Goal: Task Accomplishment & Management: Use online tool/utility

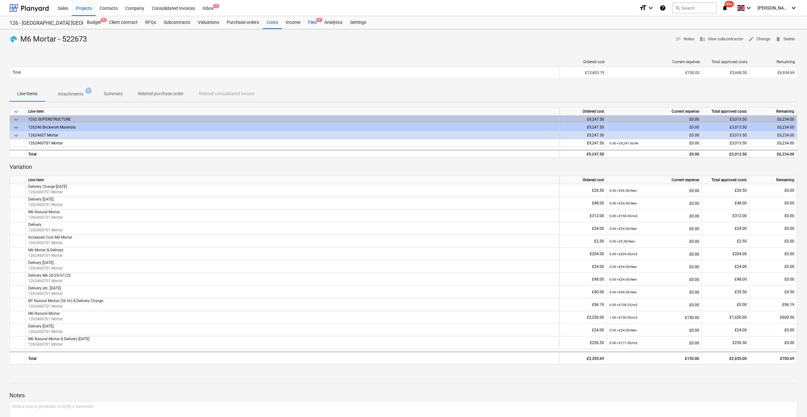
click at [309, 22] on div "Files 3" at bounding box center [312, 22] width 16 height 13
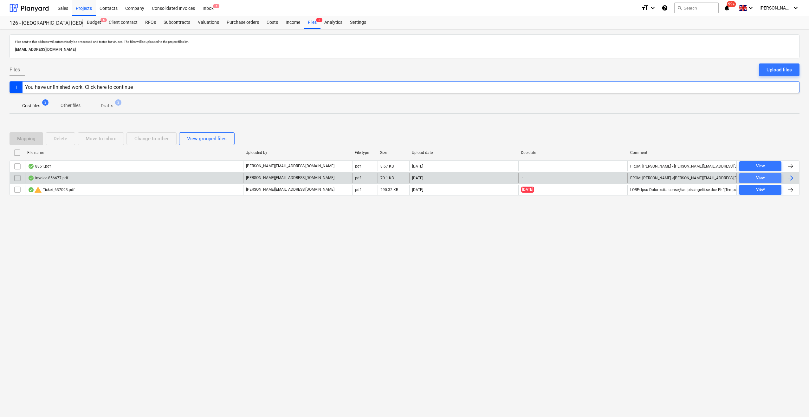
click at [760, 177] on div "View" at bounding box center [760, 177] width 9 height 7
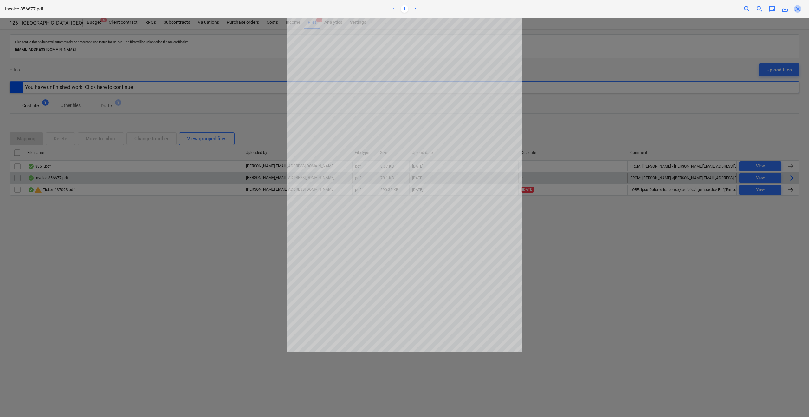
click at [799, 7] on span "close" at bounding box center [798, 9] width 8 height 8
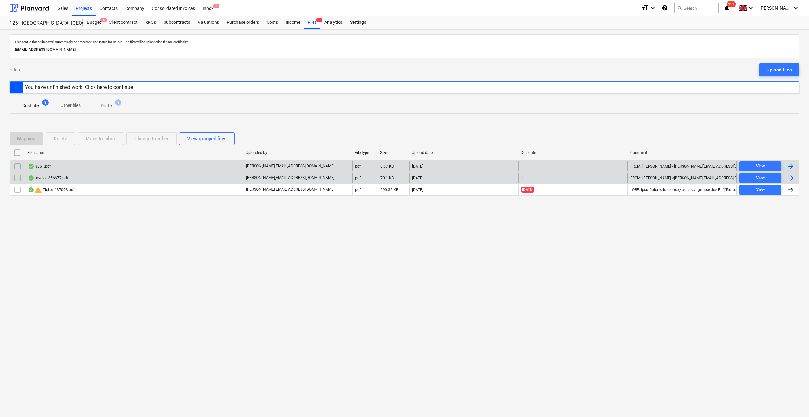
click at [759, 160] on div "8861.pdf [PERSON_NAME][EMAIL_ADDRESS][DOMAIN_NAME] pdf 8.67 KB [DATE] - FROM: […" at bounding box center [405, 166] width 790 height 12
click at [760, 166] on div "View" at bounding box center [760, 165] width 9 height 7
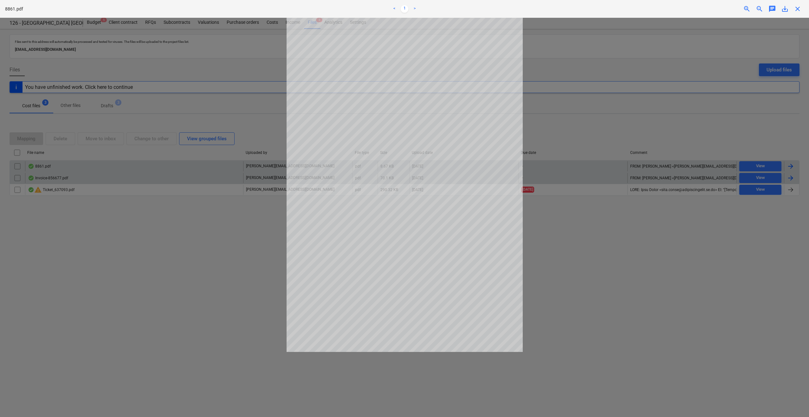
drag, startPoint x: 797, startPoint y: 9, endPoint x: 790, endPoint y: 10, distance: 6.5
click at [796, 9] on span "close" at bounding box center [798, 9] width 8 height 8
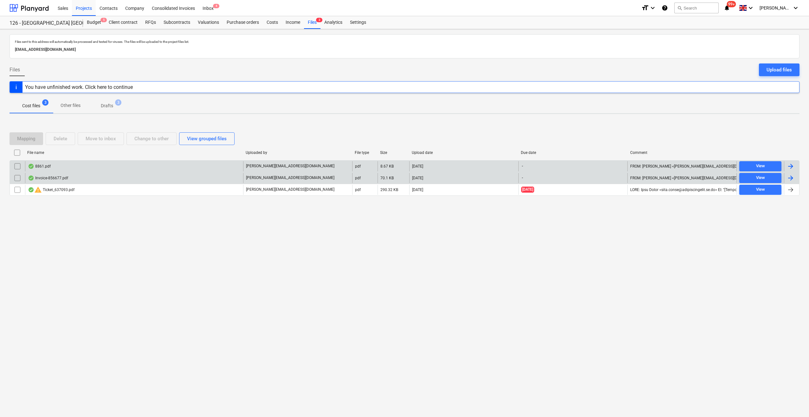
click at [788, 167] on div at bounding box center [791, 166] width 8 height 8
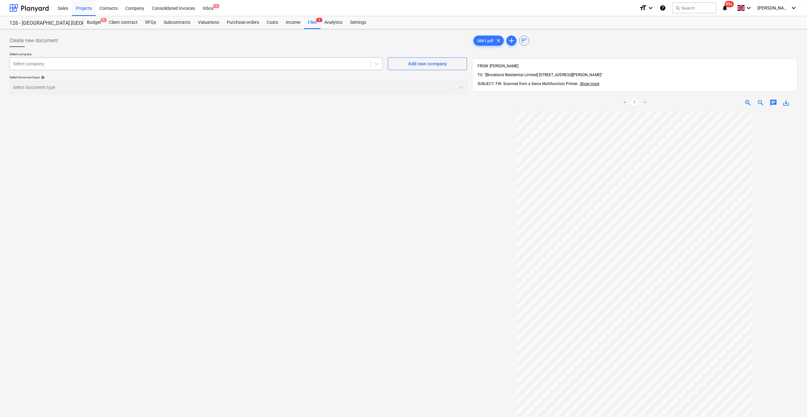
click at [56, 62] on div at bounding box center [190, 64] width 354 height 6
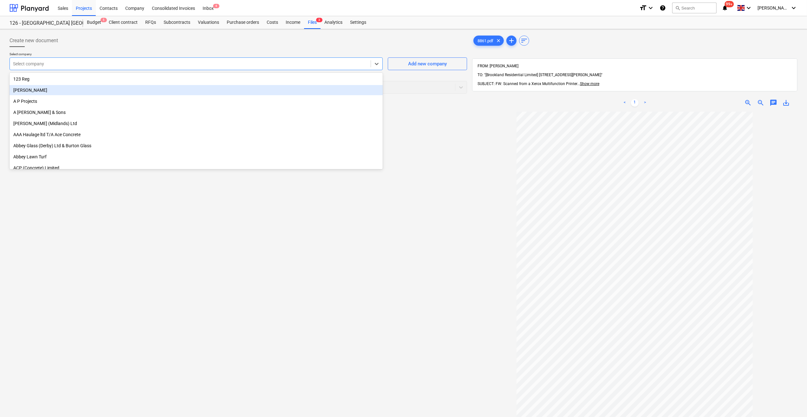
click at [35, 89] on div "[PERSON_NAME]" at bounding box center [196, 90] width 373 height 10
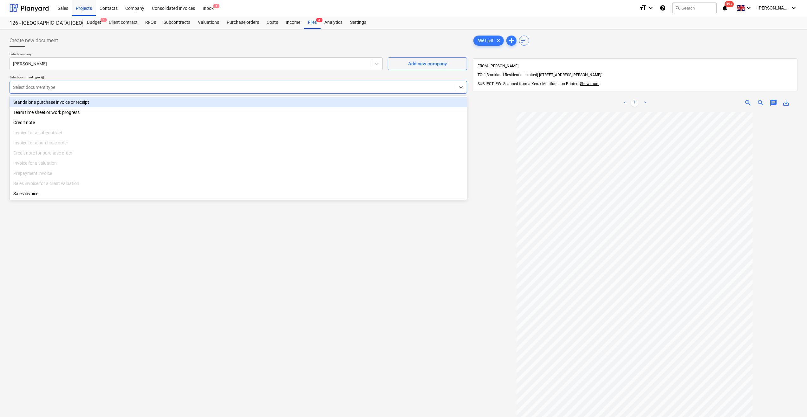
click at [53, 85] on div at bounding box center [232, 87] width 439 height 6
click at [38, 101] on div "Standalone purchase invoice or receipt" at bounding box center [238, 102] width 457 height 10
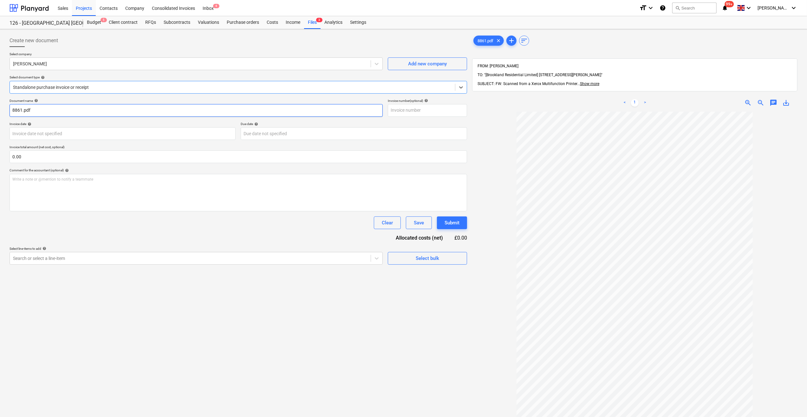
click at [13, 111] on input "8861.pdf" at bounding box center [196, 110] width 373 height 13
type input "Labour 26-30/08/25 - Brook/17"
click at [393, 111] on input "text" at bounding box center [427, 110] width 79 height 13
type input "Brook/17"
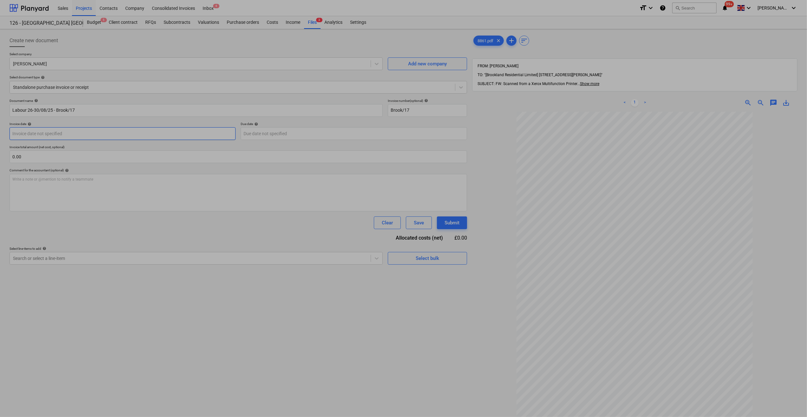
click at [55, 135] on body "Sales Projects Contacts Company Consolidated Invoices Inbox 4 format_size keybo…" at bounding box center [403, 208] width 807 height 417
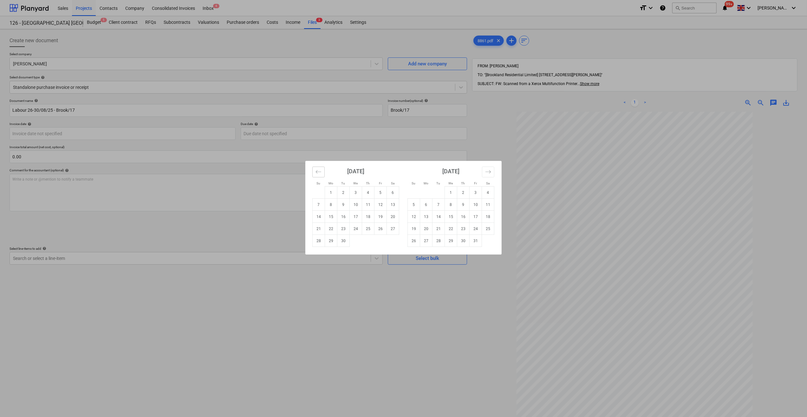
click at [318, 172] on icon "Move backward to switch to the previous month." at bounding box center [318, 172] width 6 height 6
click at [321, 255] on td "31" at bounding box center [319, 253] width 12 height 12
type input "[DATE]"
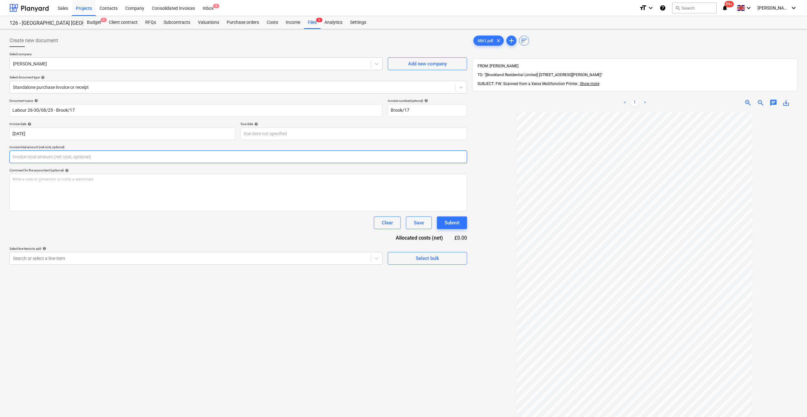
click at [42, 157] on input "text" at bounding box center [238, 156] width 457 height 13
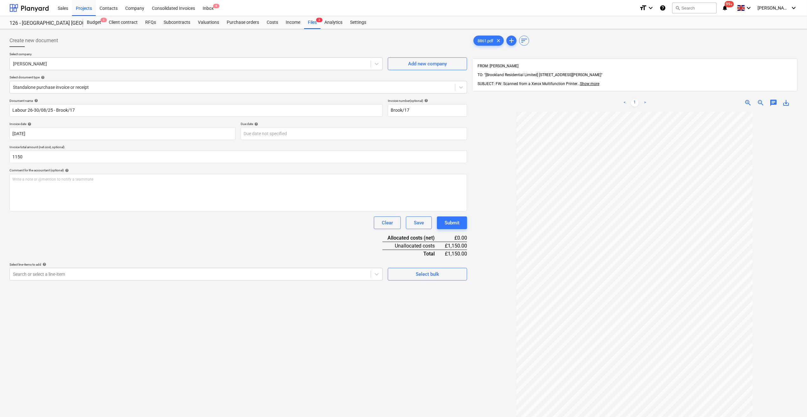
type input "1,150.00"
click at [79, 227] on div "Clear Save Submit" at bounding box center [238, 222] width 457 height 13
click at [436, 276] on div "Select bulk" at bounding box center [427, 274] width 23 height 8
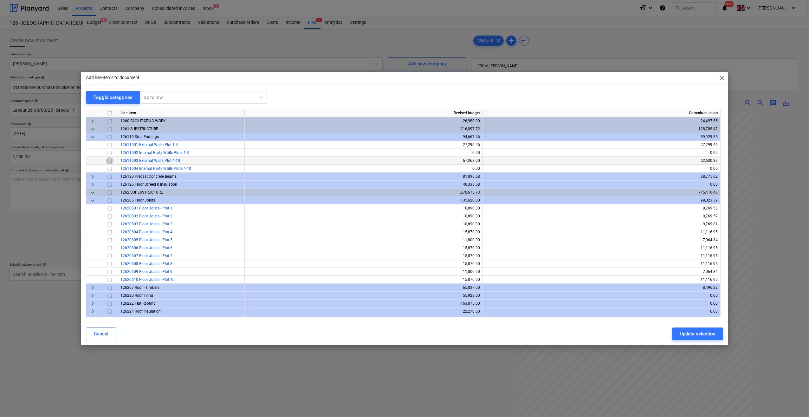
click at [109, 160] on input "checkbox" at bounding box center [110, 161] width 8 height 8
click at [108, 248] on input "checkbox" at bounding box center [110, 248] width 8 height 8
click at [707, 332] on div "Update selection" at bounding box center [698, 333] width 36 height 8
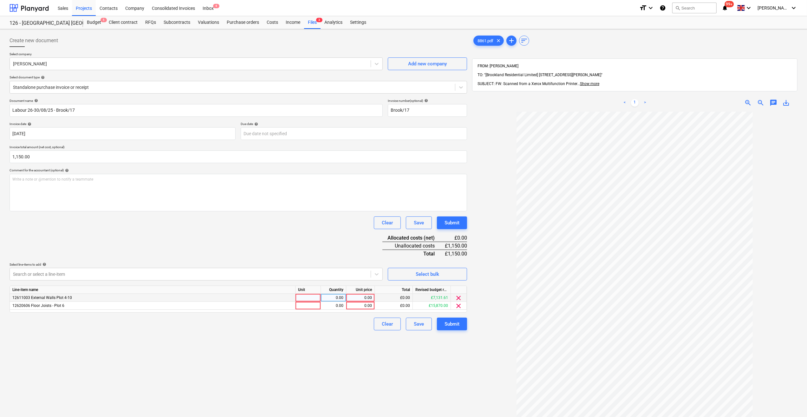
click at [300, 295] on div at bounding box center [307, 298] width 25 height 8
type input "Day"
click at [302, 308] on div at bounding box center [307, 306] width 25 height 8
type input "Day"
click at [430, 272] on div "Select bulk" at bounding box center [427, 274] width 23 height 8
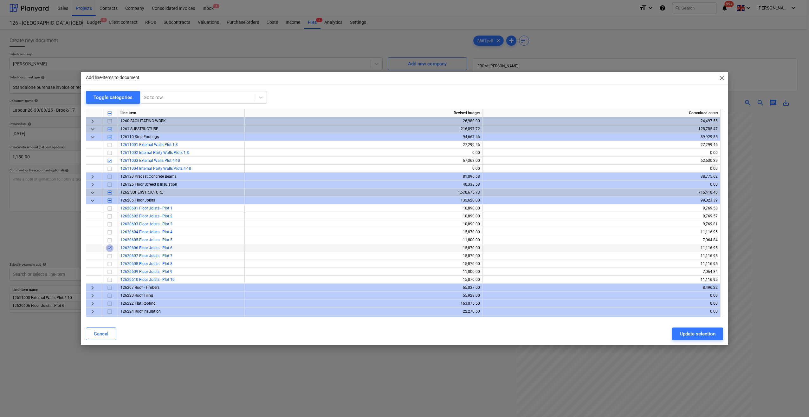
click at [109, 247] on input "checkbox" at bounding box center [110, 248] width 8 height 8
click at [92, 129] on span "keyboard_arrow_down" at bounding box center [93, 129] width 8 height 8
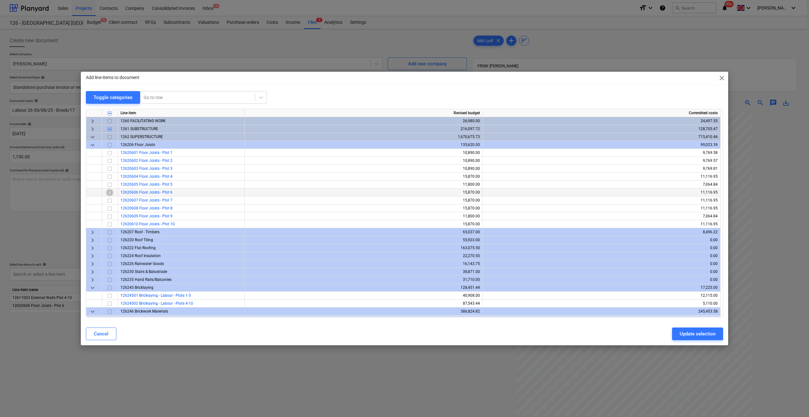
click at [110, 191] on input "checkbox" at bounding box center [110, 193] width 8 height 8
click at [685, 333] on div "Update selection" at bounding box center [698, 333] width 36 height 8
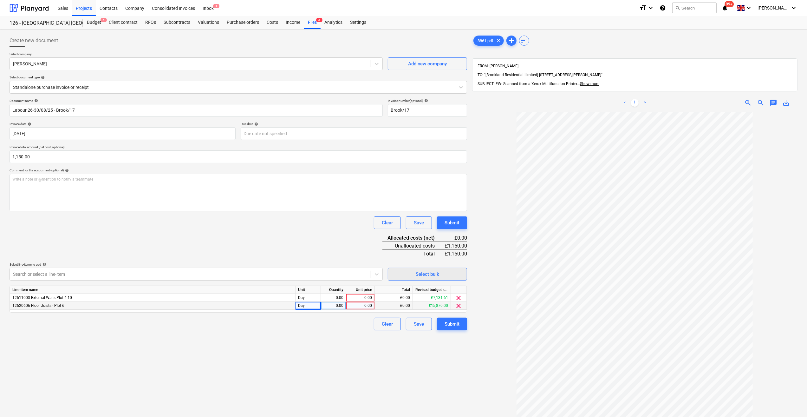
click at [428, 276] on div "Select bulk" at bounding box center [427, 274] width 23 height 8
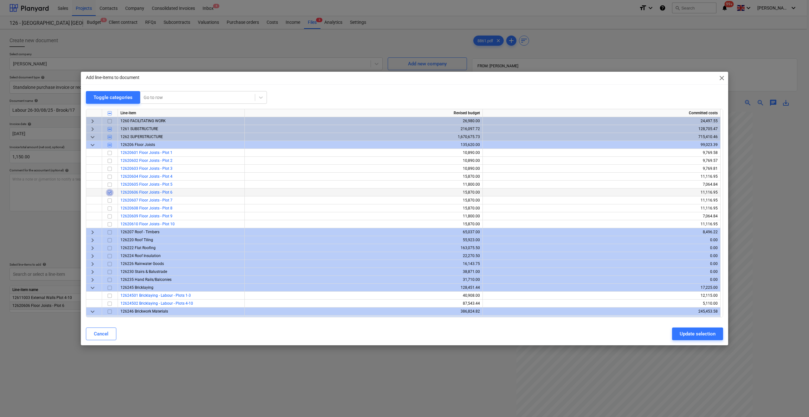
click at [109, 193] on input "checkbox" at bounding box center [110, 193] width 8 height 8
click at [92, 130] on span "keyboard_arrow_right" at bounding box center [93, 129] width 8 height 8
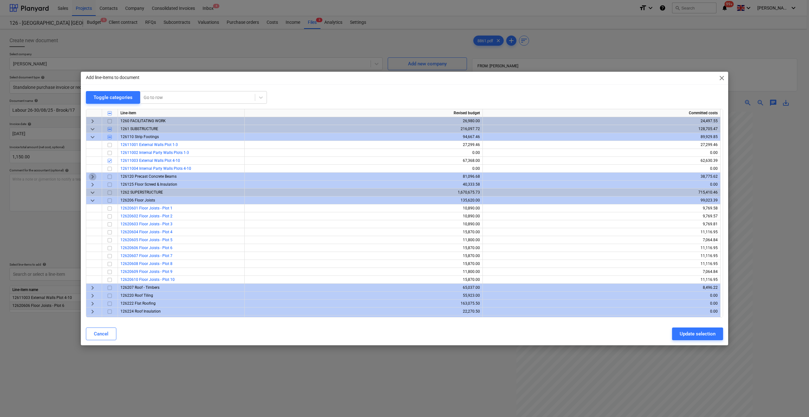
click at [92, 175] on span "keyboard_arrow_right" at bounding box center [93, 177] width 8 height 8
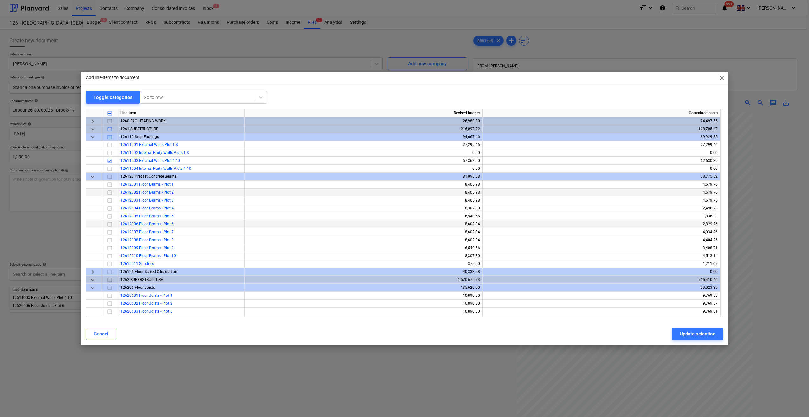
click at [107, 223] on input "checkbox" at bounding box center [110, 224] width 8 height 8
click at [697, 334] on div "Update selection" at bounding box center [698, 333] width 36 height 8
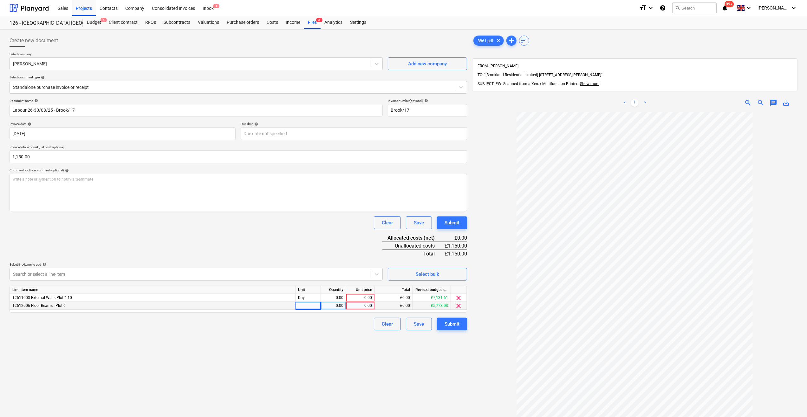
click at [302, 307] on div at bounding box center [307, 306] width 25 height 8
type input "Day"
click at [328, 304] on div "0.00" at bounding box center [333, 306] width 20 height 8
type input "1"
click at [337, 296] on div "0.00" at bounding box center [333, 298] width 20 height 8
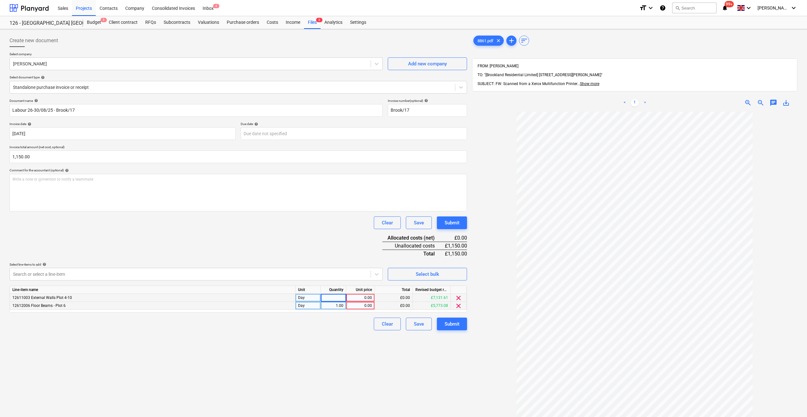
type input "4"
click at [368, 296] on div "0.00" at bounding box center [360, 298] width 23 height 8
type input "230"
click at [367, 304] on div "0.00" at bounding box center [360, 306] width 23 height 8
type input "230"
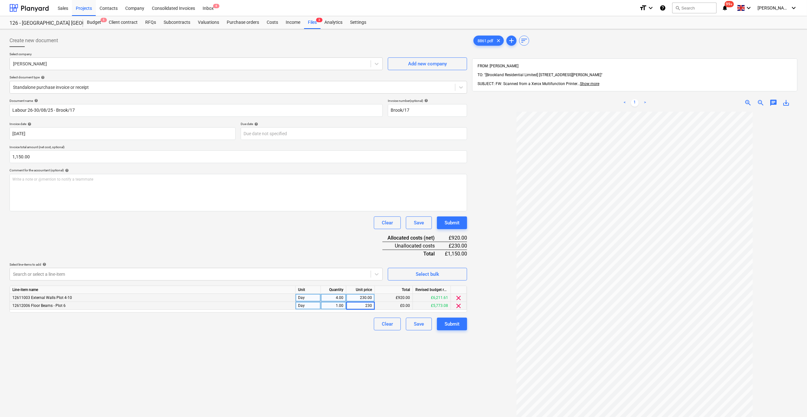
click at [340, 340] on div "Create new document Select company [PERSON_NAME] Add new company Select documen…" at bounding box center [238, 272] width 463 height 481
click at [454, 324] on div "Submit" at bounding box center [451, 324] width 15 height 8
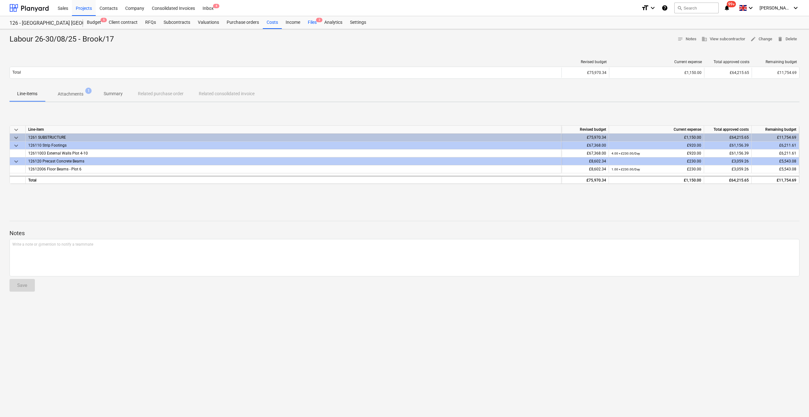
click at [310, 24] on div "Files 2" at bounding box center [312, 22] width 16 height 13
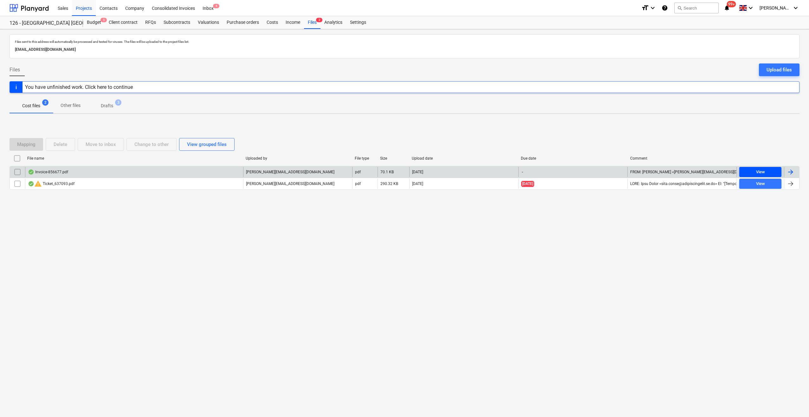
click at [765, 173] on span "View" at bounding box center [760, 171] width 37 height 7
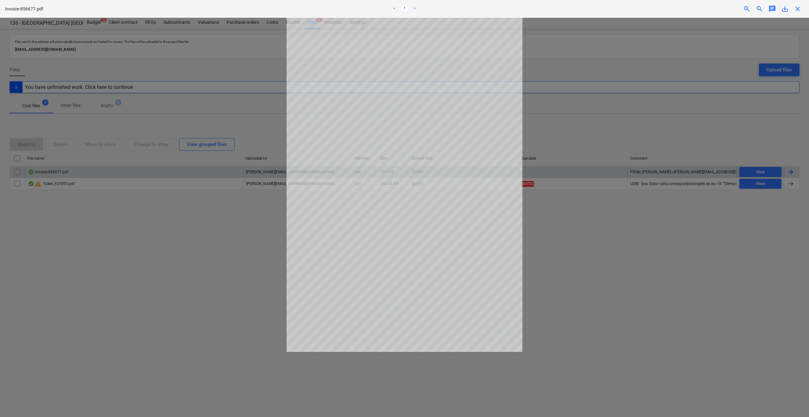
click at [799, 7] on span "close" at bounding box center [798, 9] width 8 height 8
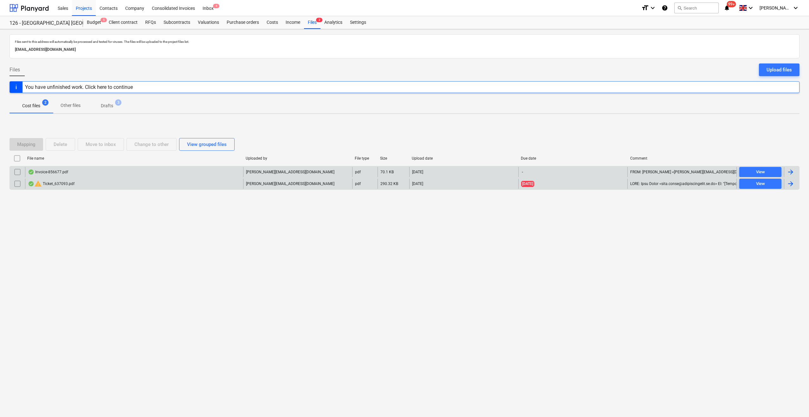
click at [49, 184] on div "warning Ticket_637093.pdf" at bounding box center [51, 184] width 47 height 8
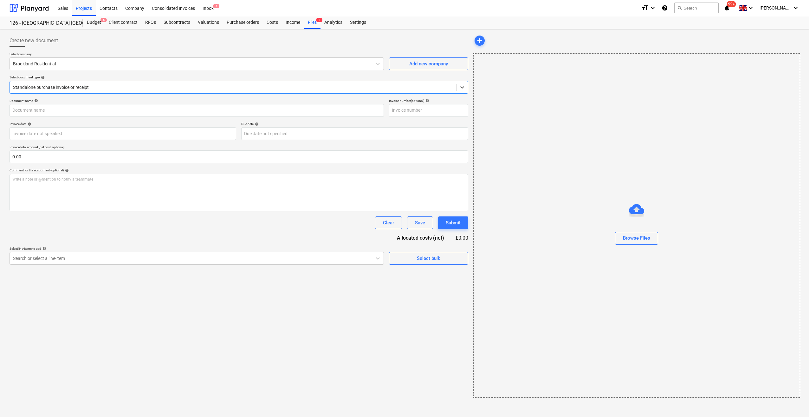
type input "637093"
type input "[DATE]"
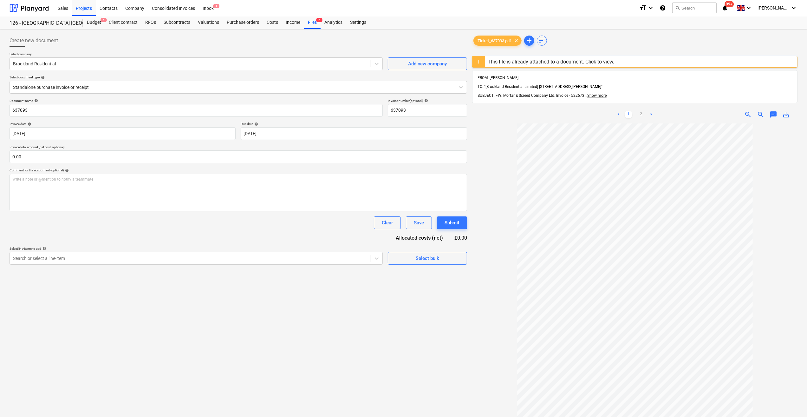
click at [541, 61] on div "This file is already attached to a document. Click to view." at bounding box center [551, 62] width 126 height 6
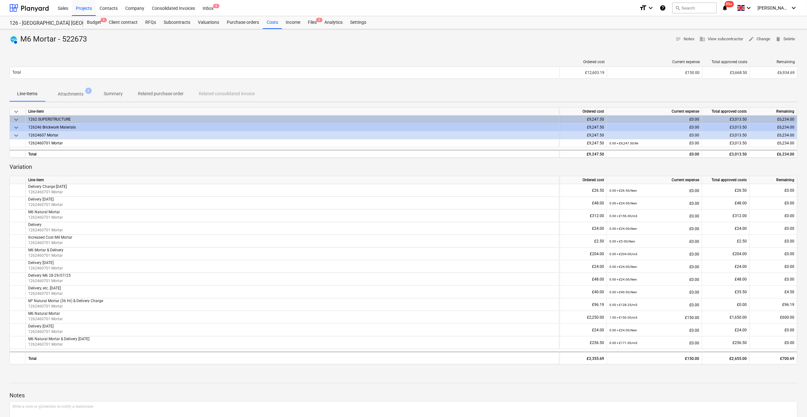
click at [75, 94] on p "Attachments" at bounding box center [71, 94] width 26 height 7
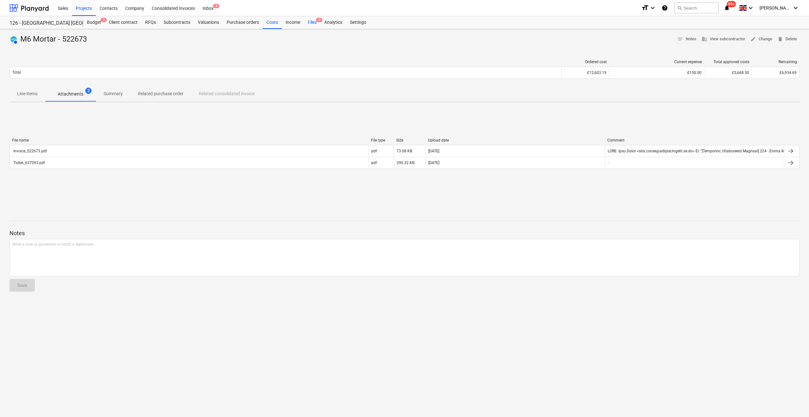
click at [310, 23] on div "Files 2" at bounding box center [312, 22] width 16 height 13
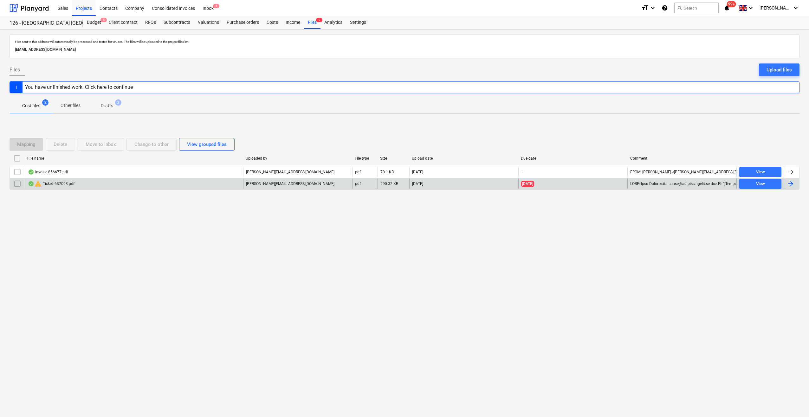
click at [16, 182] on input "checkbox" at bounding box center [17, 183] width 10 height 10
click at [57, 144] on div "Delete" at bounding box center [61, 144] width 14 height 8
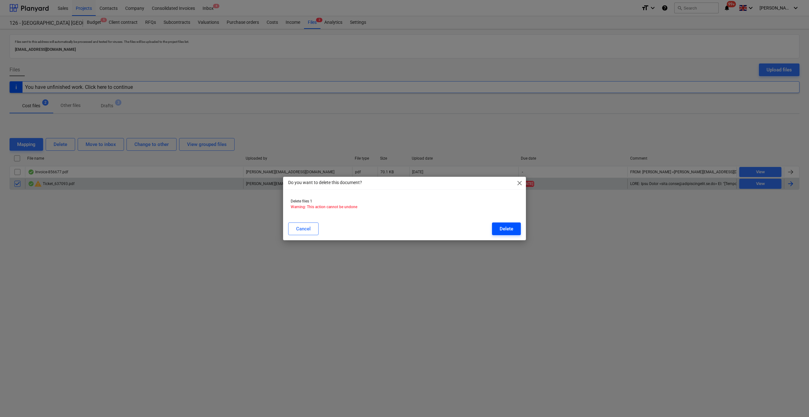
click at [496, 231] on button "Delete" at bounding box center [506, 228] width 29 height 13
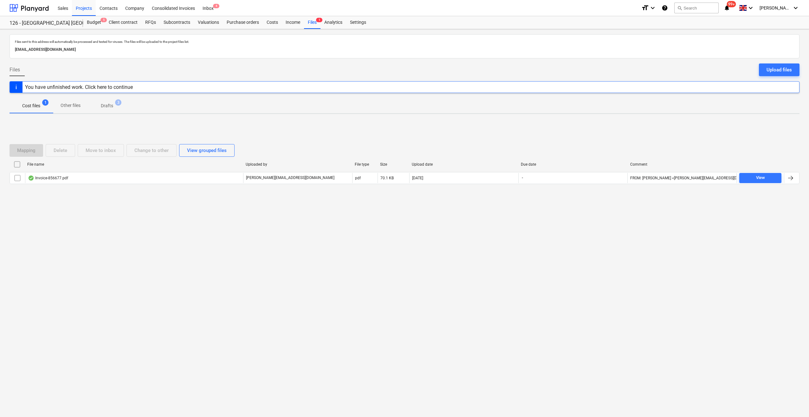
click at [124, 87] on div "You have unfinished work. Click here to continue" at bounding box center [79, 87] width 108 height 6
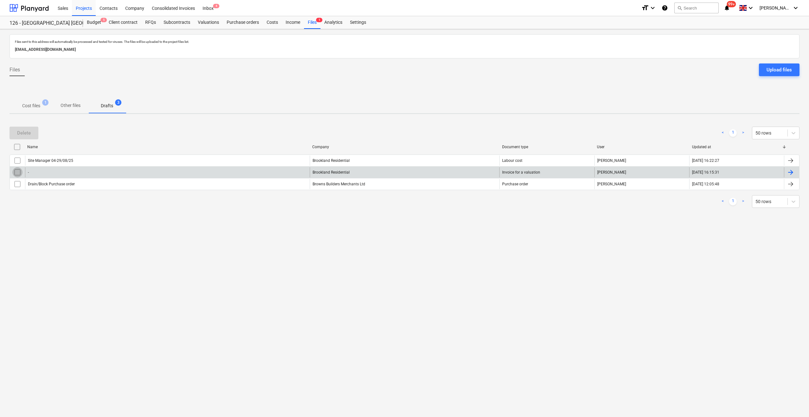
click at [17, 172] on input "checkbox" at bounding box center [17, 172] width 10 height 10
click at [29, 131] on div "Delete" at bounding box center [24, 133] width 14 height 8
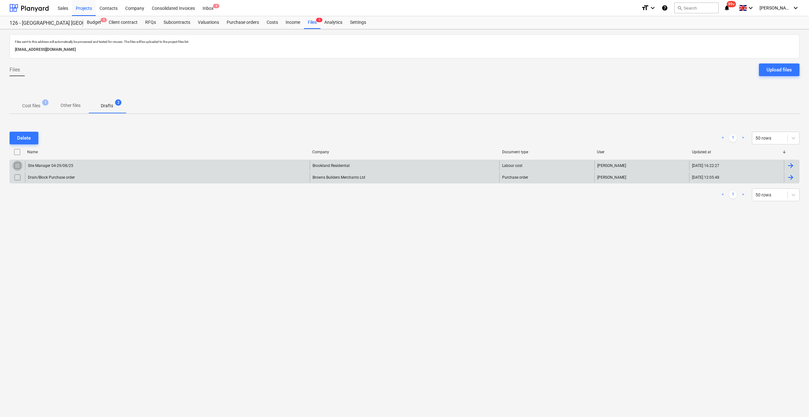
click at [18, 164] on input "checkbox" at bounding box center [17, 165] width 10 height 10
click at [29, 135] on div "Delete" at bounding box center [24, 138] width 14 height 8
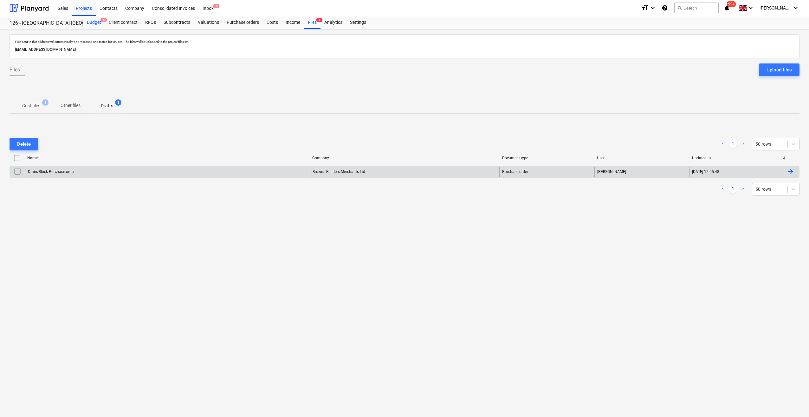
click at [94, 25] on div "Budget 5" at bounding box center [94, 22] width 22 height 13
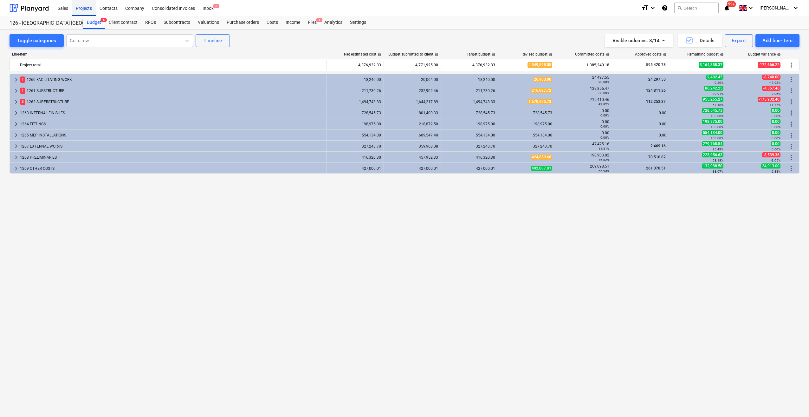
click at [89, 10] on div "Projects" at bounding box center [84, 8] width 24 height 16
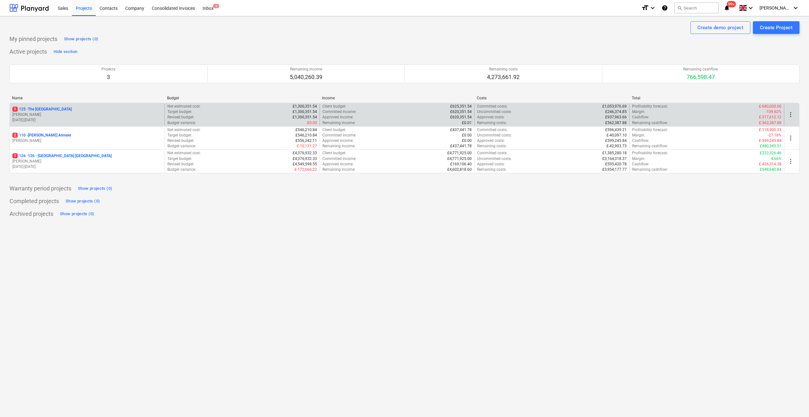
click at [51, 107] on p "1 125 - The [GEOGRAPHIC_DATA]" at bounding box center [41, 109] width 59 height 5
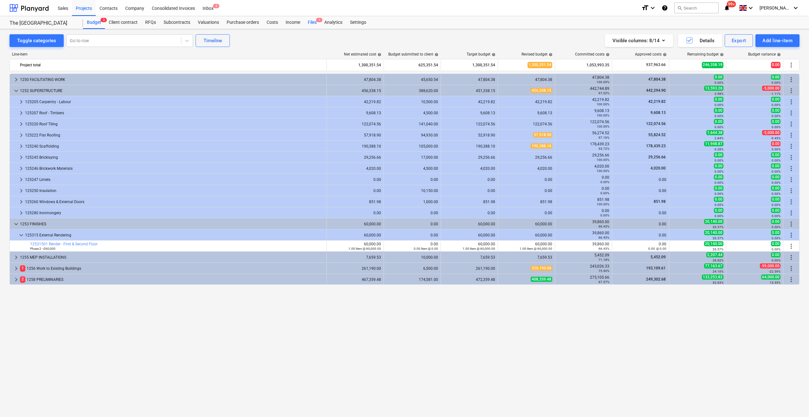
click at [308, 23] on div "Files 1" at bounding box center [312, 22] width 16 height 13
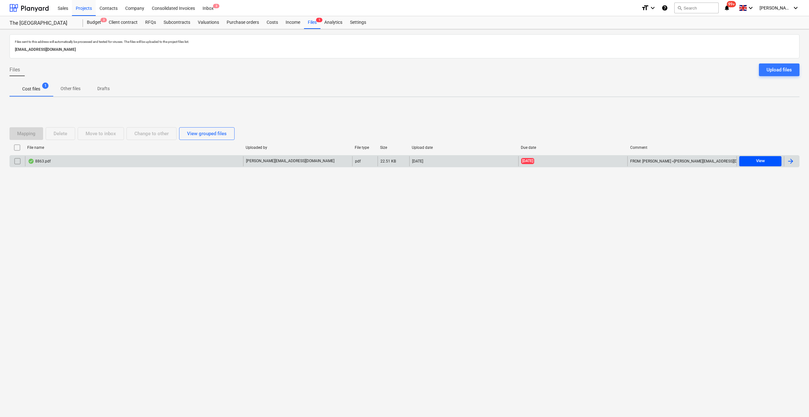
click at [761, 160] on div "View" at bounding box center [760, 160] width 9 height 7
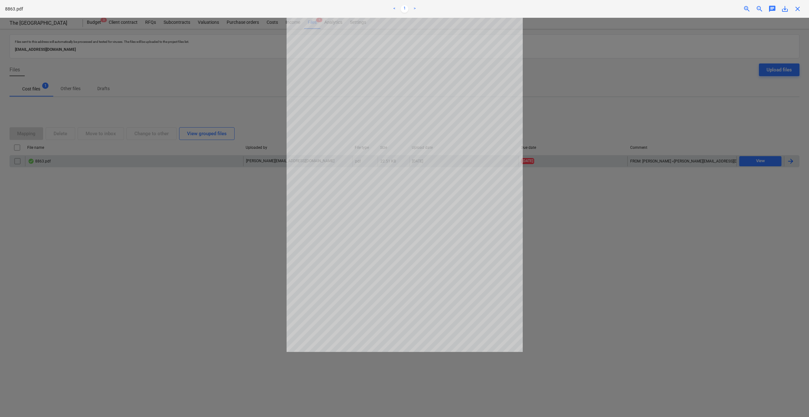
click at [783, 9] on span "save_alt" at bounding box center [785, 9] width 8 height 8
drag, startPoint x: 708, startPoint y: 257, endPoint x: 744, endPoint y: 221, distance: 51.8
click at [708, 257] on div at bounding box center [404, 217] width 809 height 399
click at [797, 9] on span "close" at bounding box center [798, 9] width 8 height 8
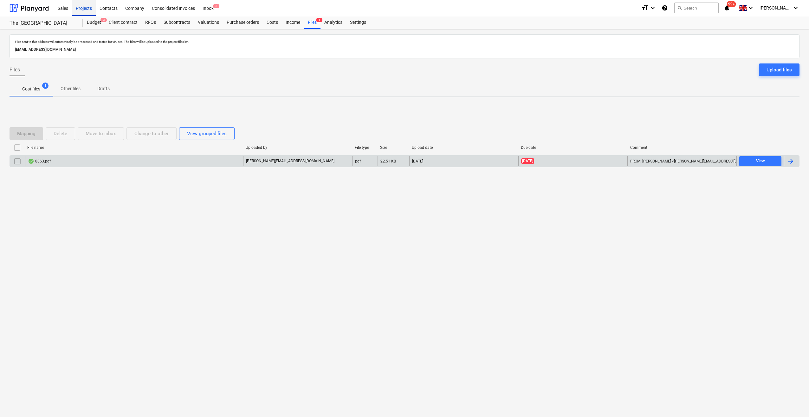
click at [79, 9] on div "Projects" at bounding box center [84, 8] width 24 height 16
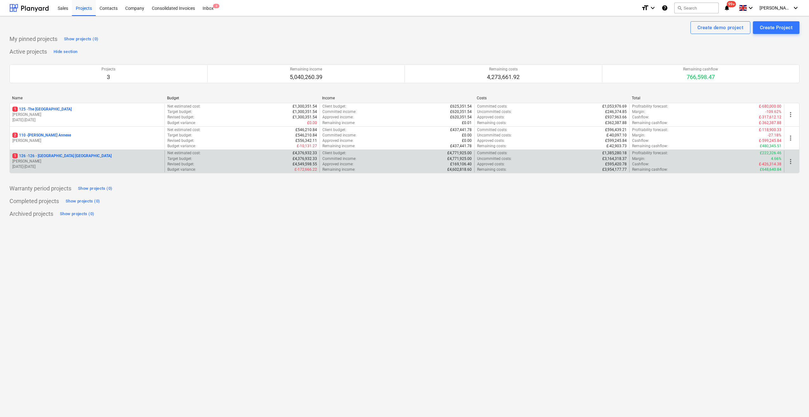
click at [72, 153] on p "1 126 - 126 - [GEOGRAPHIC_DATA] [GEOGRAPHIC_DATA]" at bounding box center [61, 155] width 99 height 5
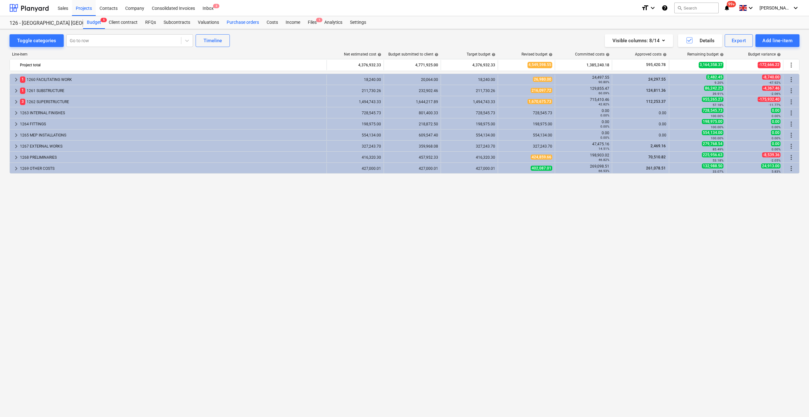
click at [247, 22] on div "Purchase orders" at bounding box center [243, 22] width 40 height 13
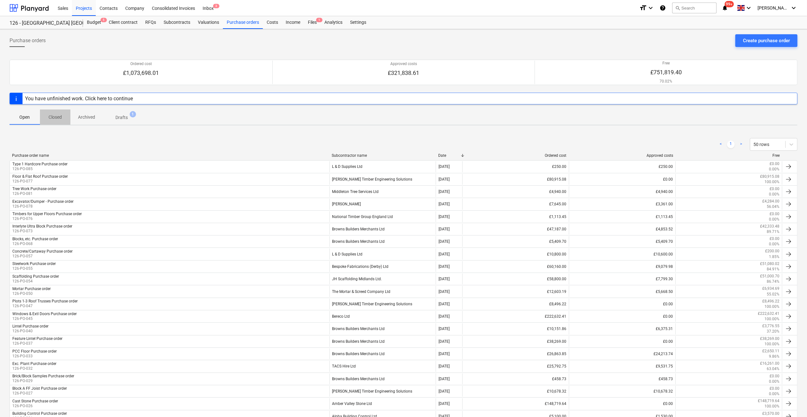
click at [58, 116] on p "Closed" at bounding box center [55, 117] width 15 height 7
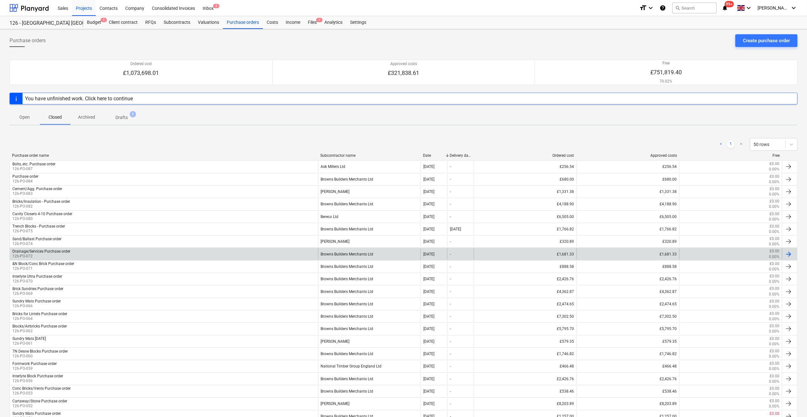
click at [351, 254] on div "Browns Builders Merchants Ltd" at bounding box center [369, 253] width 103 height 11
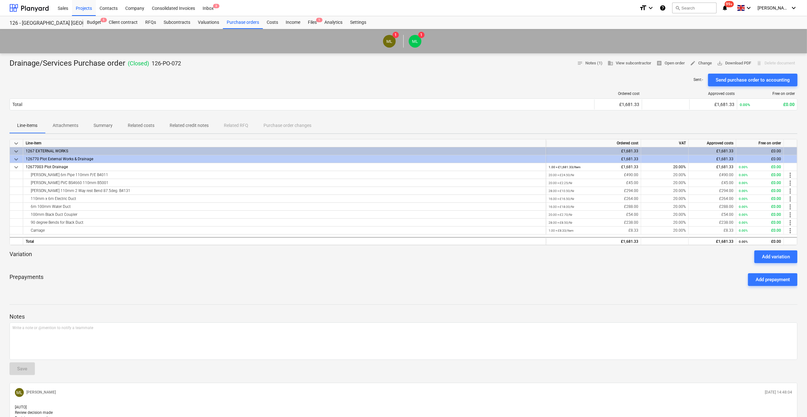
click at [65, 126] on p "Attachments" at bounding box center [66, 125] width 26 height 7
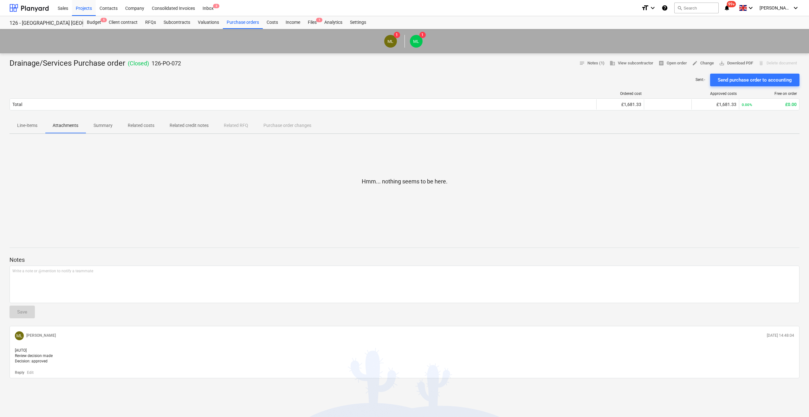
click at [28, 127] on p "Line-items" at bounding box center [27, 125] width 20 height 7
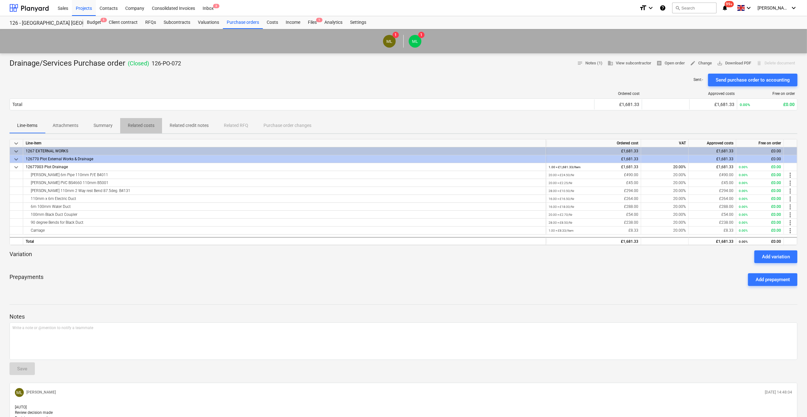
click at [146, 125] on p "Related costs" at bounding box center [141, 125] width 27 height 7
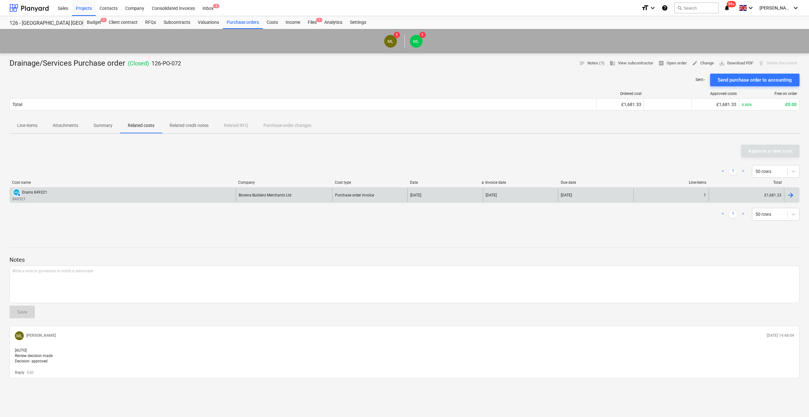
click at [40, 193] on div "Drains 849321" at bounding box center [34, 192] width 25 height 4
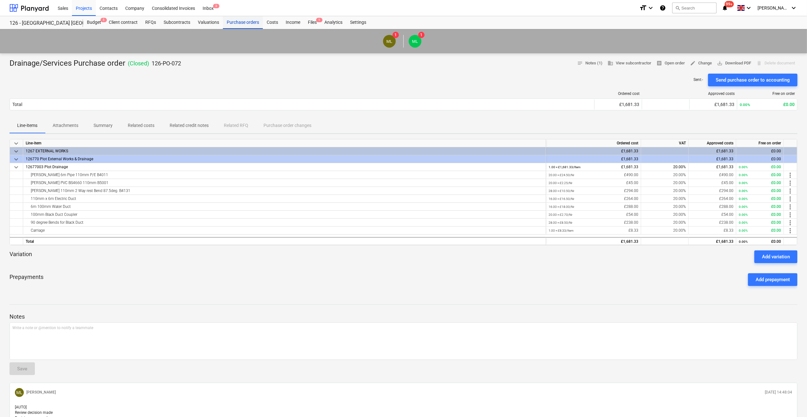
click at [235, 22] on div "Purchase orders" at bounding box center [243, 22] width 40 height 13
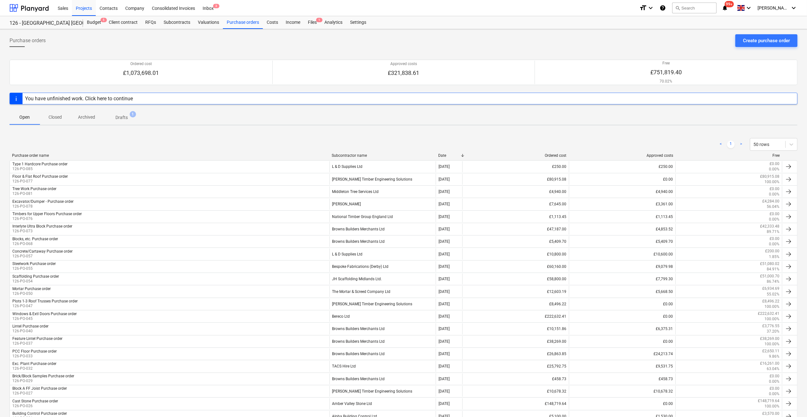
click at [52, 116] on p "Closed" at bounding box center [55, 117] width 15 height 7
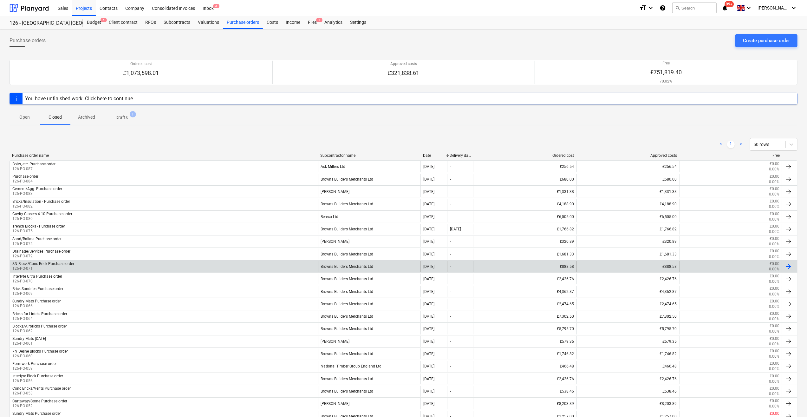
click at [362, 264] on div "Browns Builders Merchants Ltd" at bounding box center [369, 266] width 103 height 11
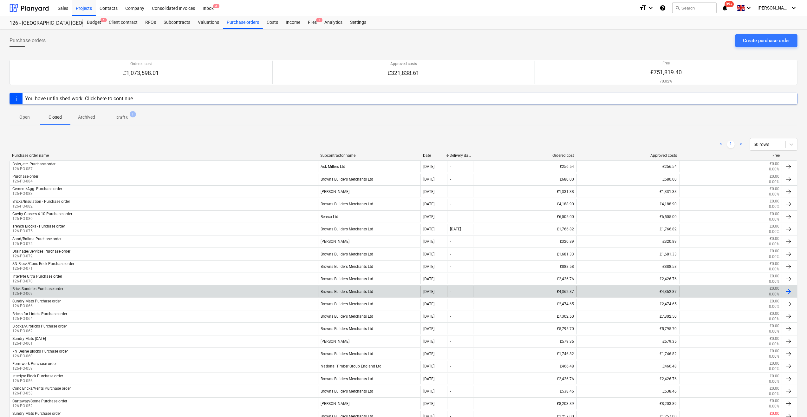
click at [356, 290] on div "Browns Builders Merchants Ltd" at bounding box center [369, 291] width 103 height 11
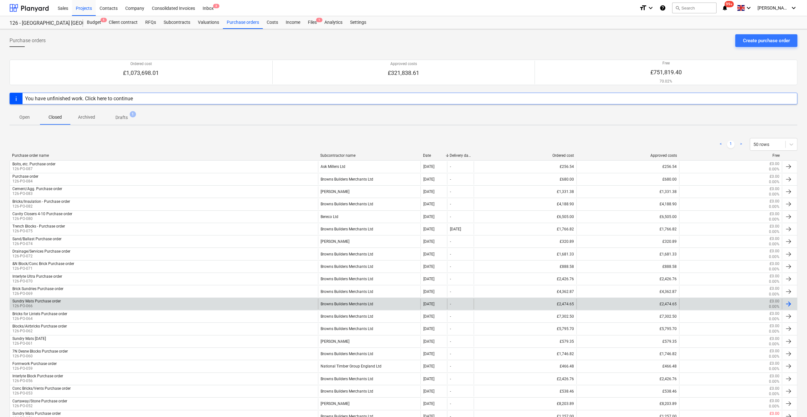
click at [360, 301] on div "Browns Builders Merchants Ltd" at bounding box center [369, 303] width 103 height 11
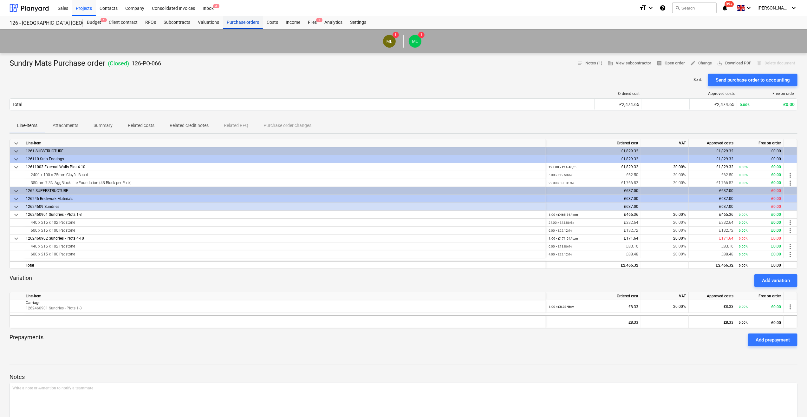
click at [244, 23] on div "Purchase orders" at bounding box center [243, 22] width 40 height 13
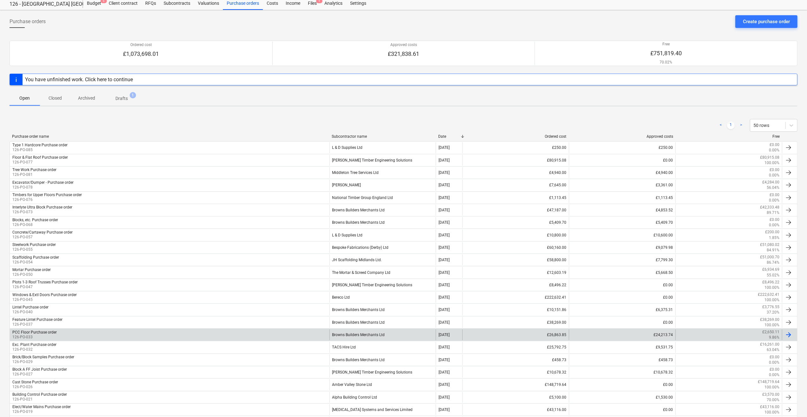
scroll to position [17, 0]
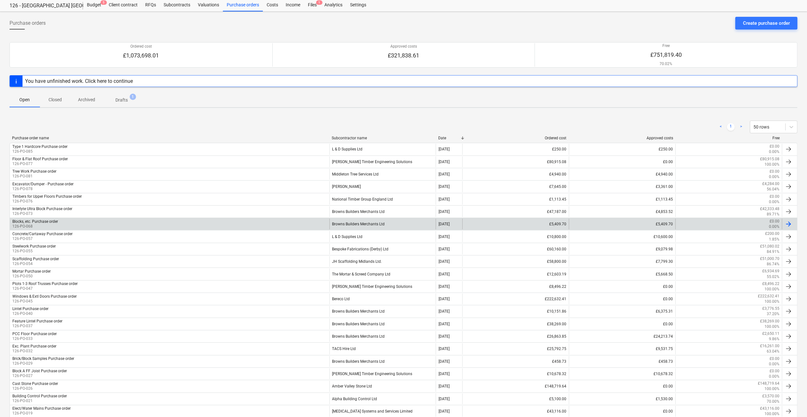
click at [347, 226] on div "Browns Builders Merchants Ltd" at bounding box center [382, 223] width 107 height 11
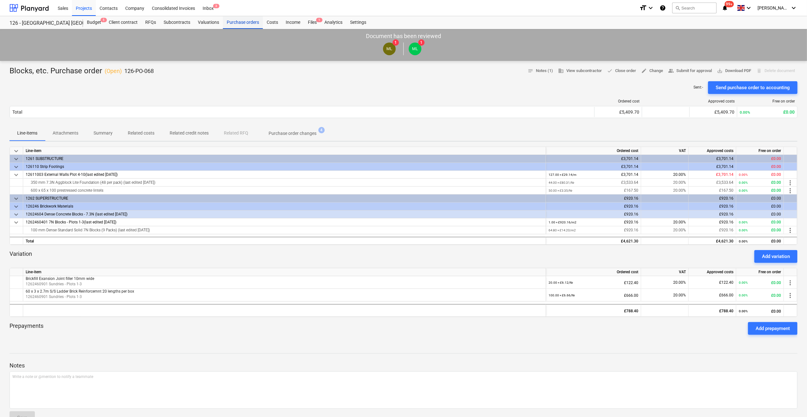
click at [235, 22] on div "Purchase orders" at bounding box center [243, 22] width 40 height 13
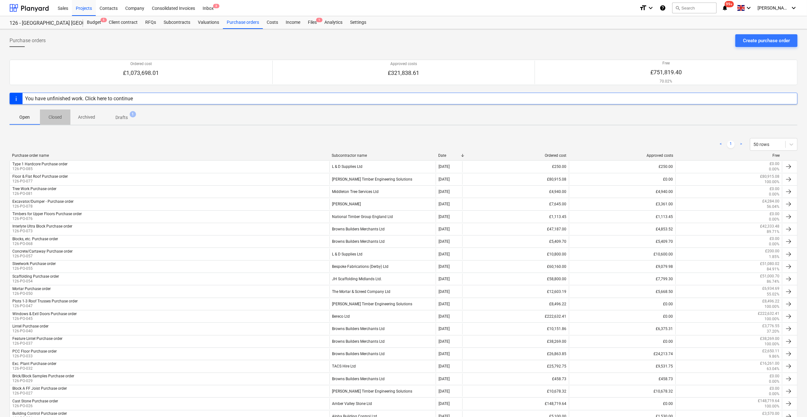
click at [54, 118] on p "Closed" at bounding box center [55, 117] width 15 height 7
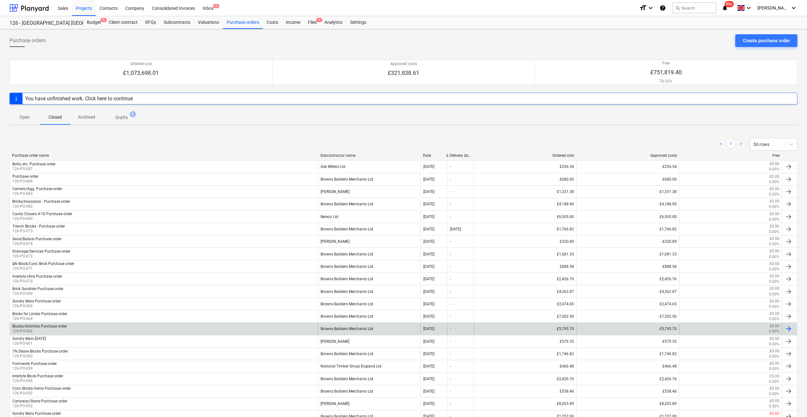
click at [369, 327] on div "Browns Builders Merchants Ltd" at bounding box center [369, 328] width 103 height 11
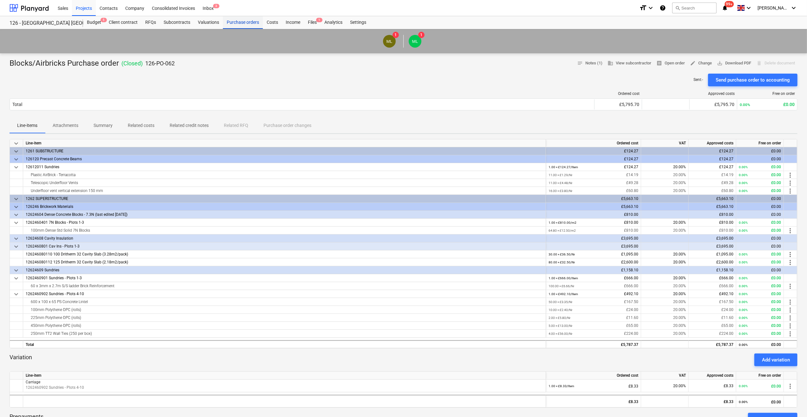
click at [231, 23] on div "Purchase orders" at bounding box center [243, 22] width 40 height 13
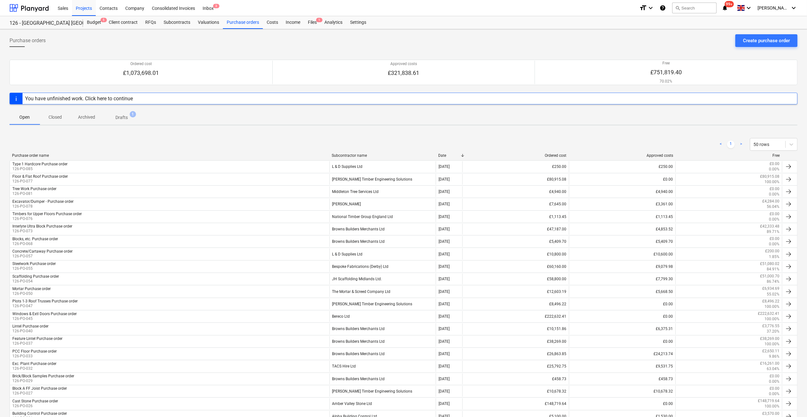
click at [58, 118] on p "Closed" at bounding box center [55, 117] width 15 height 7
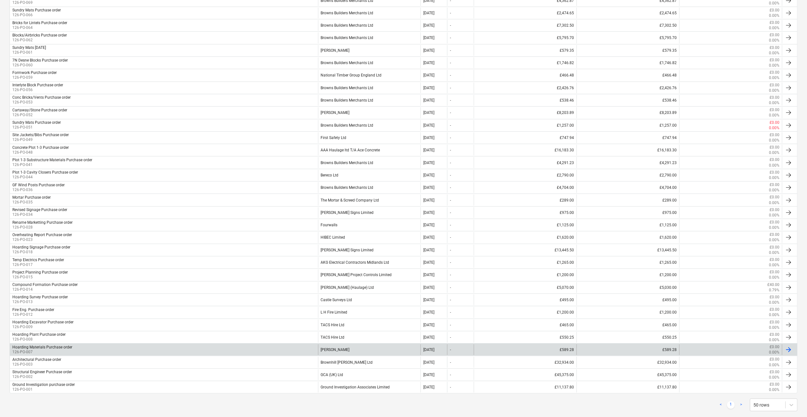
scroll to position [298, 0]
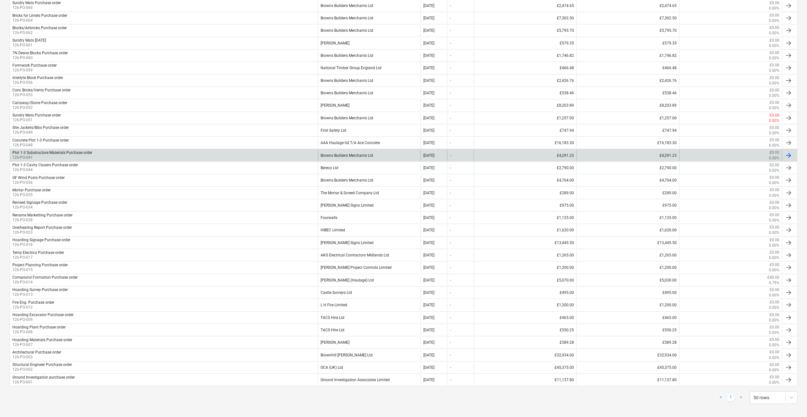
click at [351, 152] on div "Browns Builders Merchants Ltd" at bounding box center [369, 155] width 103 height 11
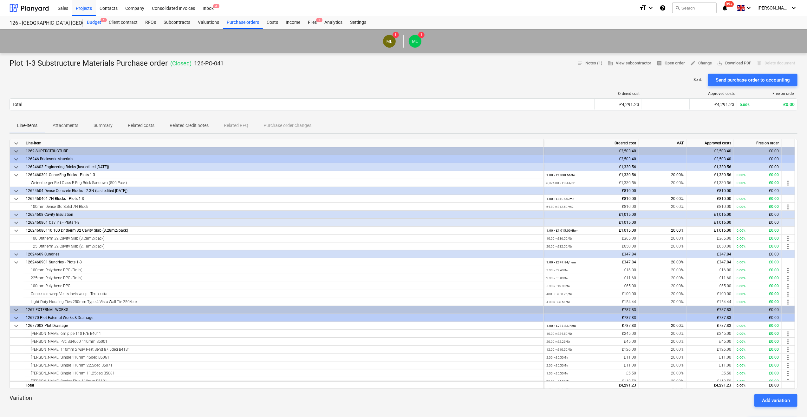
click at [94, 24] on div "Budget 5" at bounding box center [94, 22] width 22 height 13
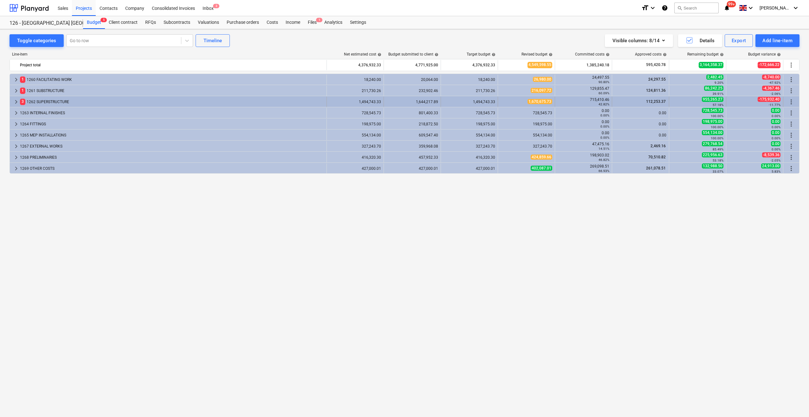
click at [14, 101] on span "keyboard_arrow_right" at bounding box center [16, 102] width 8 height 8
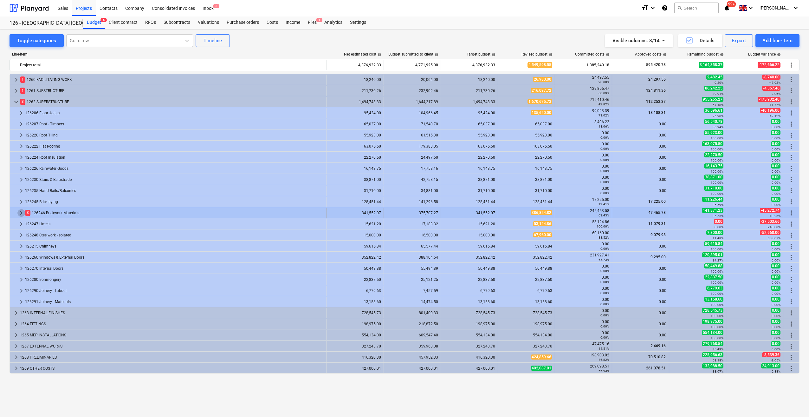
click at [20, 212] on span "keyboard_arrow_right" at bounding box center [21, 213] width 8 height 8
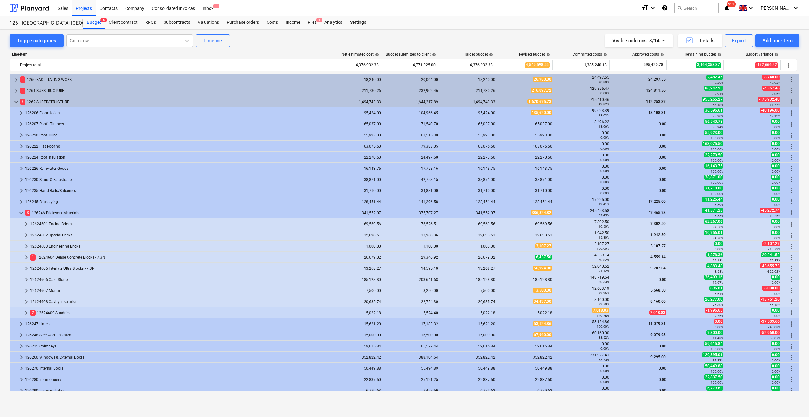
click at [40, 312] on div "2 12624609 Sundries" at bounding box center [177, 313] width 294 height 10
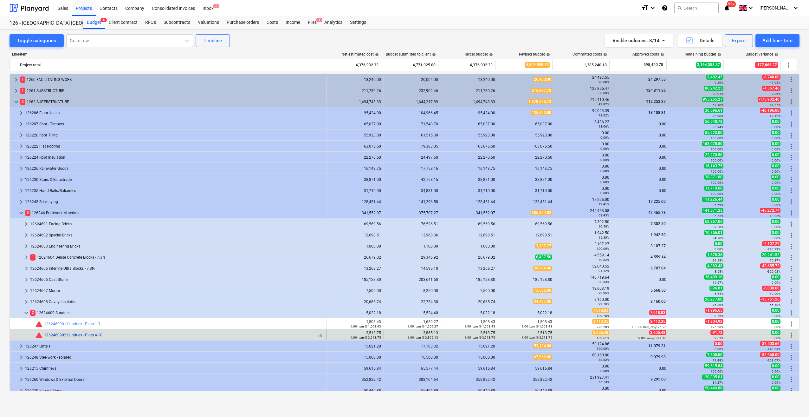
click at [64, 333] on link "1262460902 Sundries - Plots 4-10" at bounding box center [73, 335] width 58 height 4
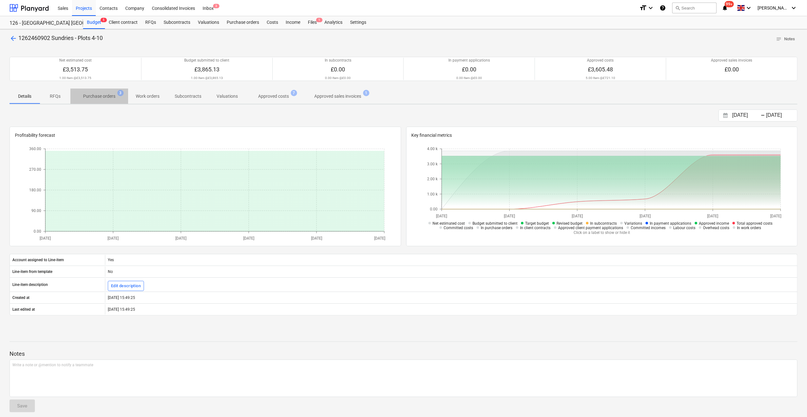
click at [105, 98] on p "Purchase orders" at bounding box center [99, 96] width 32 height 7
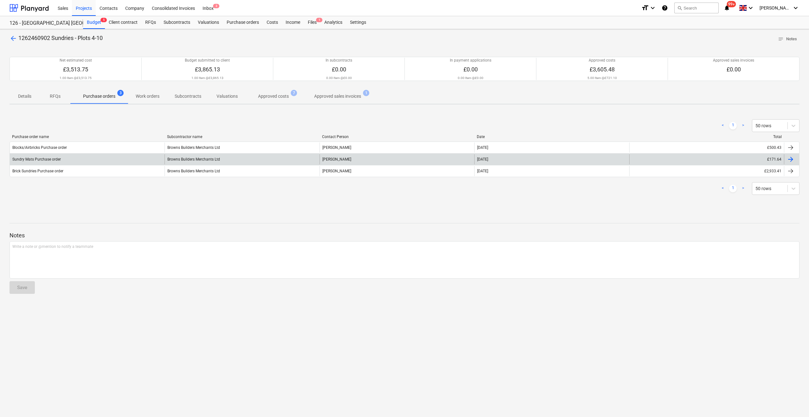
click at [188, 162] on div "Browns Builders Merchants Ltd" at bounding box center [242, 159] width 155 height 10
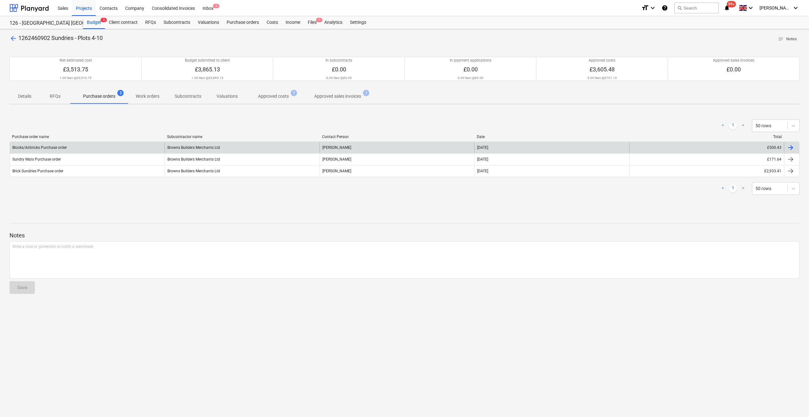
click at [185, 149] on div "Browns Builders Merchants Ltd" at bounding box center [242, 147] width 155 height 10
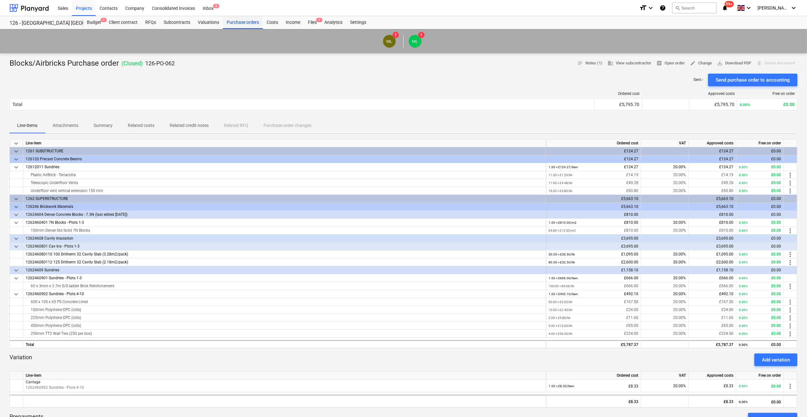
click at [243, 20] on div "Purchase orders" at bounding box center [243, 22] width 40 height 13
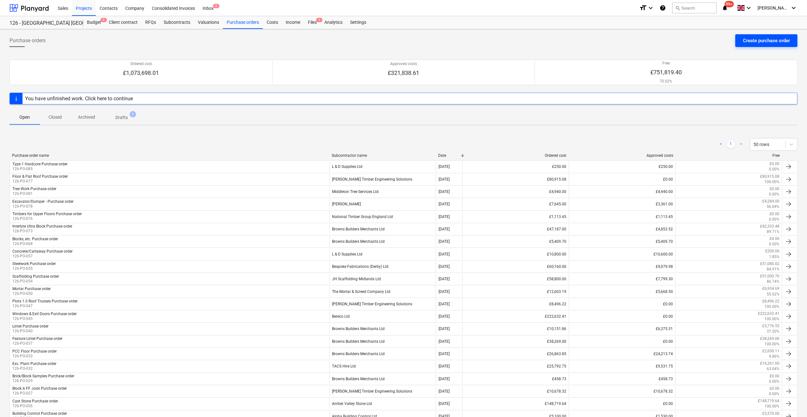
click at [758, 40] on div "Create purchase order" at bounding box center [766, 40] width 47 height 8
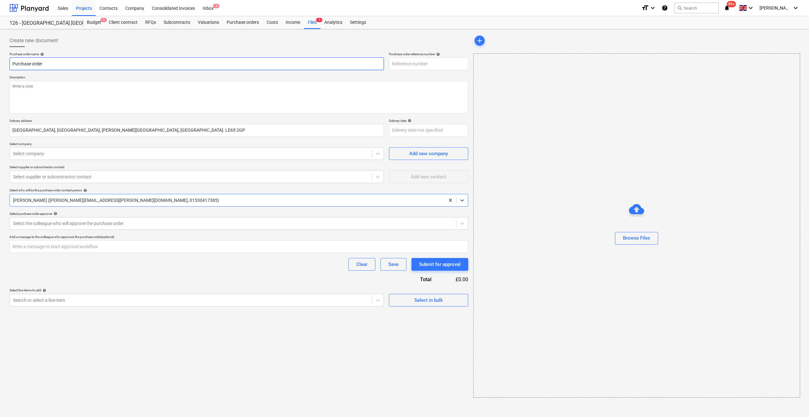
type textarea "x"
type input "126-PO-088"
type textarea "x"
drag, startPoint x: 12, startPoint y: 63, endPoint x: 9, endPoint y: 74, distance: 11.8
click at [12, 63] on input "Purchase order" at bounding box center [197, 63] width 374 height 13
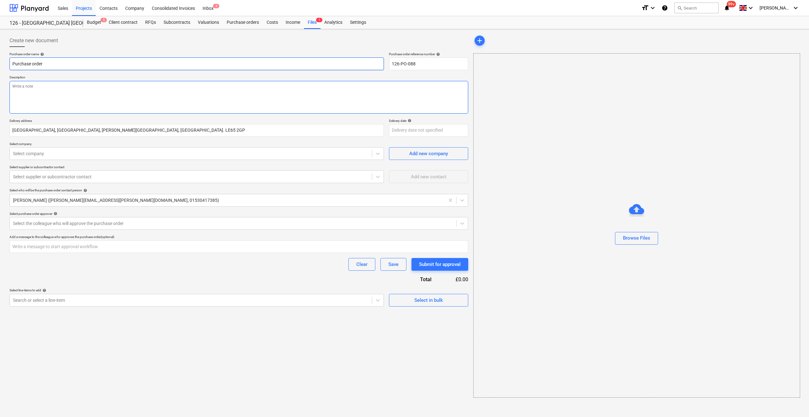
type input "BPurchase order"
type textarea "x"
type input "BlPurchase order"
type textarea "x"
type input "BloPurchase order"
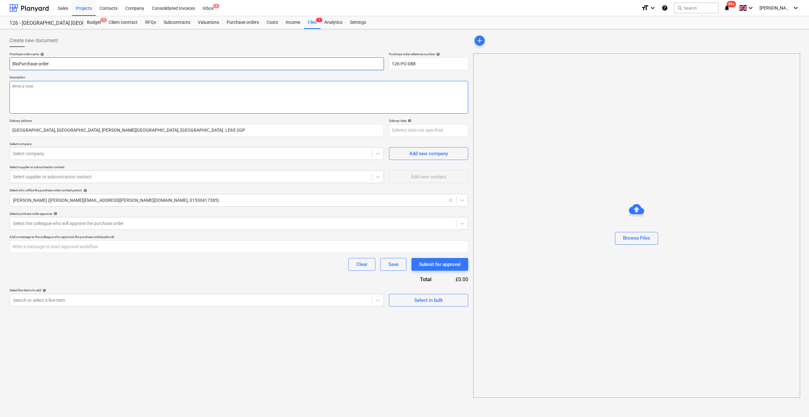
type textarea "x"
type input "BlocPurchase order"
type textarea "x"
type input "BlockPurchase order"
type textarea "x"
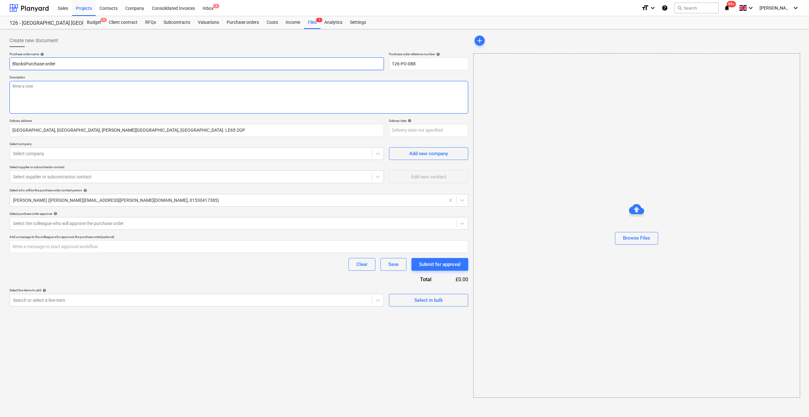
type input "Blocks/Purchase order"
type textarea "x"
type input "Blocks/TPurchase order"
type textarea "x"
type input "Blocks/TiPurchase order"
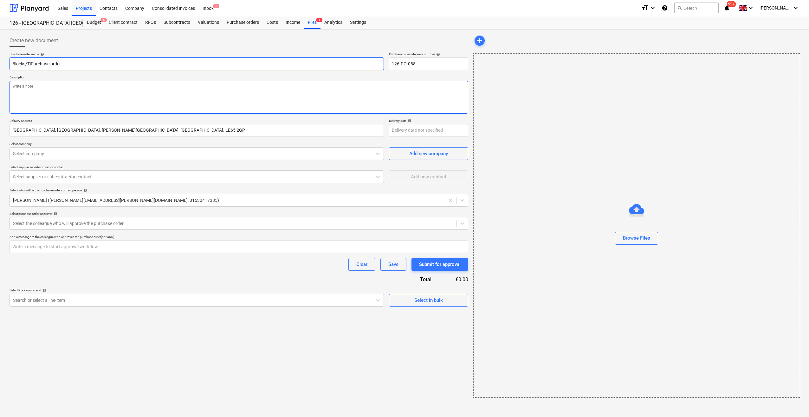
type textarea "x"
type input "Blocks/TiePurchase order"
type textarea "x"
type input "Blocks/TiesPurchase order"
type textarea "x"
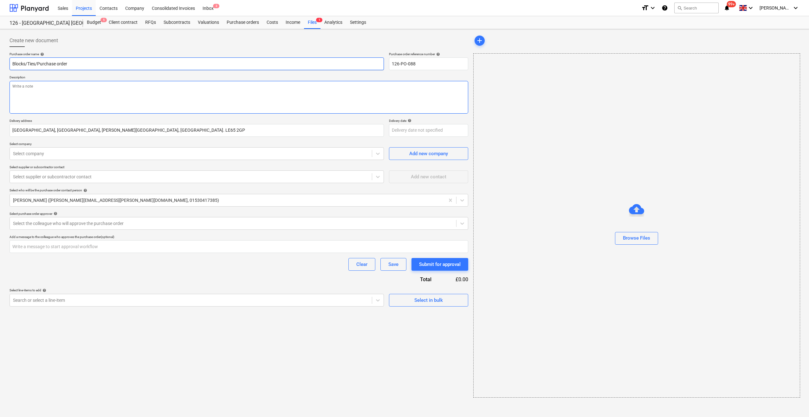
type input "Blocks/Ties/PPurchase order"
type textarea "x"
type input "Blocks/Ties/PaPurchase order"
type textarea "x"
type input "Blocks/Ties/PadPurchase order"
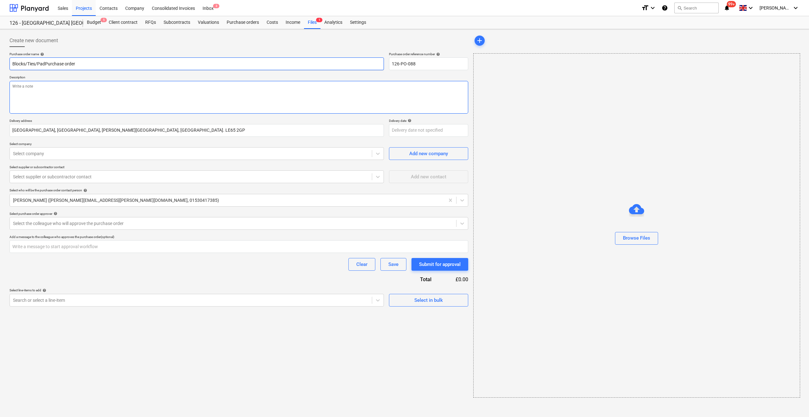
type textarea "x"
type input "Blocks/Ties/PadsPurchase order"
type textarea "x"
type input "Blocks/Ties/PadstPurchase order"
type textarea "x"
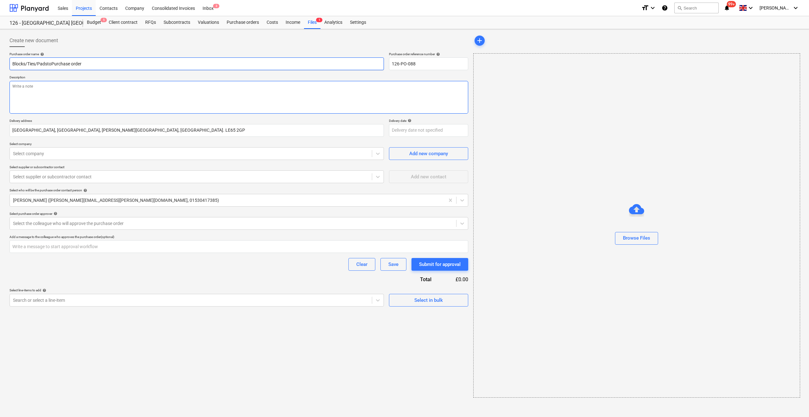
type input "Blocks/Ties/PadstonPurchase order"
type textarea "x"
type input "Blocks/Ties/PadstonePurchase order"
type textarea "x"
type input "Blocks/Ties/PadstonesPurchase order"
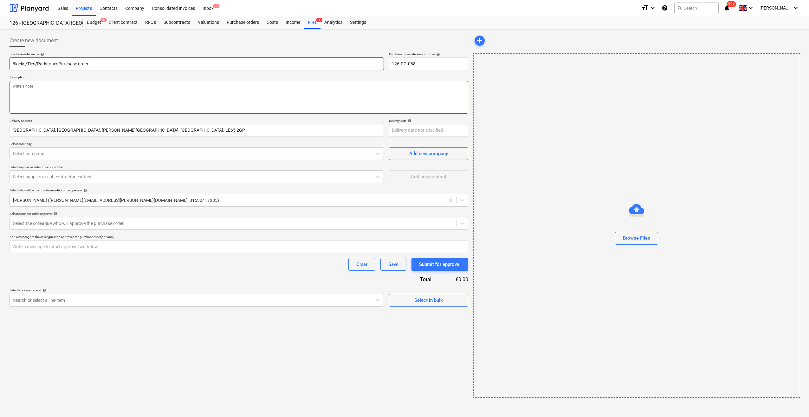
type textarea "x"
type input "Blocks/Ties/Padstones Purchase order"
click at [24, 88] on textarea at bounding box center [239, 97] width 459 height 33
type textarea "x"
type textarea "Si"
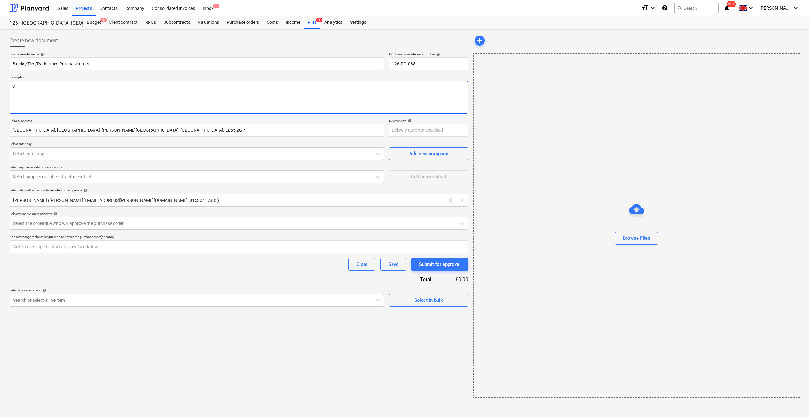
type textarea "x"
type textarea "Sit"
type textarea "x"
type textarea "Site"
type textarea "x"
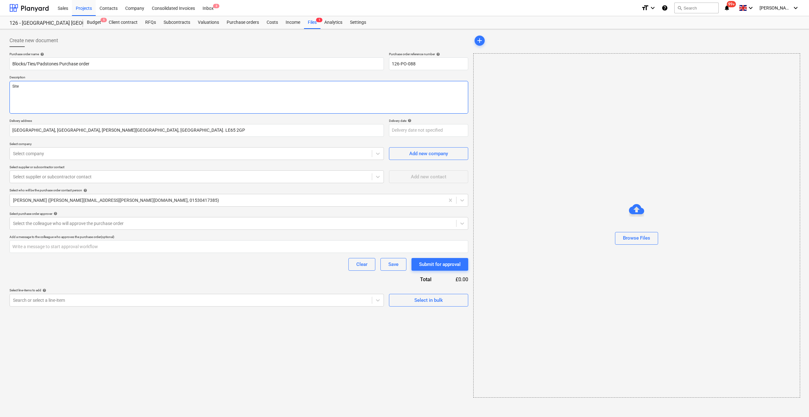
type textarea "Site"
type textarea "x"
type textarea "Site M"
type textarea "x"
type textarea "Site Man"
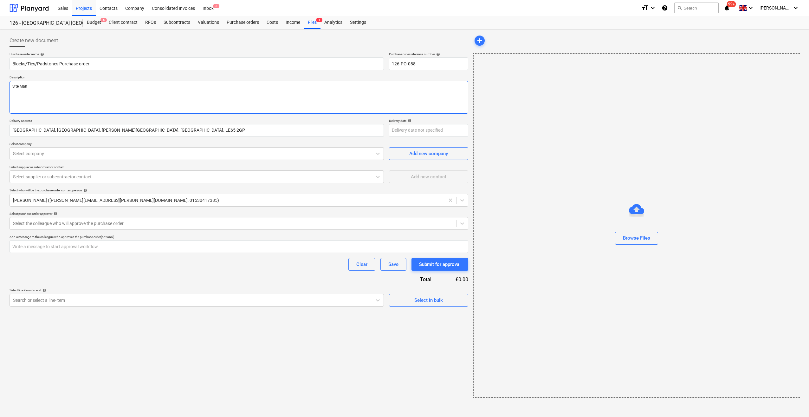
type textarea "x"
type textarea "Site Mana"
type textarea "x"
type textarea "Site Manage"
type textarea "x"
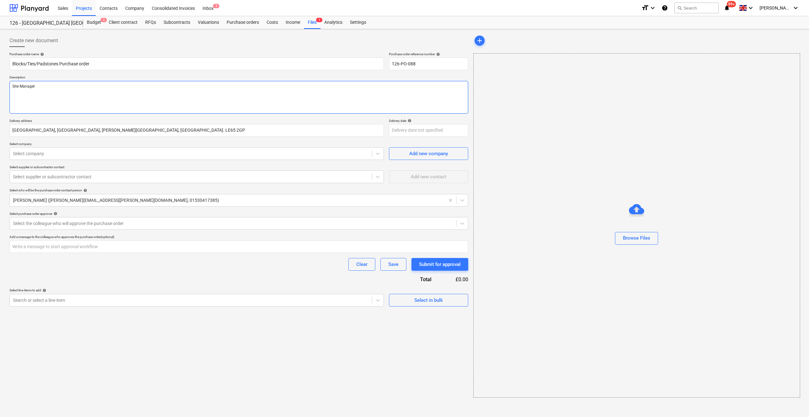
type textarea "Site Manager:"
type textarea "x"
type textarea "Site Manager: S"
type textarea "x"
type textarea "Site Manager: Sc"
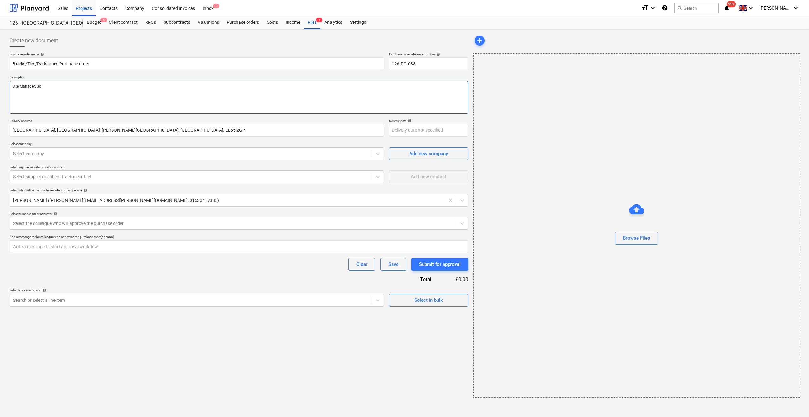
type textarea "x"
type textarea "Site Manager: Sco"
type textarea "x"
type textarea "Site Manager: [PERSON_NAME]"
type textarea "x"
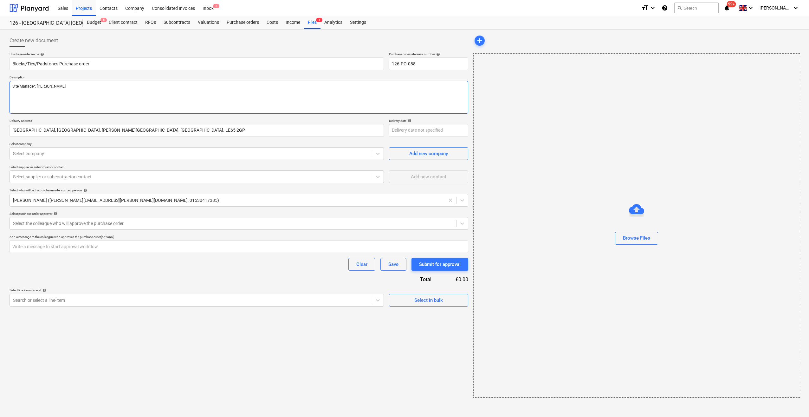
type textarea "Site Manager: [PERSON_NAME]"
type textarea "x"
type textarea "Site Manager: [PERSON_NAME]"
type textarea "x"
type textarea "Site Manager: [PERSON_NAME]"
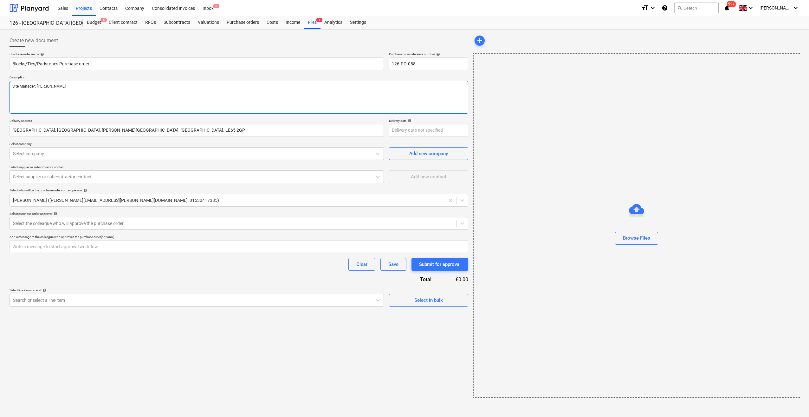
type textarea "x"
type textarea "Site Manager: [PERSON_NAME]"
type textarea "x"
type textarea "Site Manager: [PERSON_NAME]"
type textarea "x"
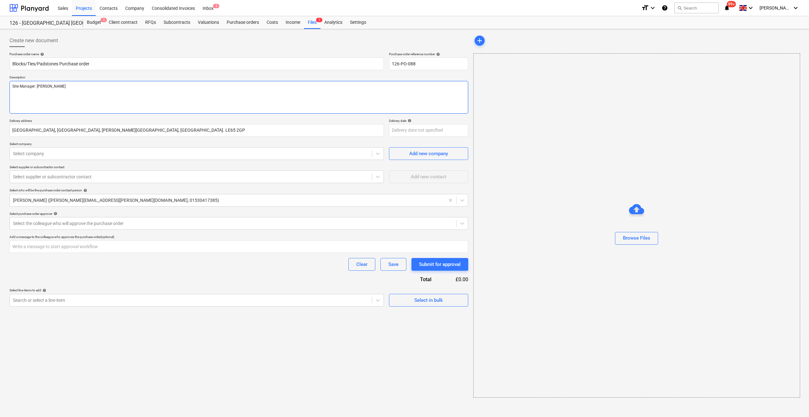
type textarea "Site Manager: [PERSON_NAME]"
type textarea "x"
type textarea "Site Manager: [PERSON_NAME]"
type textarea "x"
type textarea "Site Manager: [PERSON_NAME] Tel"
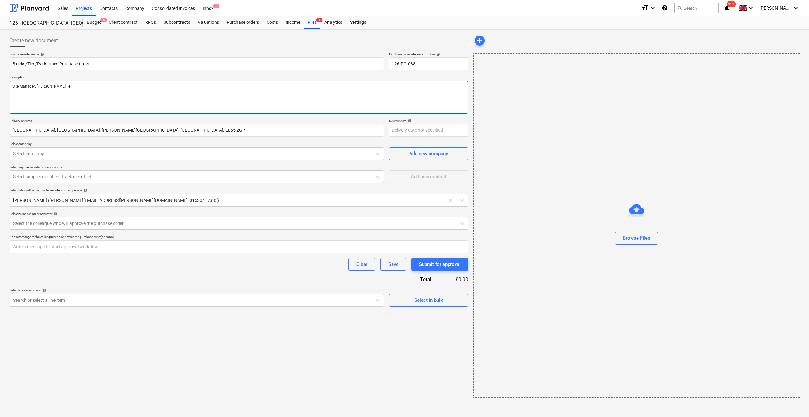
type textarea "x"
type textarea "Site Manager: [PERSON_NAME] Tel:"
type textarea "x"
type textarea "Site Manager: [PERSON_NAME] Tel:"
type textarea "x"
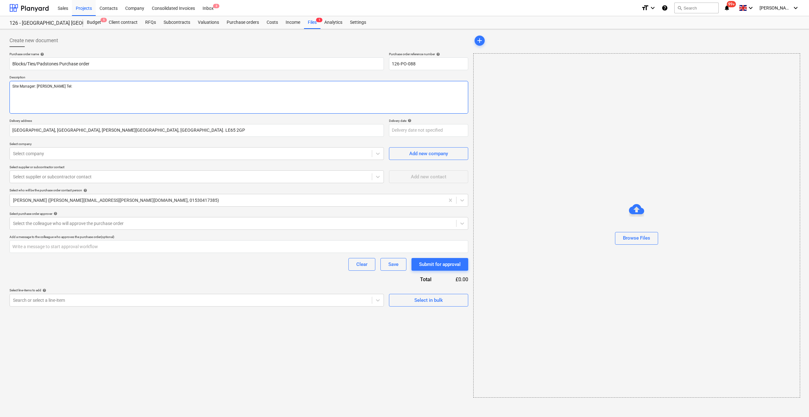
type textarea "Site Manager: [PERSON_NAME] Tel: 0"
type textarea "x"
type textarea "Site Manager: [PERSON_NAME] Tel: 07"
type textarea "x"
type textarea "Site Manager: [PERSON_NAME] Tel: 078"
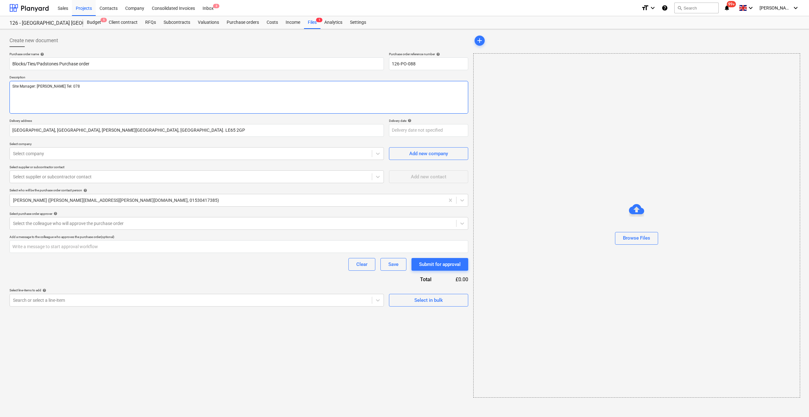
type textarea "x"
type textarea "Site Manager: [PERSON_NAME] Tel: 0787"
type textarea "x"
type textarea "Site Manager: [PERSON_NAME] Tel: 07877"
type textarea "x"
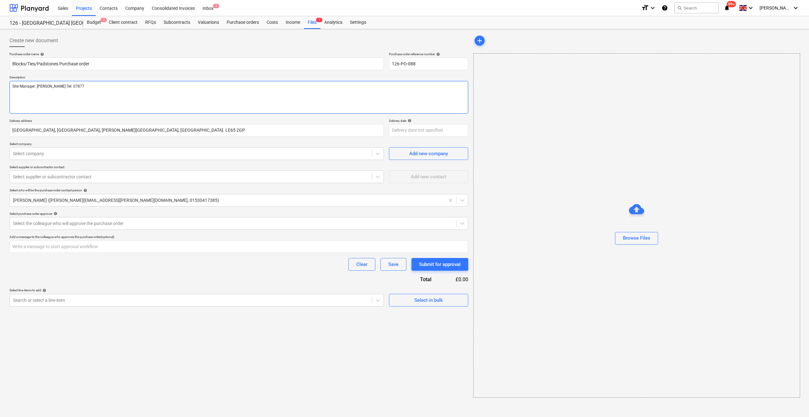
type textarea "Site Manager: [PERSON_NAME] Tel: 07877"
type textarea "x"
type textarea "Site Manager: [PERSON_NAME] Tel: 07877 5"
type textarea "x"
type textarea "Site Manager: [PERSON_NAME] Tel: [PHONE_NUMBER]"
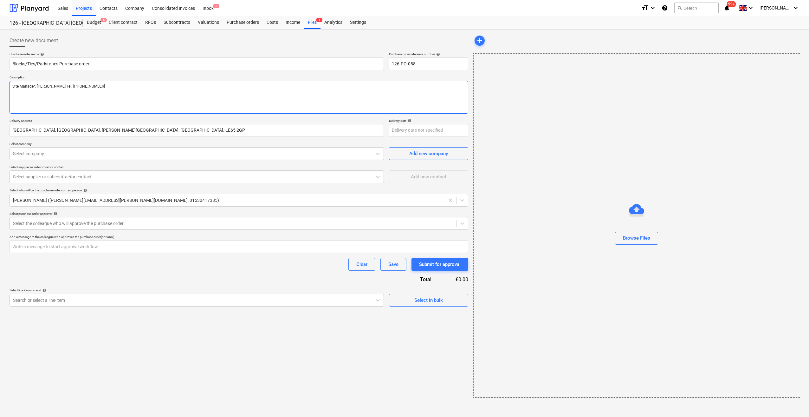
type textarea "x"
type textarea "Site Manager: [PERSON_NAME] Tel: [PHONE_NUMBER]"
type textarea "x"
type textarea "Site Manager: [PERSON_NAME] Tel: [PHONE_NUMBER]"
type textarea "x"
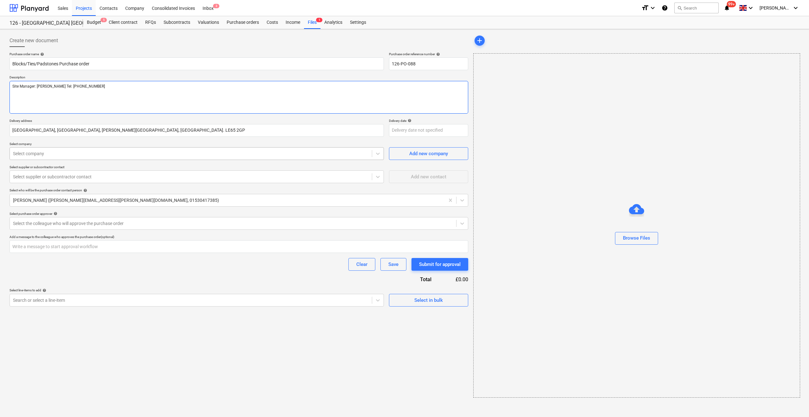
type textarea "Site Manager: [PERSON_NAME] Tel: [PHONE_NUMBER]"
type textarea "x"
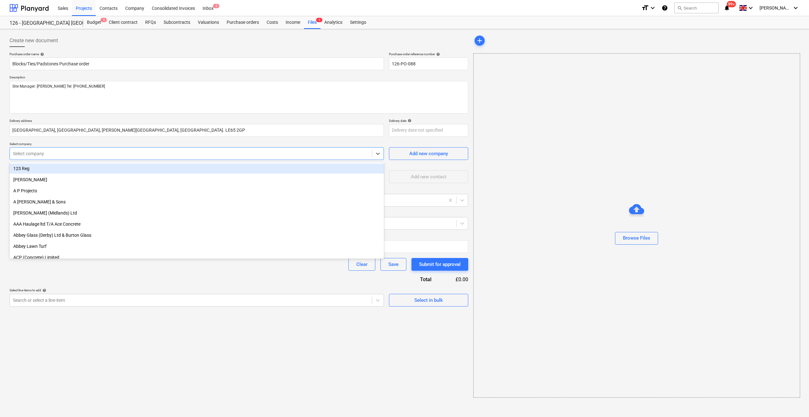
click at [55, 152] on div at bounding box center [191, 153] width 356 height 6
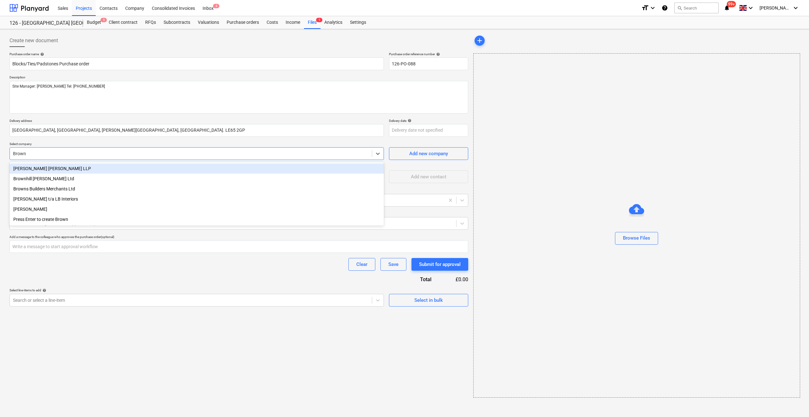
type input "Browns"
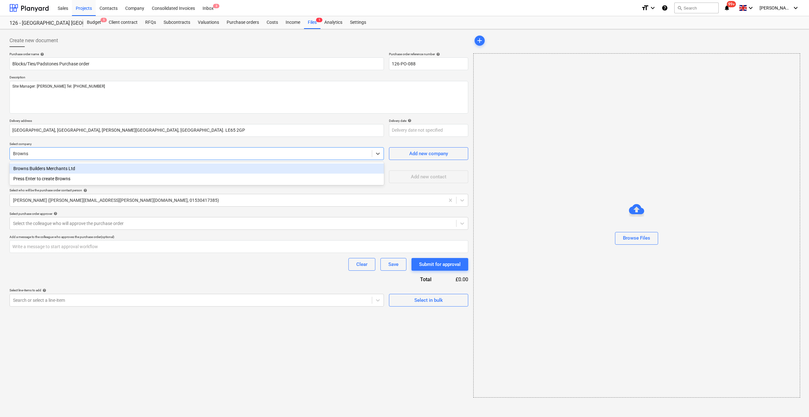
click at [78, 163] on div "Browns Builders Merchants Ltd" at bounding box center [197, 168] width 374 height 10
type textarea "x"
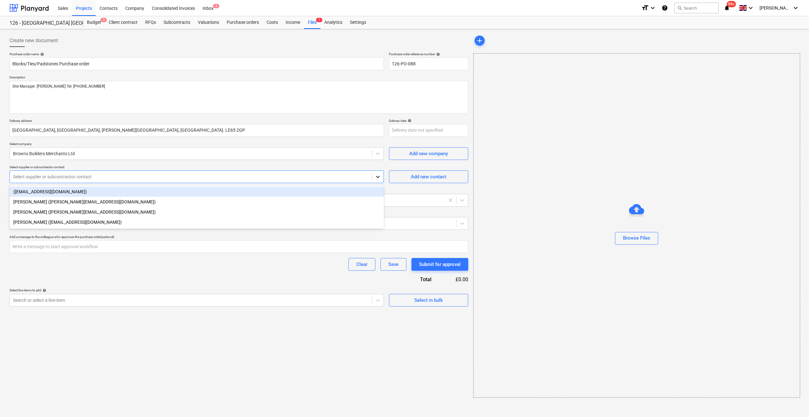
click at [379, 178] on icon at bounding box center [378, 176] width 6 height 6
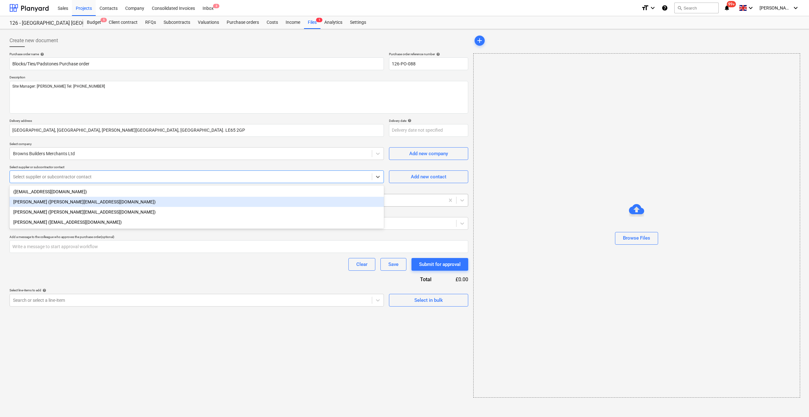
click at [102, 198] on div "[PERSON_NAME] ([PERSON_NAME][EMAIL_ADDRESS][DOMAIN_NAME])" at bounding box center [197, 202] width 374 height 10
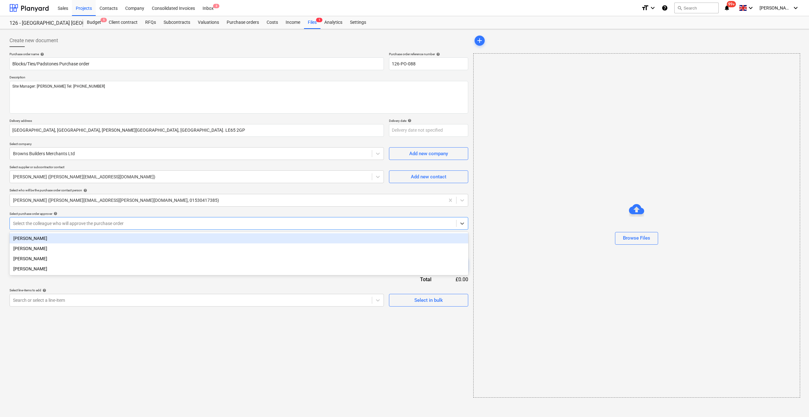
click at [36, 222] on div at bounding box center [233, 223] width 440 height 6
click at [46, 239] on div "[PERSON_NAME]" at bounding box center [239, 238] width 459 height 10
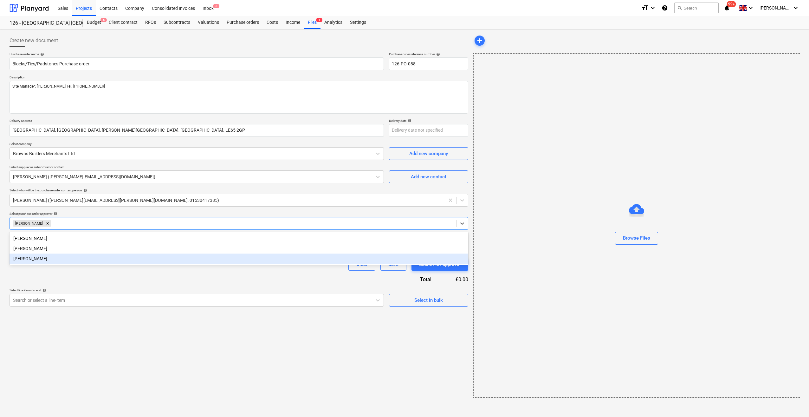
click at [67, 276] on div "Purchase order name help Blocks/Ties/Padstones Purchase order Purchase order re…" at bounding box center [239, 179] width 459 height 254
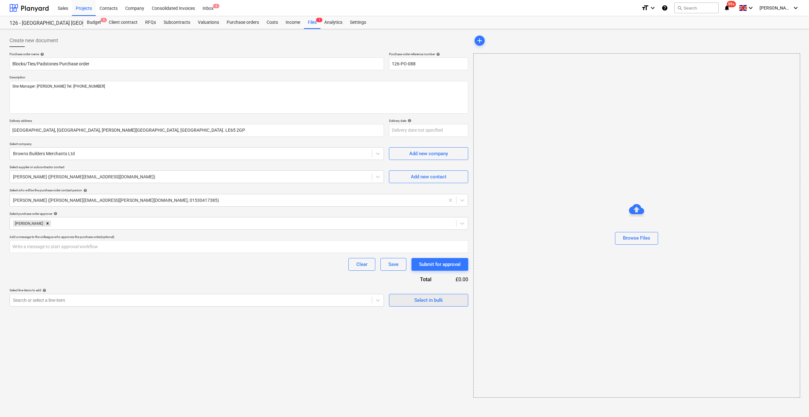
click at [423, 304] on button "Select in bulk" at bounding box center [428, 300] width 79 height 13
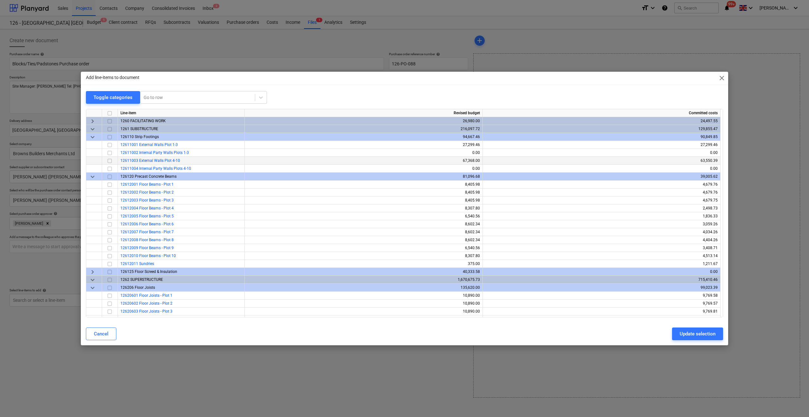
click at [107, 160] on input "checkbox" at bounding box center [110, 161] width 8 height 8
click at [109, 264] on input "checkbox" at bounding box center [110, 264] width 8 height 8
click at [110, 264] on input "checkbox" at bounding box center [110, 264] width 8 height 8
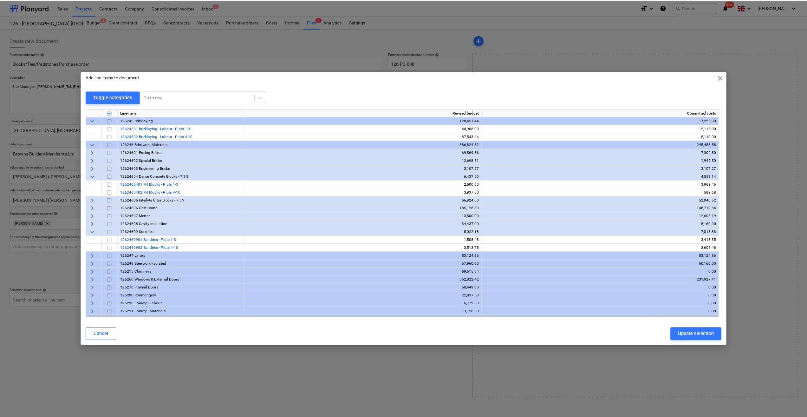
scroll to position [317, 0]
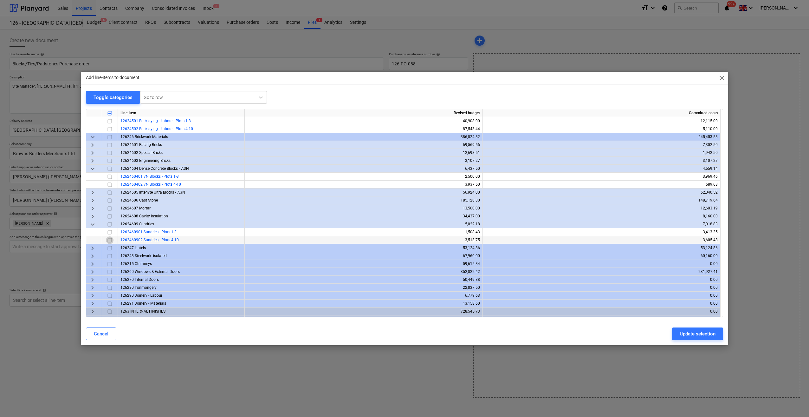
click at [109, 241] on input "checkbox" at bounding box center [110, 240] width 8 height 8
click at [698, 335] on div "Update selection" at bounding box center [698, 333] width 36 height 8
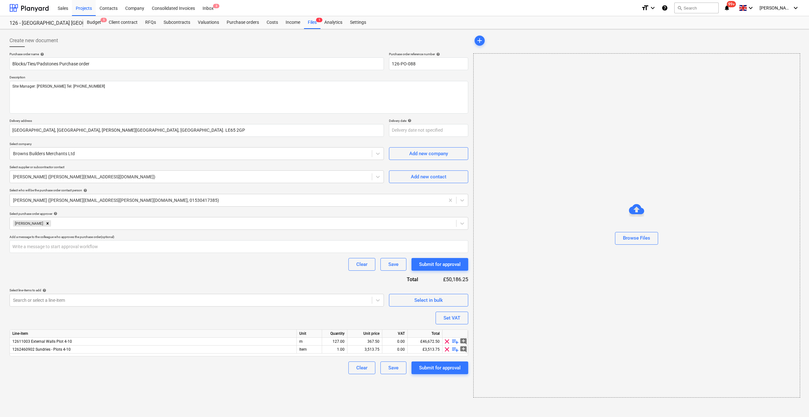
click at [455, 341] on span "playlist_add" at bounding box center [455, 341] width 8 height 8
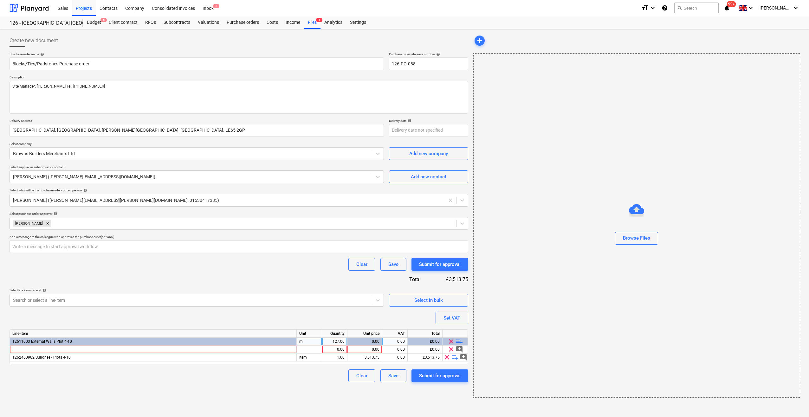
click at [461, 341] on span "playlist_add" at bounding box center [460, 341] width 8 height 8
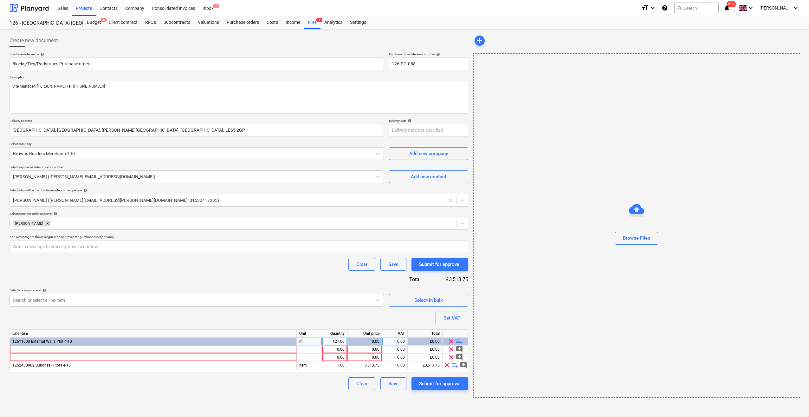
type textarea "x"
click at [23, 348] on div at bounding box center [153, 349] width 287 height 8
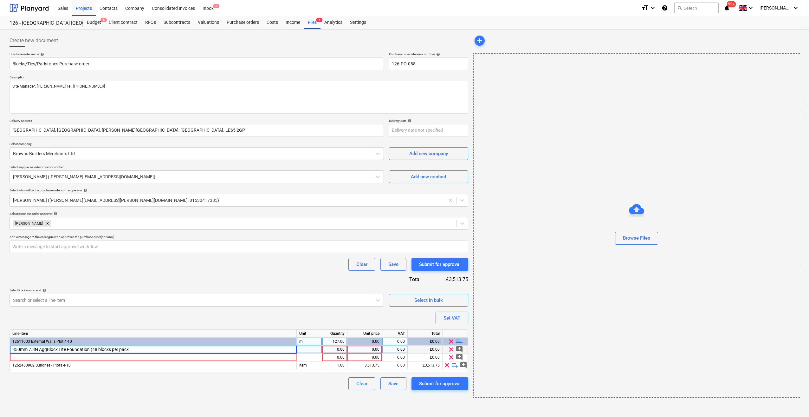
type input "350mm 7.3N AggBlock Lite Foundation (48 blocks per pack)"
type textarea "x"
click at [303, 351] on div "pcs" at bounding box center [309, 349] width 25 height 8
type input "Nr"
type textarea "x"
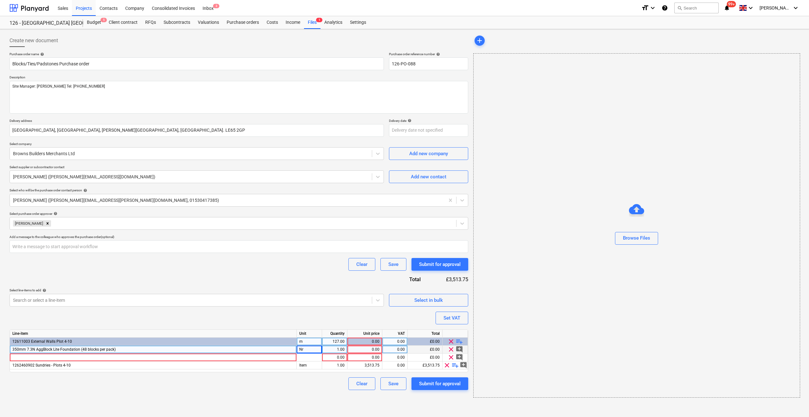
click at [345, 348] on div "1.00" at bounding box center [334, 349] width 25 height 8
type input "22"
type textarea "x"
click at [359, 347] on div "0.00" at bounding box center [364, 349] width 29 height 8
type input "8.831"
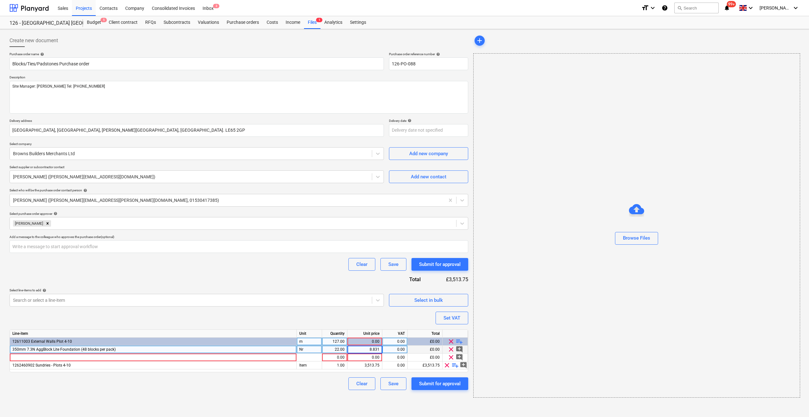
type textarea "x"
click at [515, 373] on div "Browse Files" at bounding box center [636, 225] width 327 height 344
click at [380, 349] on div "8.83" at bounding box center [364, 349] width 35 height 8
type input "80.31"
click at [457, 364] on span "playlist_add" at bounding box center [455, 365] width 8 height 8
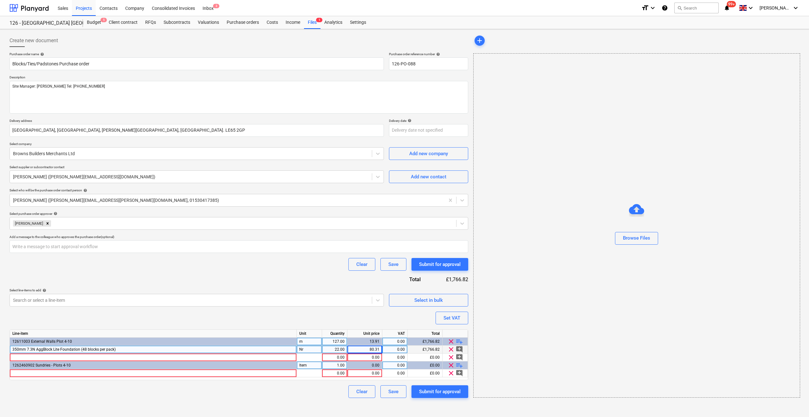
click at [457, 364] on span "playlist_add" at bounding box center [460, 365] width 8 height 8
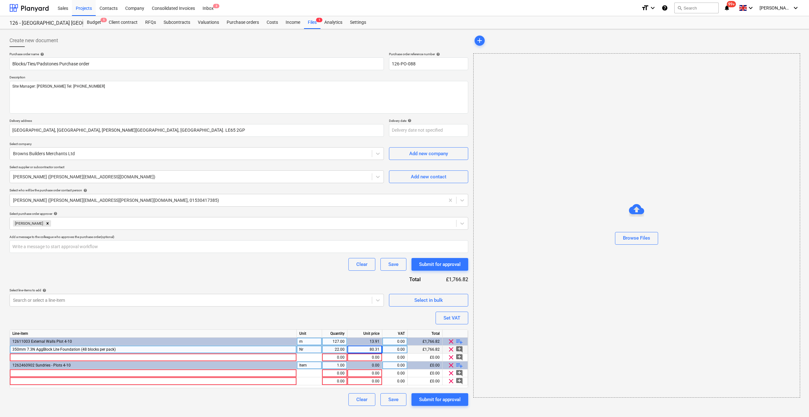
click at [460, 365] on span "playlist_add" at bounding box center [460, 365] width 8 height 8
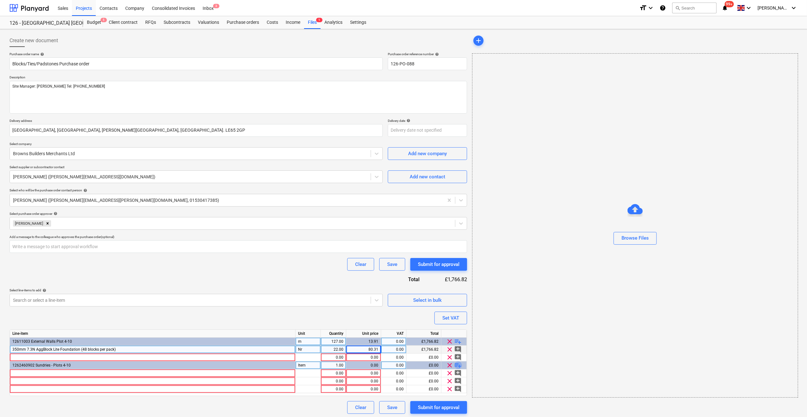
click at [460, 365] on span "playlist_add" at bounding box center [458, 365] width 8 height 8
type textarea "x"
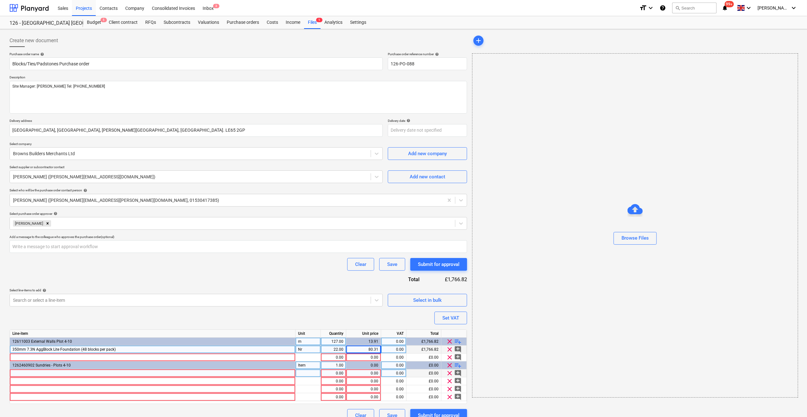
click at [18, 373] on div at bounding box center [153, 373] width 286 height 8
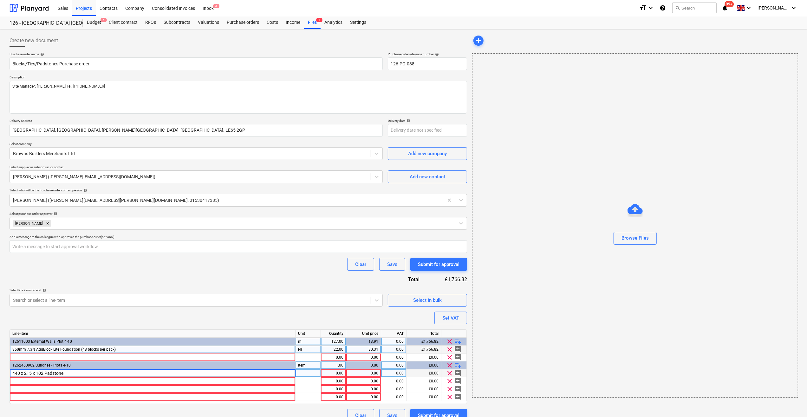
type input "440 x 215 x 102 Padstones"
type textarea "x"
click at [308, 374] on div at bounding box center [307, 373] width 25 height 8
type input "Nr"
type textarea "x"
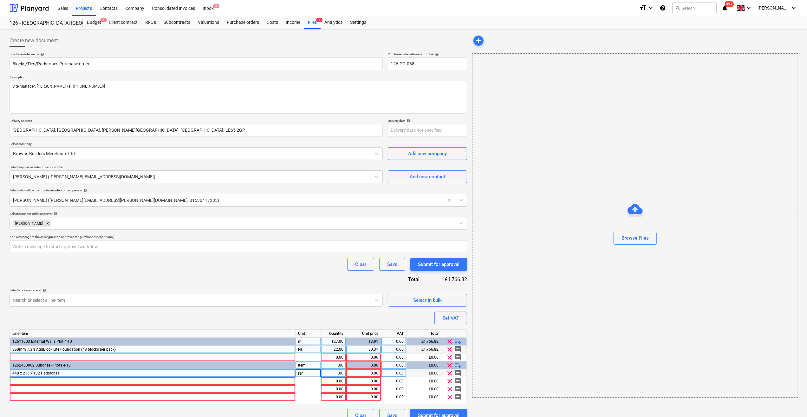
click at [336, 372] on div "1.00" at bounding box center [333, 373] width 20 height 8
type input "13.86"
type textarea "x"
click at [21, 381] on div at bounding box center [153, 381] width 286 height 8
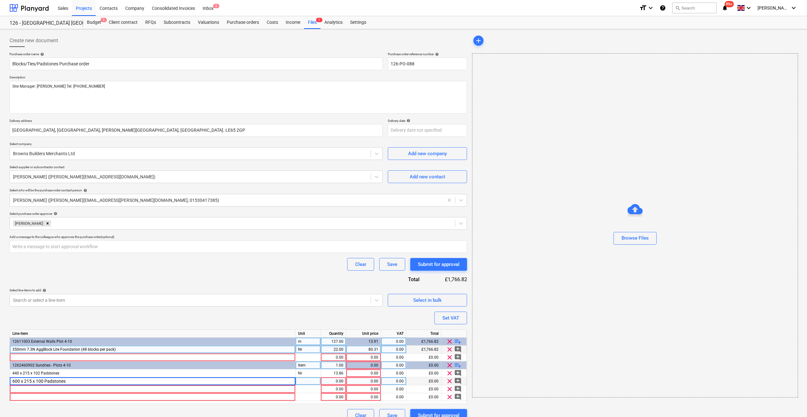
type input "600 x 215 x 100 Padstones"
type textarea "x"
click at [315, 382] on div "pcs" at bounding box center [307, 381] width 25 height 8
type input "Nr"
type textarea "x"
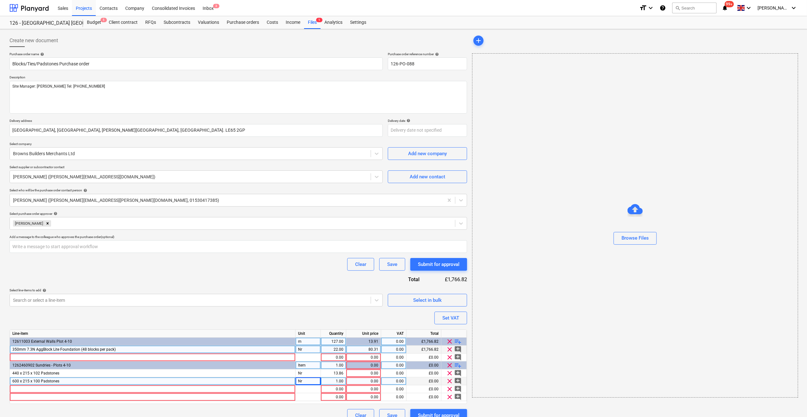
click at [335, 380] on div "1.00" at bounding box center [333, 381] width 20 height 8
type input "22.12"
type textarea "x"
click at [20, 389] on div at bounding box center [153, 389] width 286 height 8
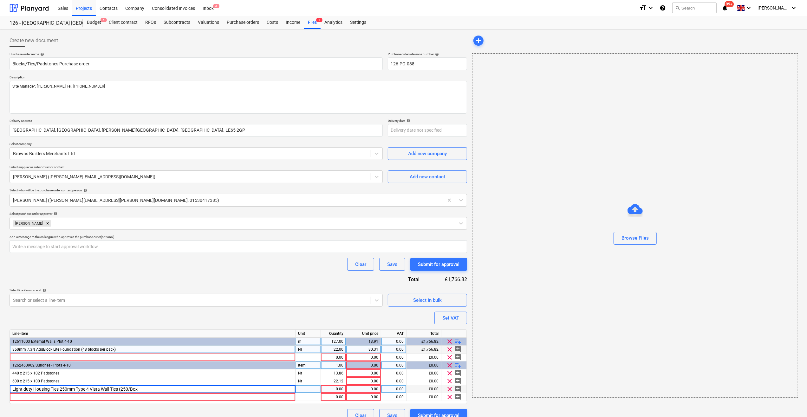
type input "Light duty Housing Ties 250mm Type 4 Vista Wall Ties (250/Box)"
click at [312, 389] on div at bounding box center [307, 389] width 25 height 8
type textarea "x"
type input "Nr"
type textarea "x"
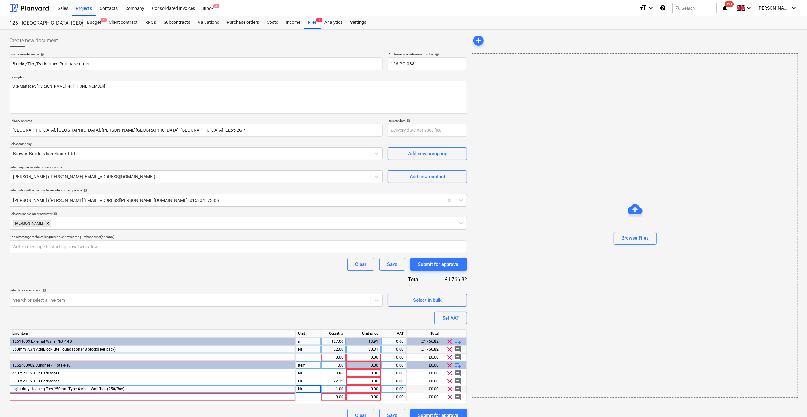
click at [332, 390] on div "1.00" at bounding box center [333, 389] width 20 height 8
type input "38.61"
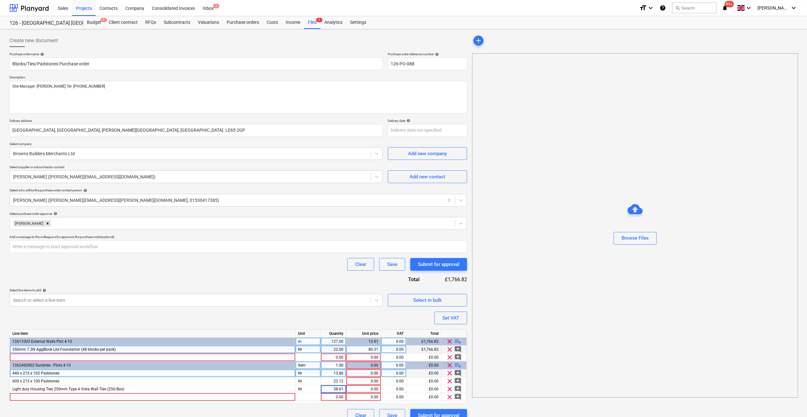
type textarea "x"
click at [361, 373] on div "0.00" at bounding box center [363, 373] width 29 height 8
type input "13.86"
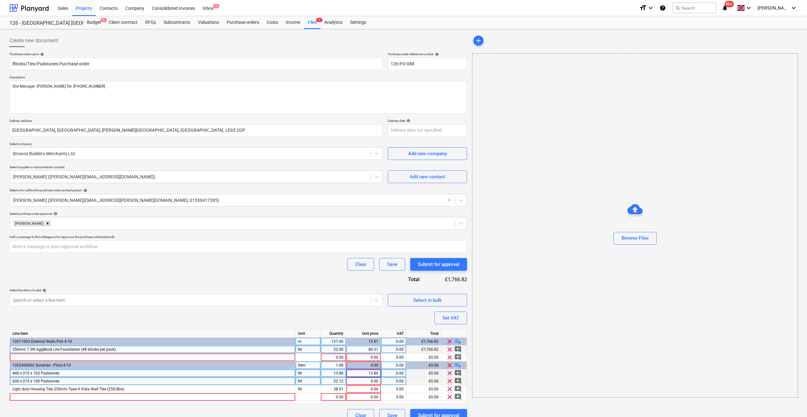
type textarea "x"
click at [365, 381] on div "0.00" at bounding box center [363, 381] width 29 height 8
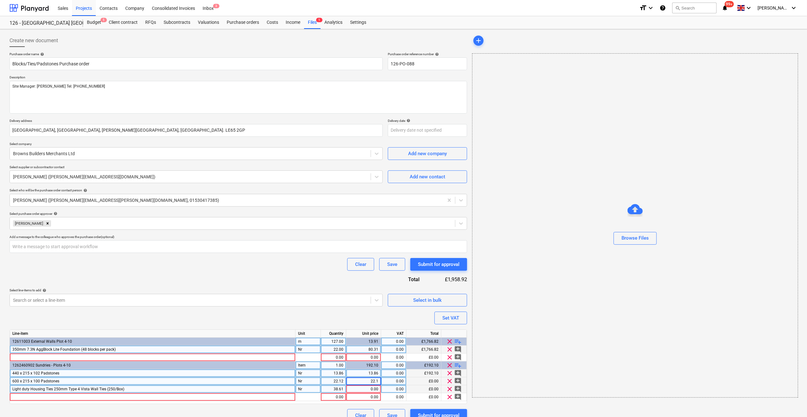
type input "22.12"
type textarea "x"
click at [365, 390] on div "0.00" at bounding box center [363, 389] width 29 height 8
type input "38.61"
type textarea "x"
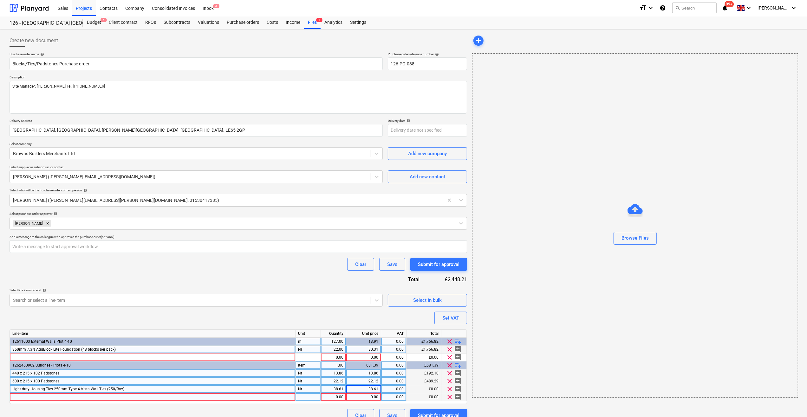
click at [22, 395] on div at bounding box center [153, 397] width 286 height 8
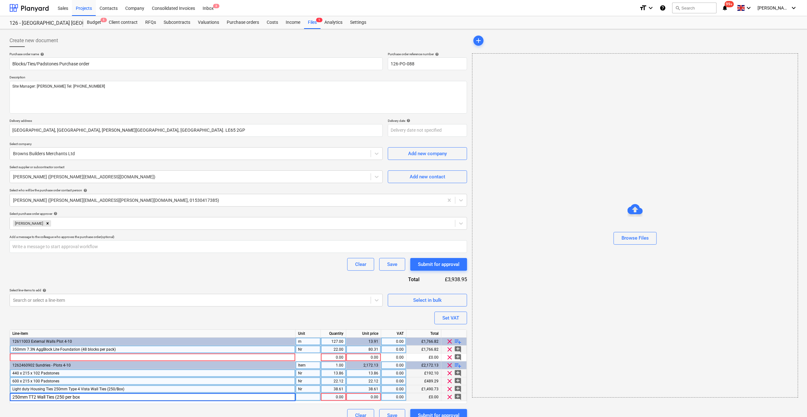
type input "250mm TT2 Wall Ties (250 per box)"
type textarea "x"
click at [306, 398] on div "pcs" at bounding box center [307, 397] width 25 height 8
type input "Nr"
type textarea "x"
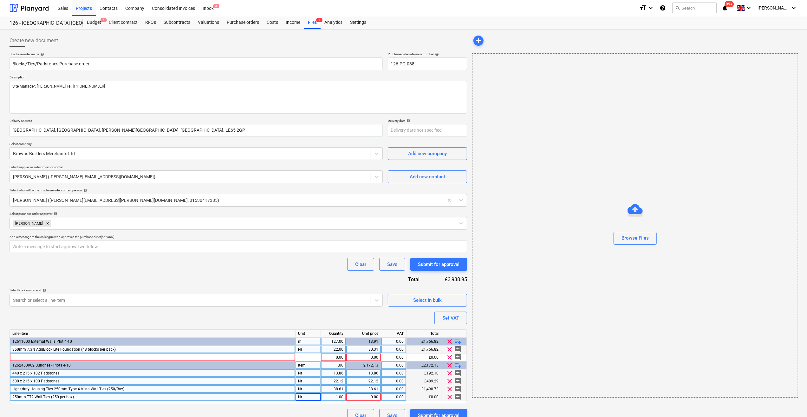
click at [334, 396] on div "1.00" at bounding box center [333, 397] width 20 height 8
type input "56"
type textarea "x"
click at [533, 407] on div "add Browse Files" at bounding box center [635, 228] width 330 height 392
click at [372, 397] on div "0.00" at bounding box center [363, 397] width 29 height 8
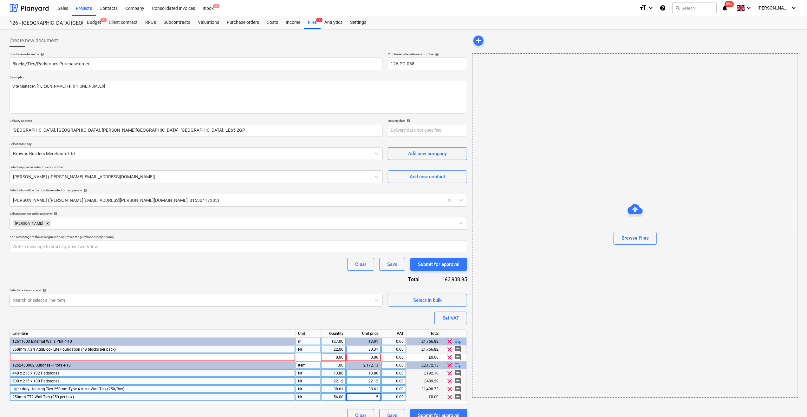
type input "56"
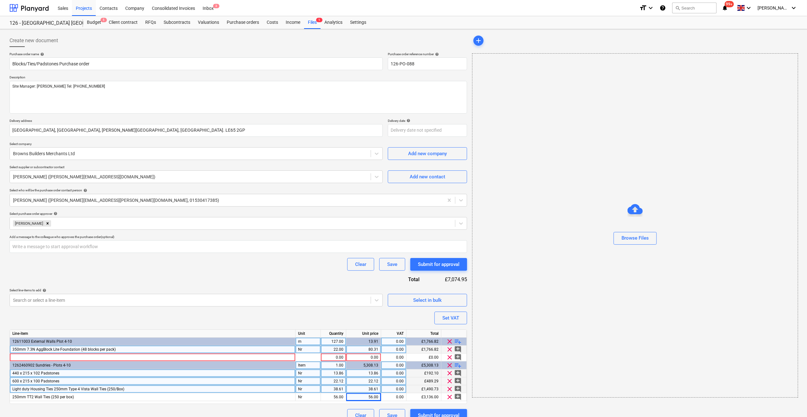
click at [534, 400] on div "add Browse Files" at bounding box center [635, 228] width 330 height 392
click at [449, 356] on span "clear" at bounding box center [450, 357] width 8 height 8
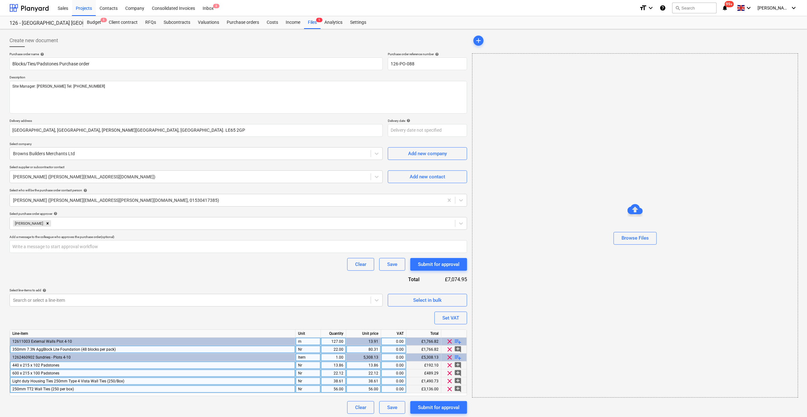
click at [397, 366] on div "0.00" at bounding box center [394, 365] width 20 height 8
type textarea "x"
click at [340, 362] on div "13.86" at bounding box center [333, 365] width 20 height 8
type input "45"
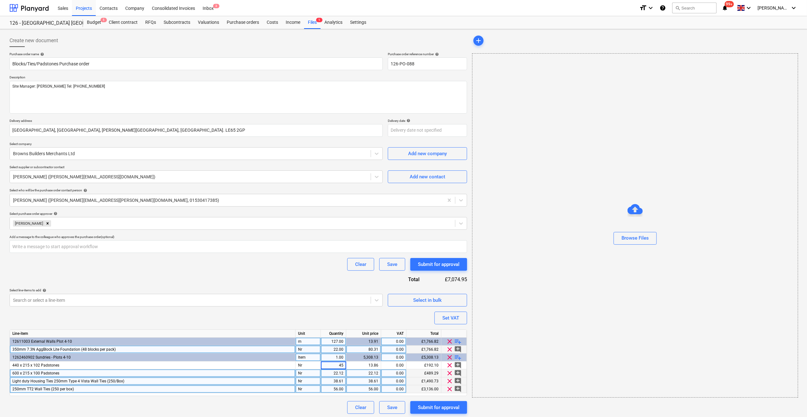
click at [590, 407] on div "add Browse Files" at bounding box center [635, 224] width 330 height 384
click at [341, 373] on div "22.12" at bounding box center [333, 373] width 20 height 8
type textarea "x"
type input "10"
click at [510, 407] on div "add Browse Files" at bounding box center [635, 224] width 330 height 384
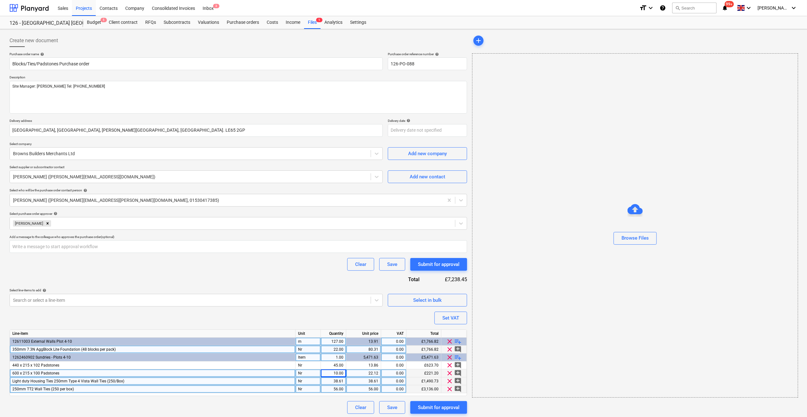
click at [337, 380] on div "38.61" at bounding box center [333, 381] width 20 height 8
type textarea "x"
type input "6"
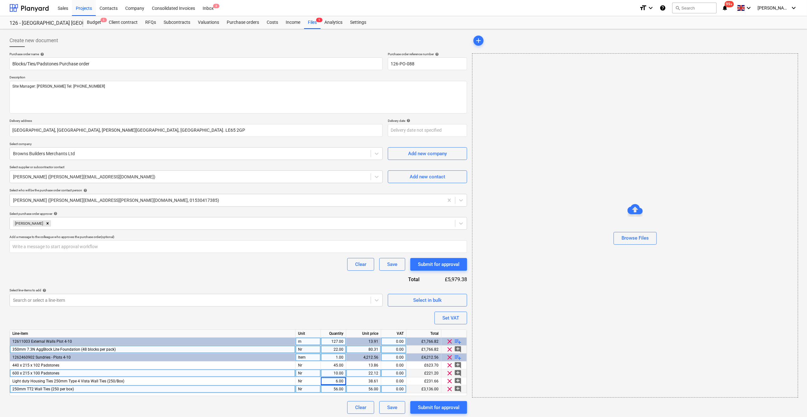
type textarea "x"
click at [336, 390] on div "56.00" at bounding box center [333, 389] width 20 height 8
type input "6"
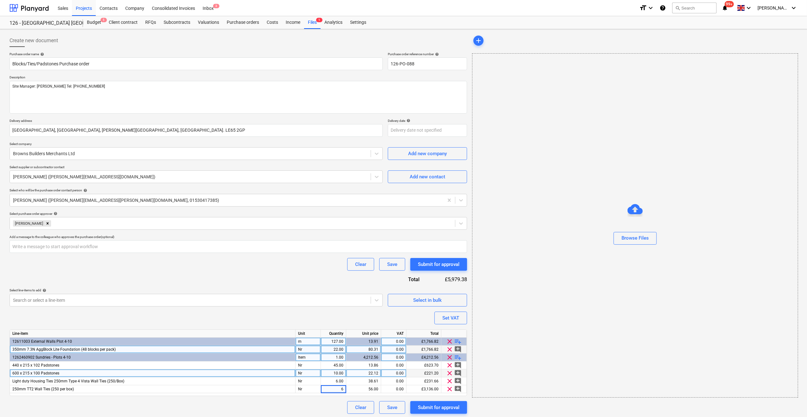
type textarea "x"
click at [311, 400] on div "Purchase order name help Blocks/Ties/Padstones Purchase order Purchase order re…" at bounding box center [238, 232] width 457 height 361
click at [448, 315] on div "Set VAT" at bounding box center [450, 318] width 17 height 8
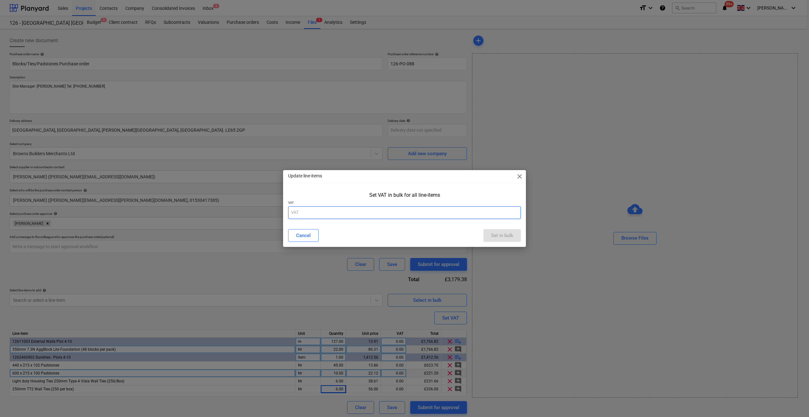
click at [313, 211] on input "text" at bounding box center [404, 212] width 233 height 13
type input "20"
click at [509, 236] on div "Set in bulk" at bounding box center [502, 235] width 22 height 8
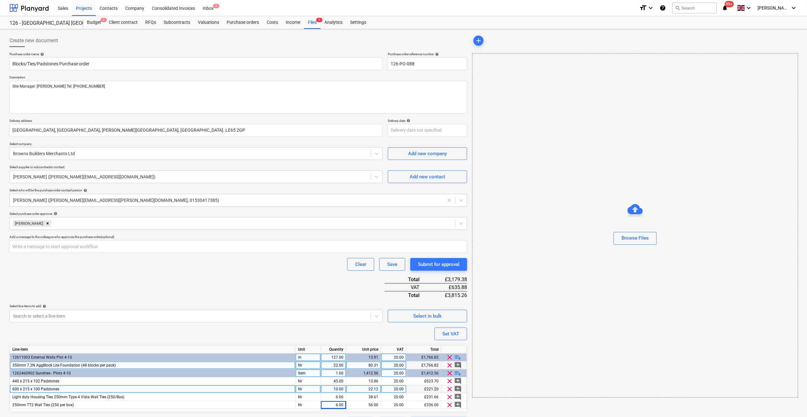
click at [370, 334] on div "Purchase order name help Blocks/Ties/Padstones Purchase order Purchase order re…" at bounding box center [238, 240] width 457 height 377
type textarea "x"
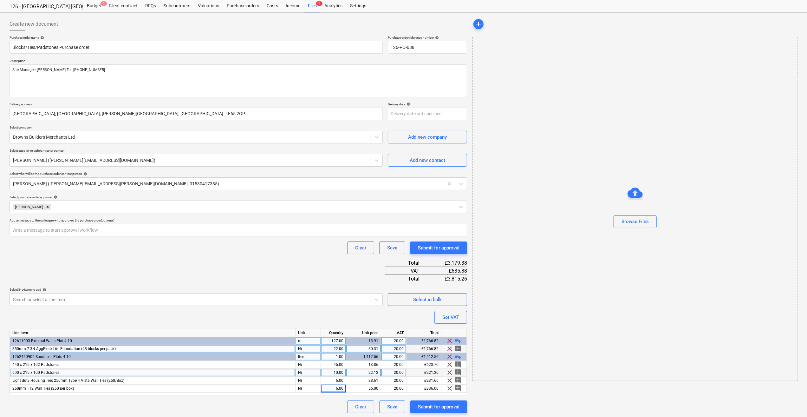
scroll to position [17, 0]
click at [393, 407] on div "Save" at bounding box center [392, 405] width 10 height 8
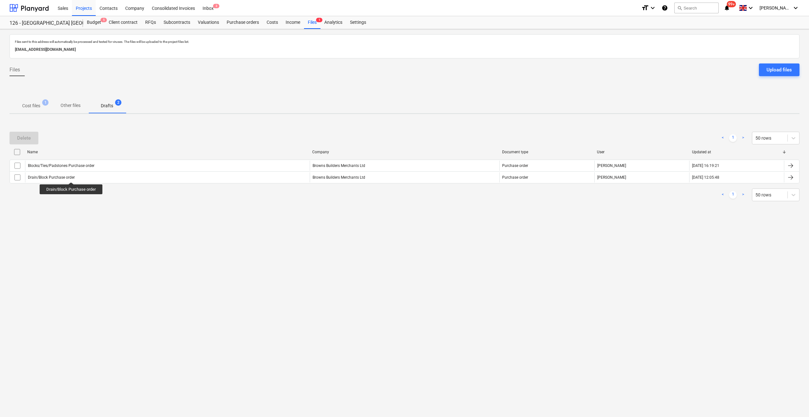
click at [125, 226] on div "Files sent to this address will automatically be processed and tested for virus…" at bounding box center [404, 222] width 809 height 387
click at [98, 22] on div "Budget 5" at bounding box center [94, 22] width 22 height 13
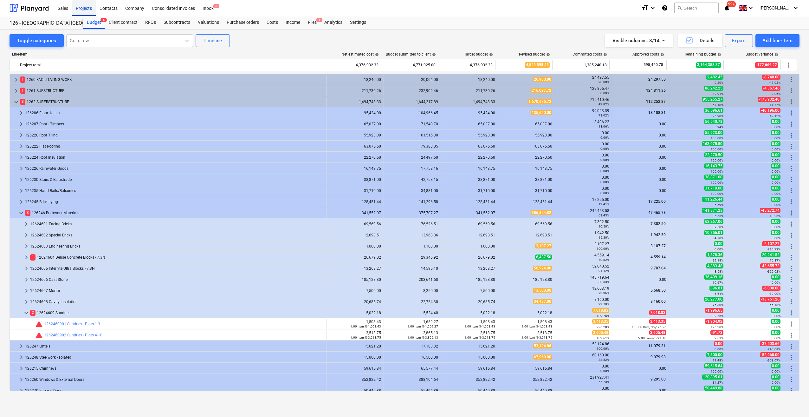
click at [77, 9] on div "Projects" at bounding box center [84, 8] width 24 height 16
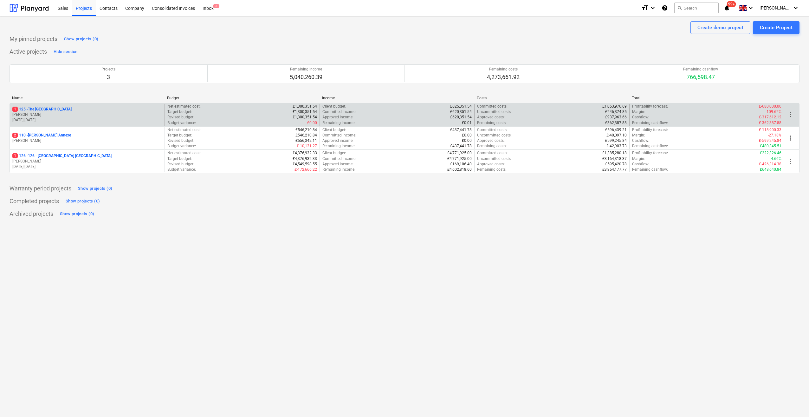
click at [46, 110] on p "1 125 - The [GEOGRAPHIC_DATA]" at bounding box center [41, 109] width 59 height 5
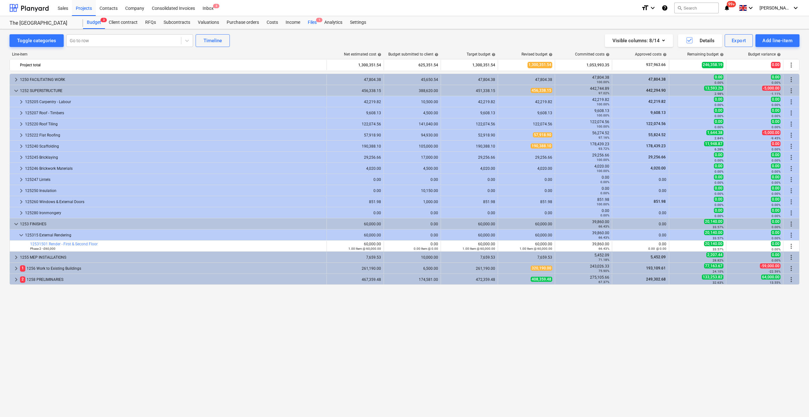
click at [308, 22] on div "Files 1" at bounding box center [312, 22] width 16 height 13
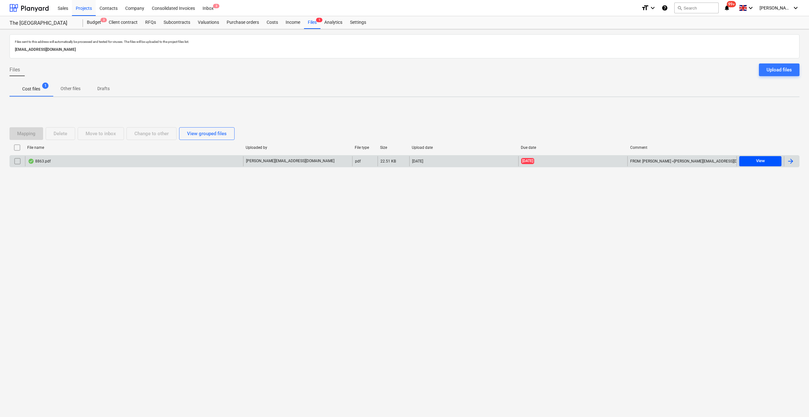
click at [760, 159] on div "View" at bounding box center [760, 160] width 9 height 7
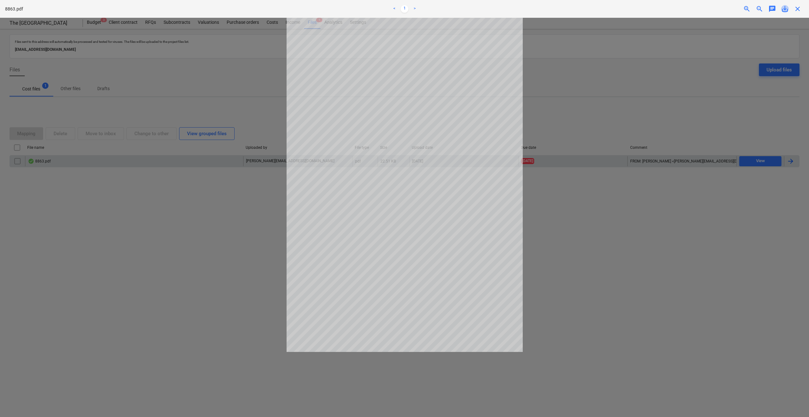
click at [784, 10] on span "save_alt" at bounding box center [785, 9] width 8 height 8
click at [799, 11] on span "close" at bounding box center [798, 9] width 8 height 8
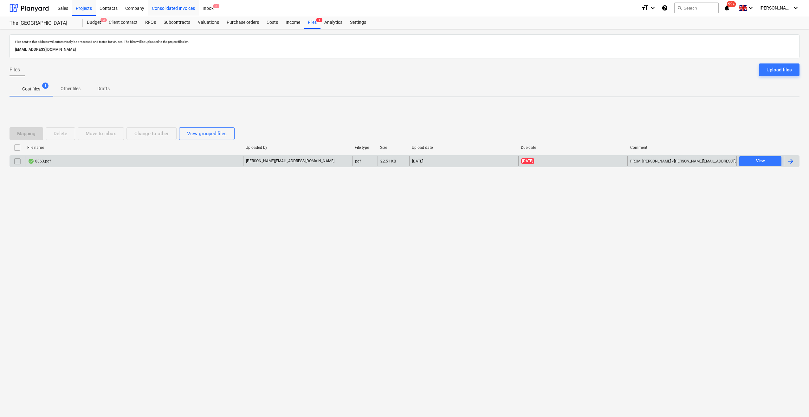
click at [166, 8] on div "Consolidated Invoices" at bounding box center [173, 8] width 51 height 16
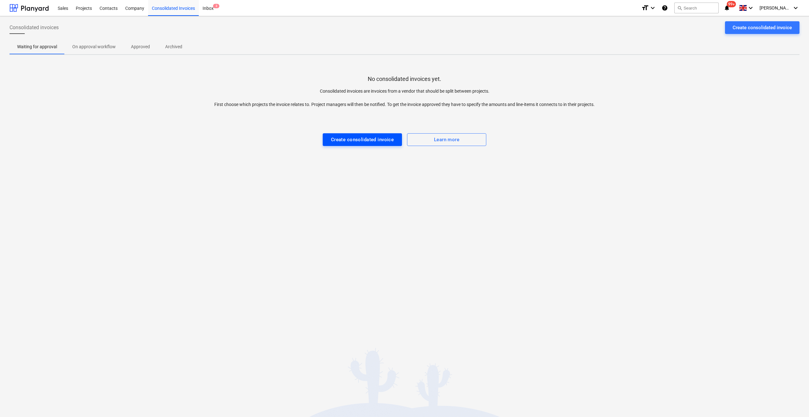
click at [369, 143] on div "Create consolidated invoice" at bounding box center [362, 139] width 63 height 8
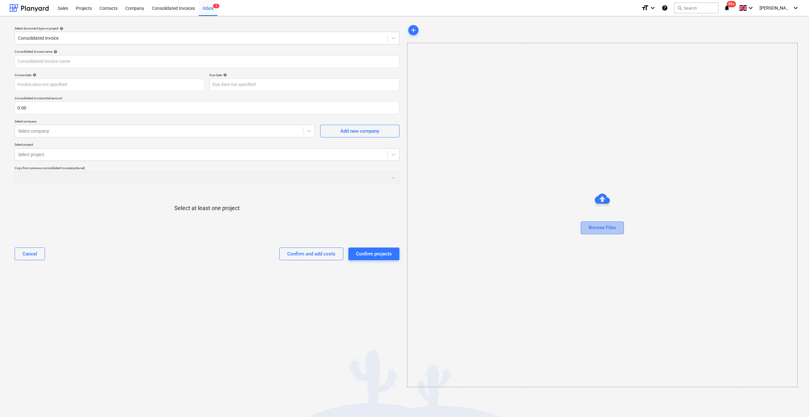
click at [601, 226] on div "Browse Files" at bounding box center [602, 227] width 27 height 8
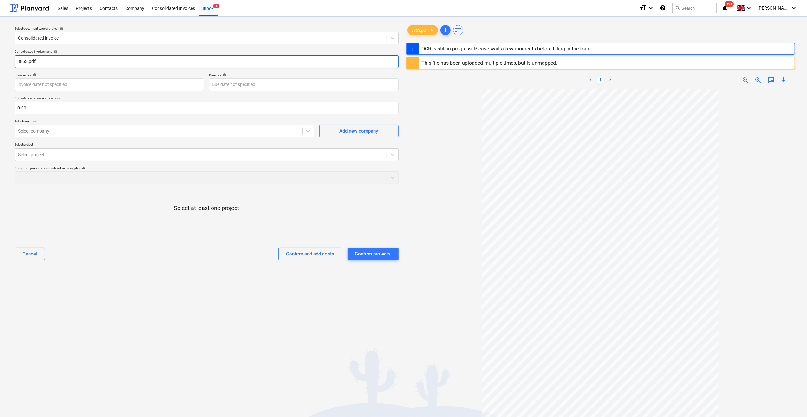
type input "366"
type input "[DATE]"
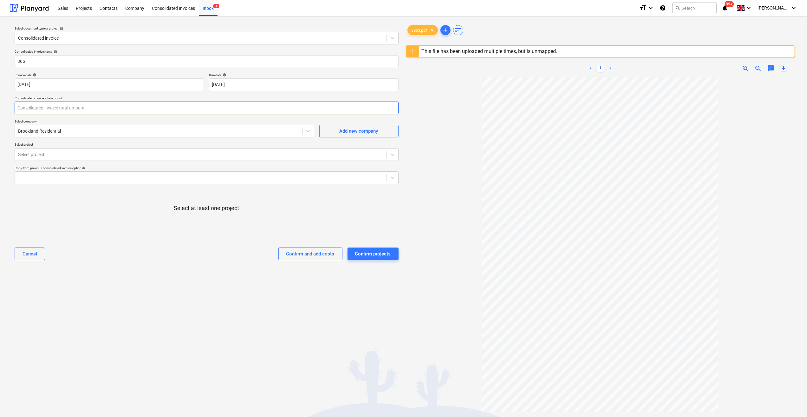
click at [35, 106] on input "text" at bounding box center [207, 107] width 384 height 13
type input "352.00"
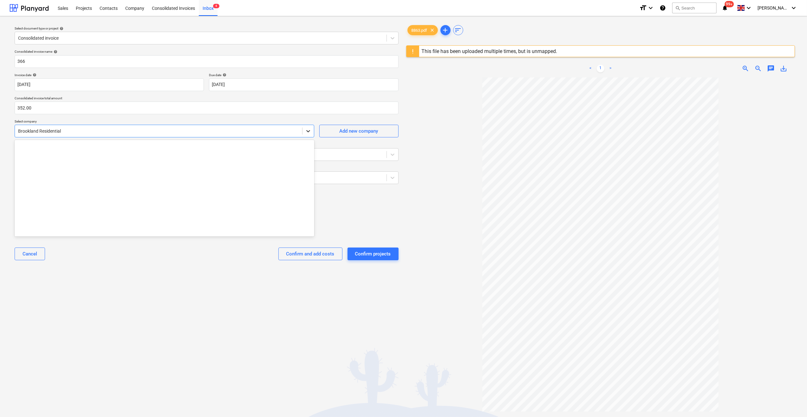
click at [311, 131] on icon at bounding box center [308, 131] width 6 height 6
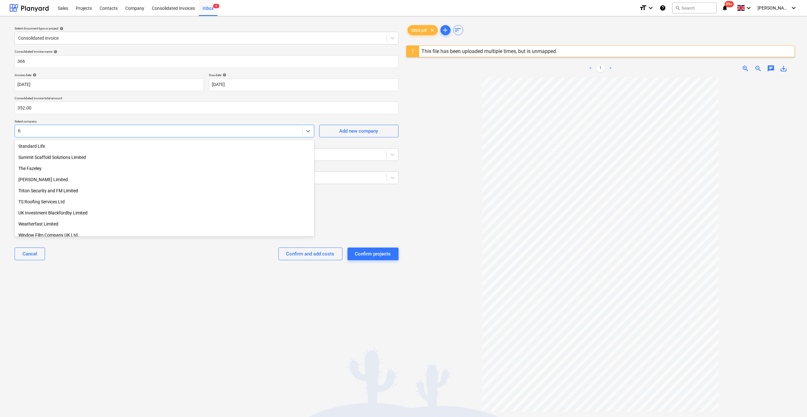
scroll to position [149, 0]
type input "fil"
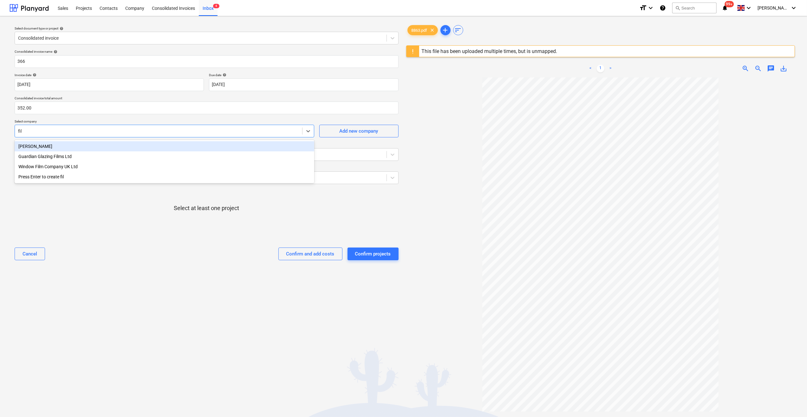
click at [40, 149] on div "[PERSON_NAME]" at bounding box center [165, 146] width 300 height 10
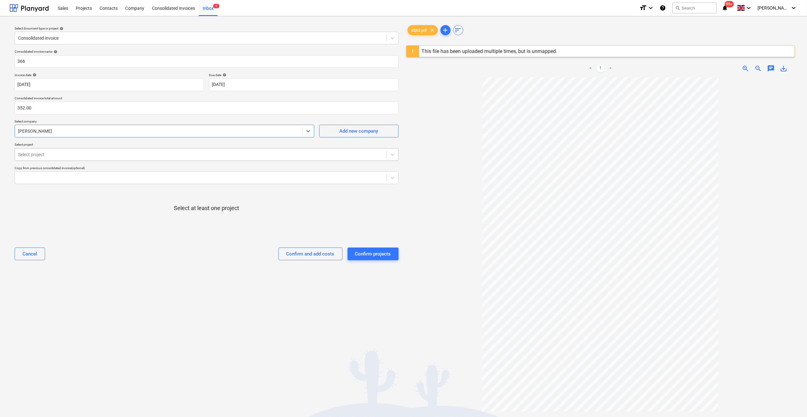
click at [43, 157] on div at bounding box center [200, 154] width 365 height 6
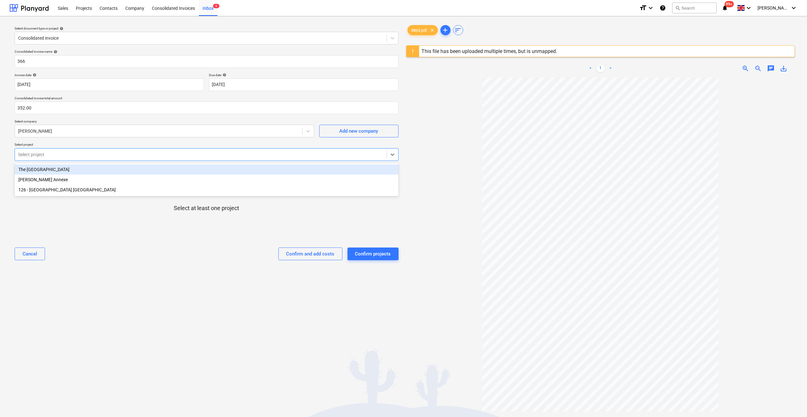
click at [42, 168] on div "The [GEOGRAPHIC_DATA]" at bounding box center [207, 169] width 384 height 10
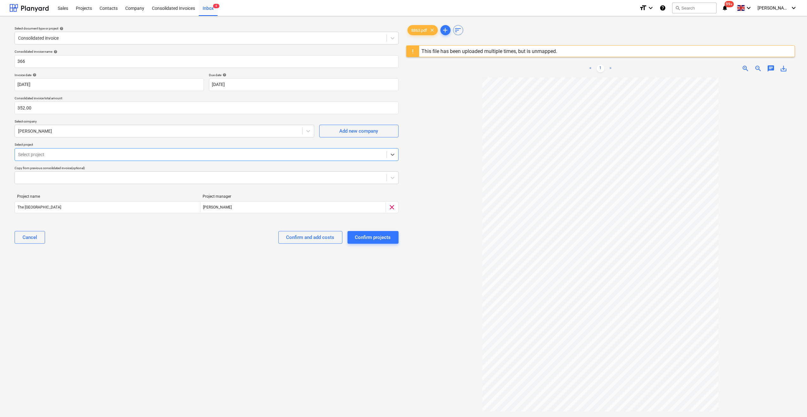
click at [42, 154] on div at bounding box center [200, 154] width 365 height 6
click at [39, 153] on div at bounding box center [200, 154] width 365 height 6
click at [39, 169] on div "[PERSON_NAME] Annexe" at bounding box center [207, 169] width 384 height 10
click at [371, 249] on div "Confirm projects" at bounding box center [373, 249] width 36 height 8
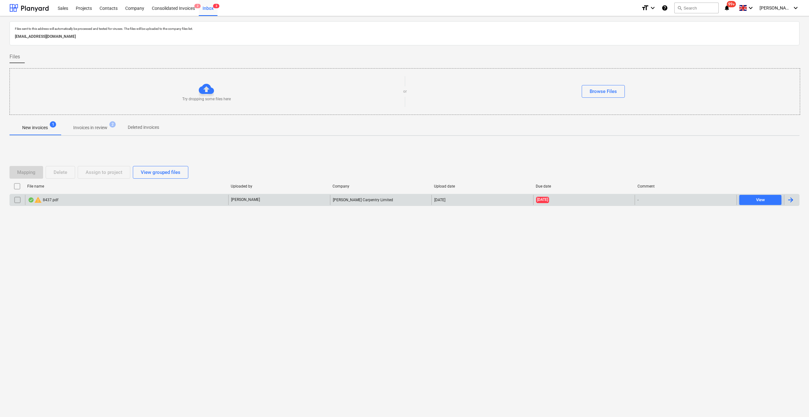
click at [54, 199] on div "warning 8437.pdf" at bounding box center [43, 200] width 30 height 8
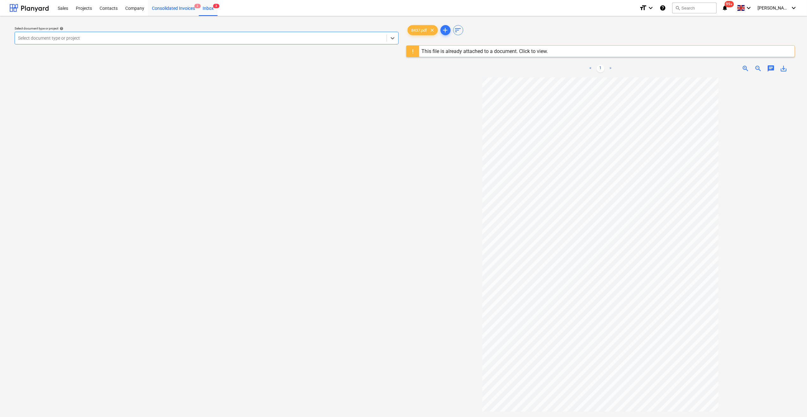
click at [182, 10] on div "Consolidated Invoices 2" at bounding box center [173, 8] width 51 height 16
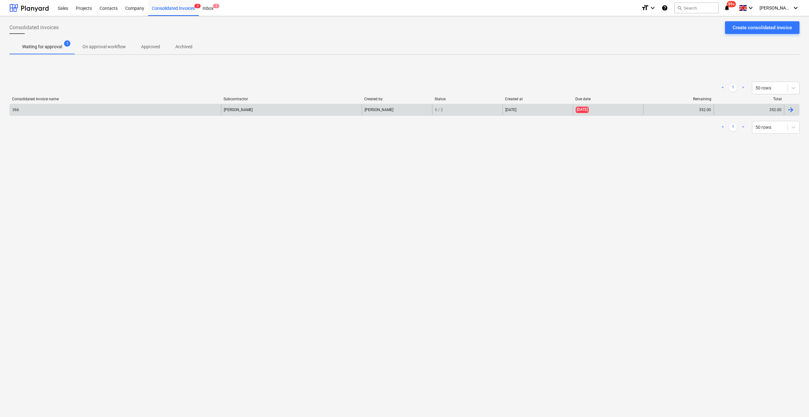
click at [244, 110] on div "[PERSON_NAME]" at bounding box center [291, 110] width 141 height 10
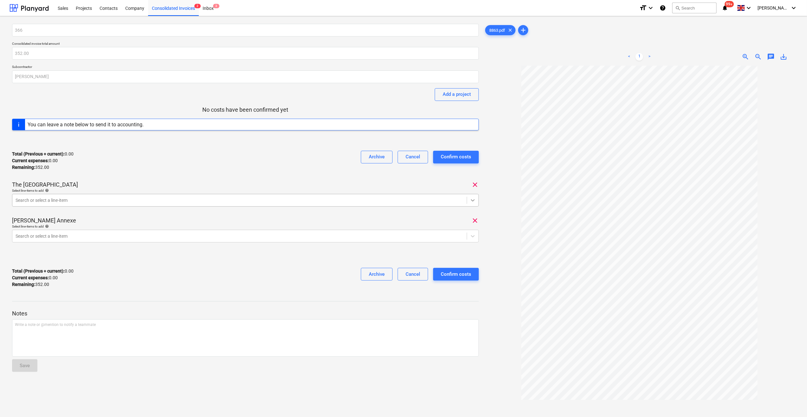
click at [470, 200] on icon at bounding box center [473, 200] width 6 height 6
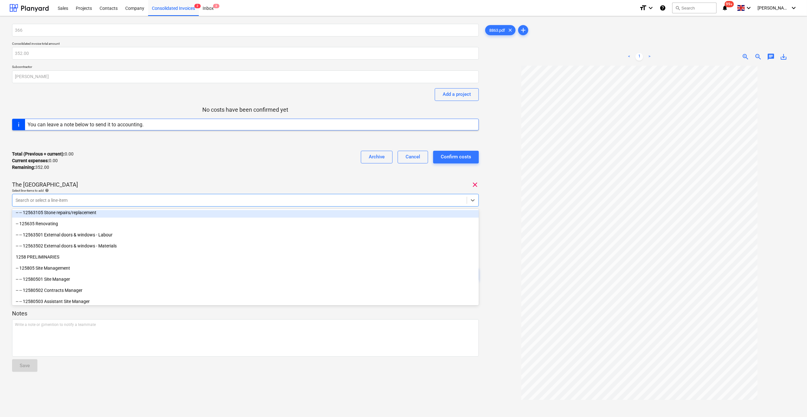
scroll to position [793, 0]
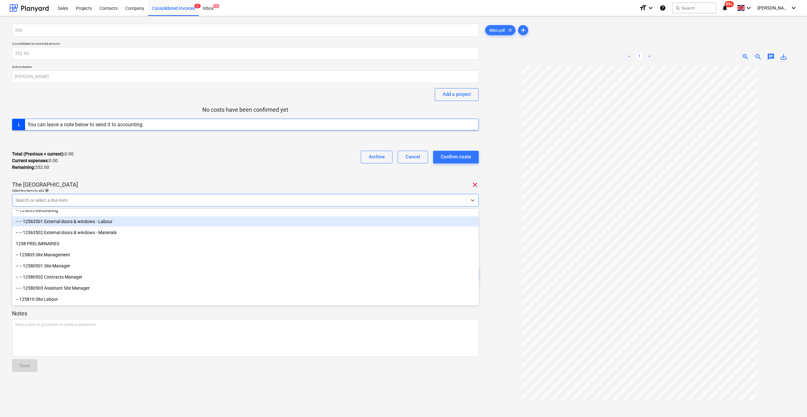
click at [114, 220] on div "-- -- 12563501 External doors & windows - Labour" at bounding box center [245, 221] width 467 height 10
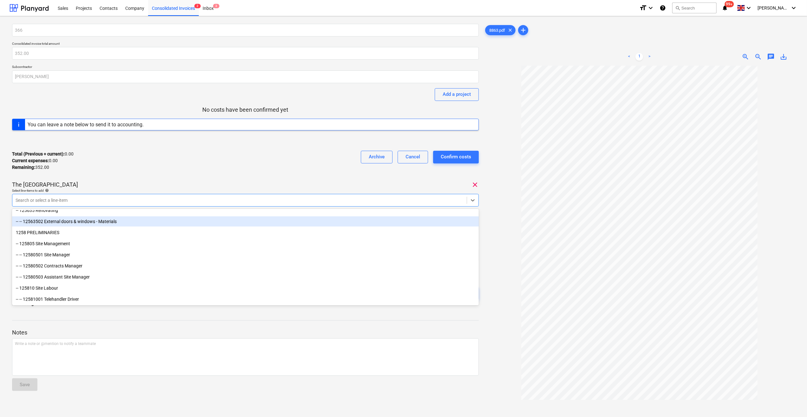
click at [502, 225] on div at bounding box center [639, 265] width 311 height 399
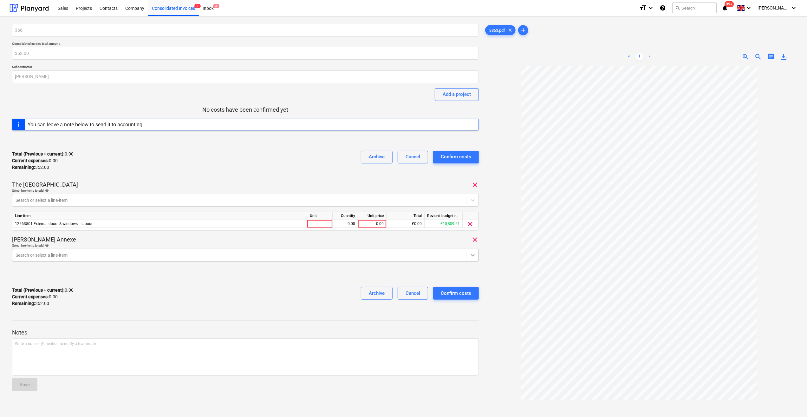
click at [474, 256] on icon at bounding box center [473, 255] width 6 height 6
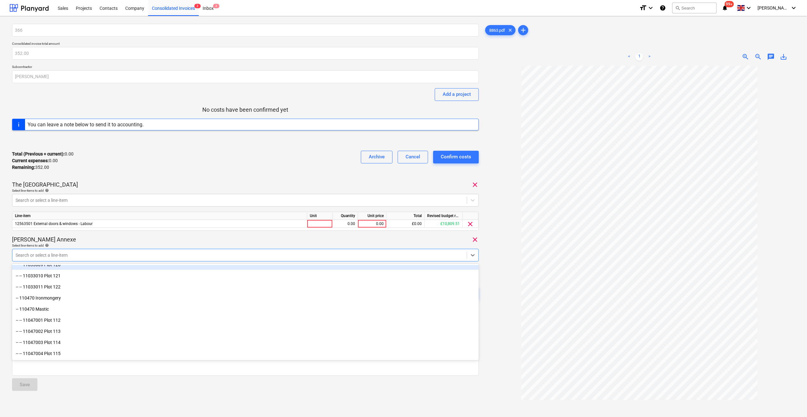
scroll to position [285, 0]
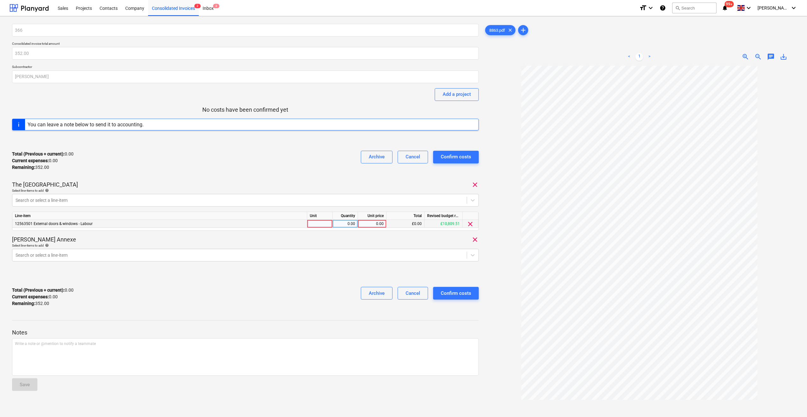
click at [310, 224] on div at bounding box center [319, 224] width 25 height 8
type input "Day"
click at [354, 225] on div "0.00" at bounding box center [345, 224] width 20 height 8
type input "1"
click at [378, 223] on div "0.00" at bounding box center [371, 224] width 23 height 8
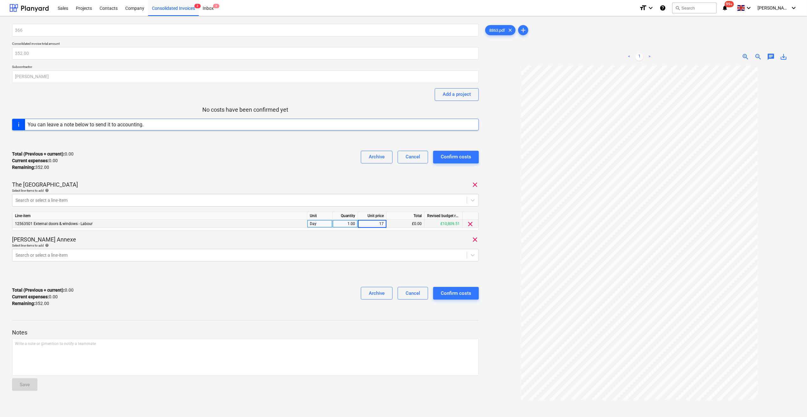
type input "176"
click at [302, 237] on div "[PERSON_NAME] Annexe clear" at bounding box center [245, 240] width 467 height 8
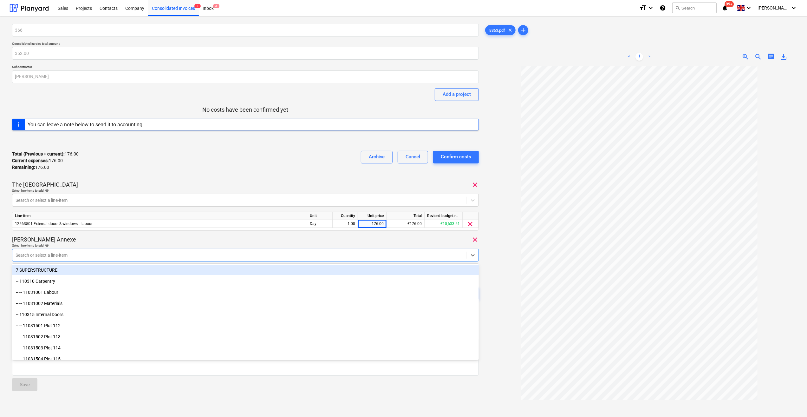
click at [71, 254] on div at bounding box center [240, 255] width 448 height 6
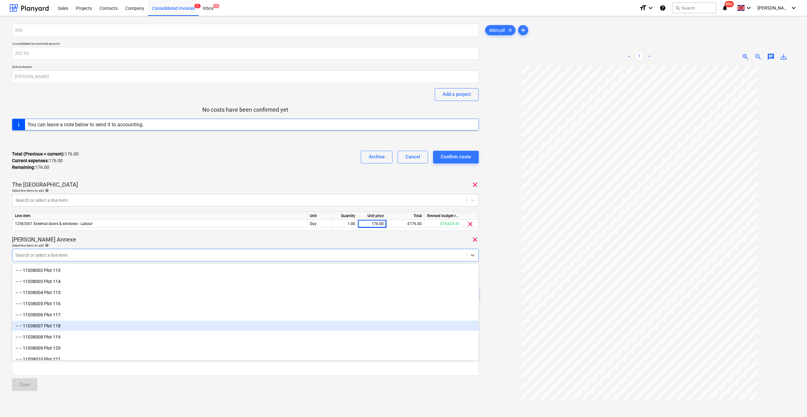
scroll to position [824, 0]
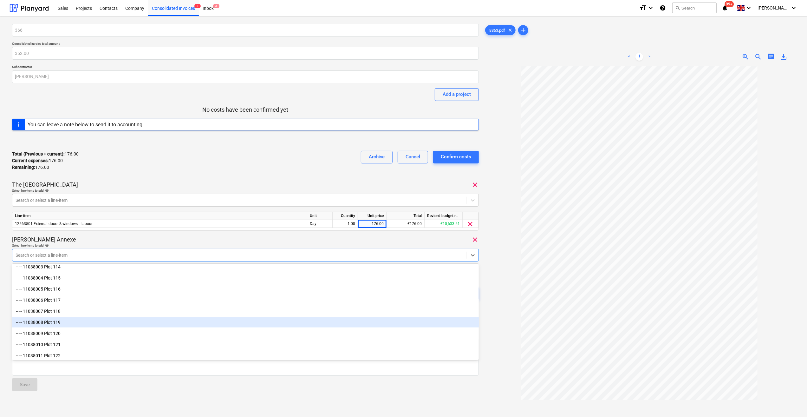
click at [70, 321] on div "-- -- 11038008 Plot 119" at bounding box center [245, 322] width 467 height 10
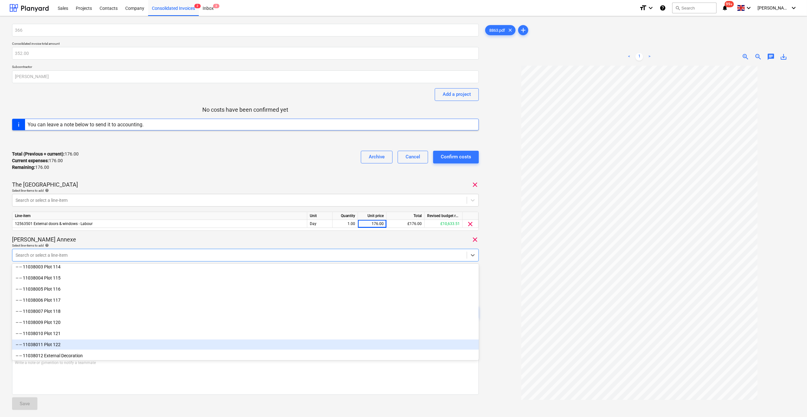
click at [506, 369] on div at bounding box center [639, 265] width 311 height 399
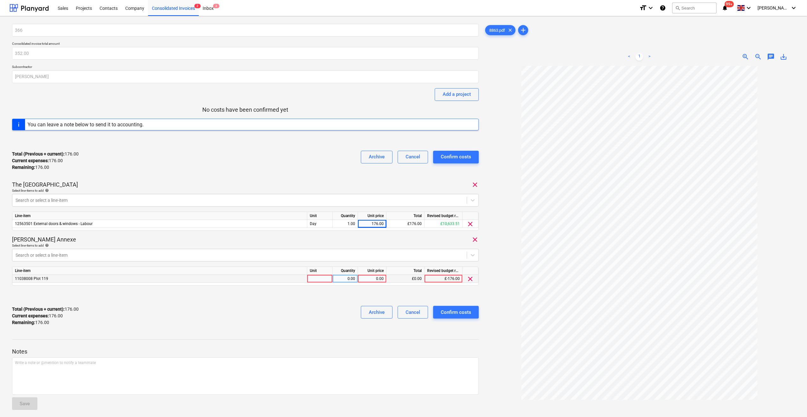
click at [312, 278] on div at bounding box center [319, 279] width 25 height 8
type input "Day"
click at [350, 280] on div "0.00" at bounding box center [345, 279] width 20 height 8
type input "1"
click at [365, 275] on div "0.00" at bounding box center [371, 279] width 23 height 8
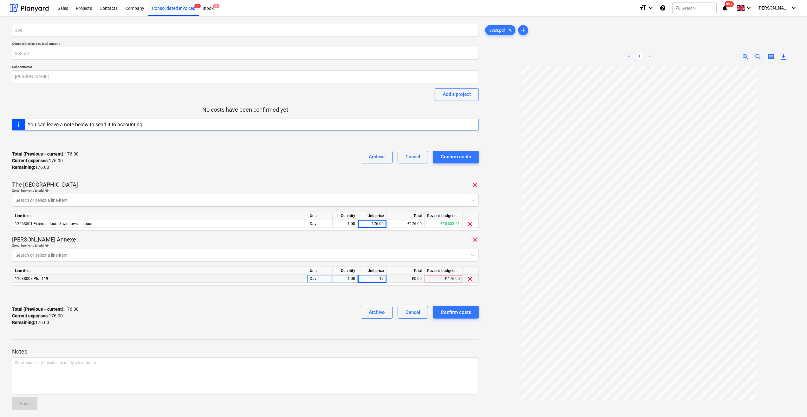
type input "176"
click at [347, 292] on div at bounding box center [245, 295] width 467 height 10
click at [456, 312] on div "Confirm costs" at bounding box center [456, 312] width 30 height 8
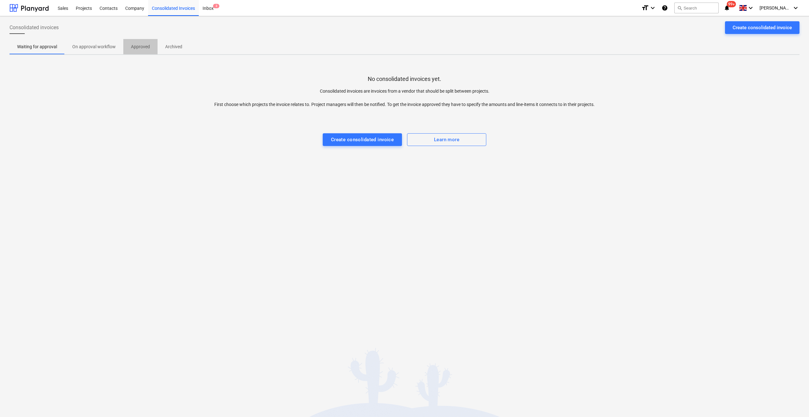
click at [135, 48] on p "Approved" at bounding box center [140, 46] width 19 height 7
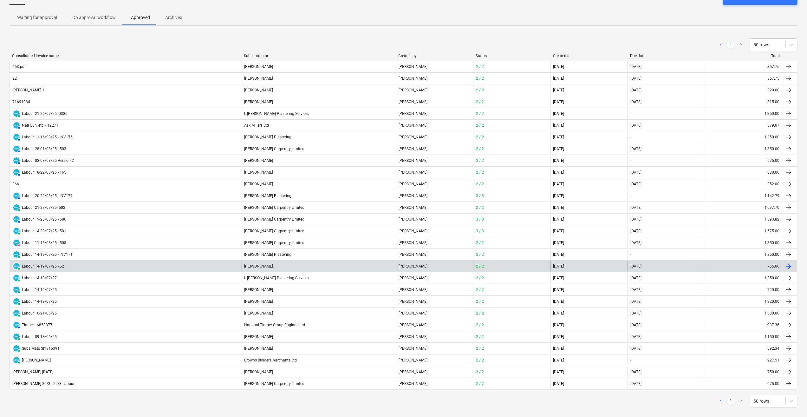
scroll to position [34, 0]
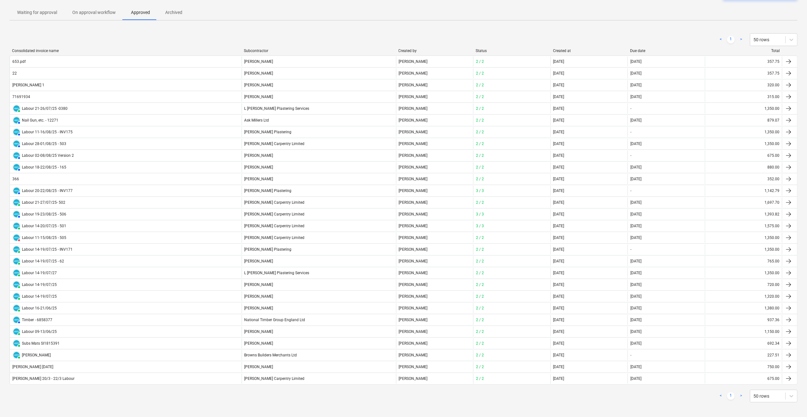
click at [87, 14] on p "On approval workflow" at bounding box center [93, 12] width 43 height 7
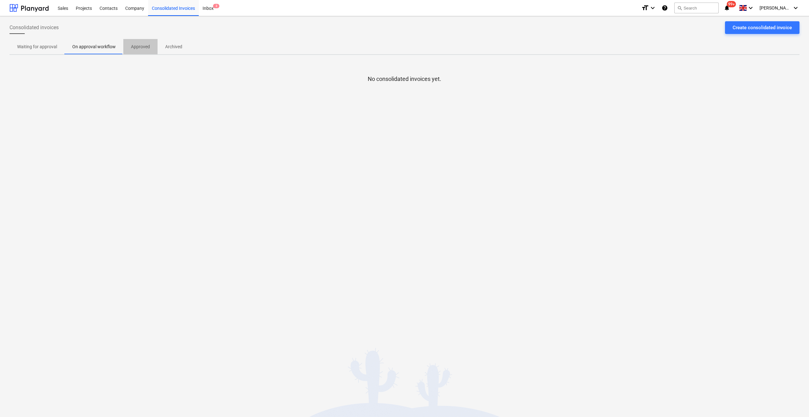
click at [145, 48] on p "Approved" at bounding box center [140, 46] width 19 height 7
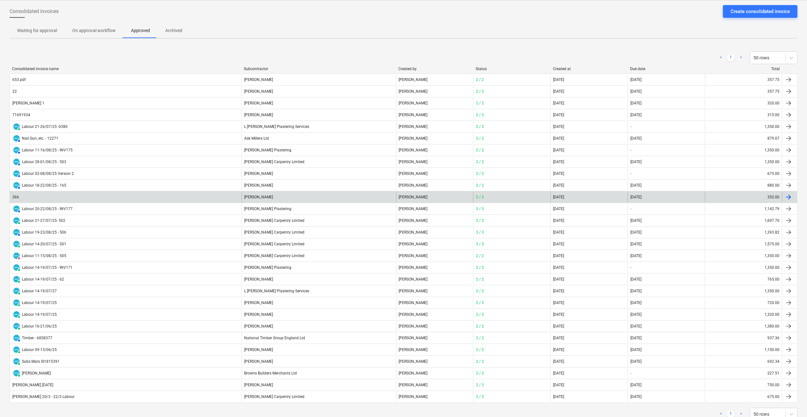
scroll to position [34, 0]
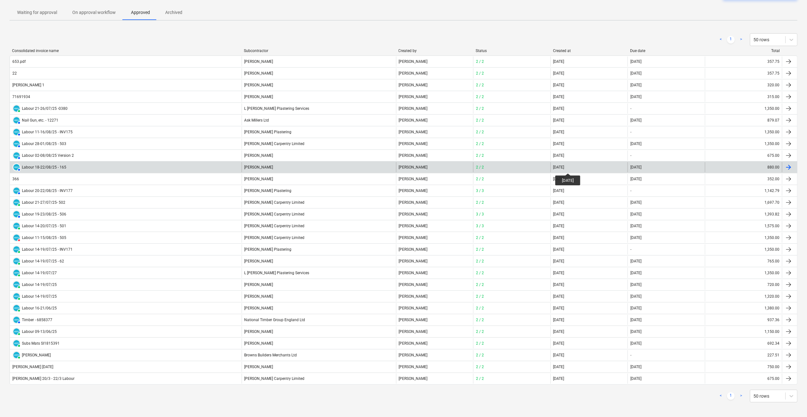
click at [564, 167] on div "[DATE]" at bounding box center [558, 167] width 11 height 4
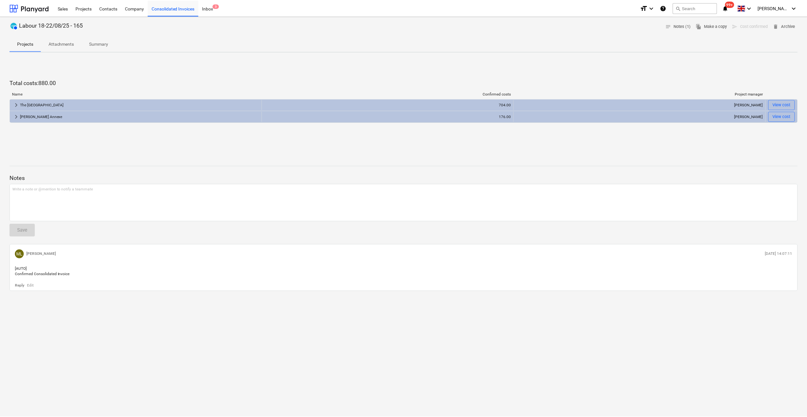
scroll to position [34, 0]
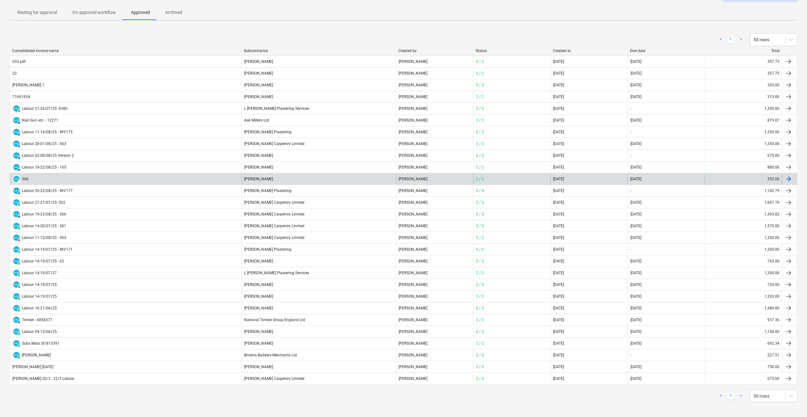
click at [257, 176] on div "[PERSON_NAME]" at bounding box center [319, 179] width 154 height 10
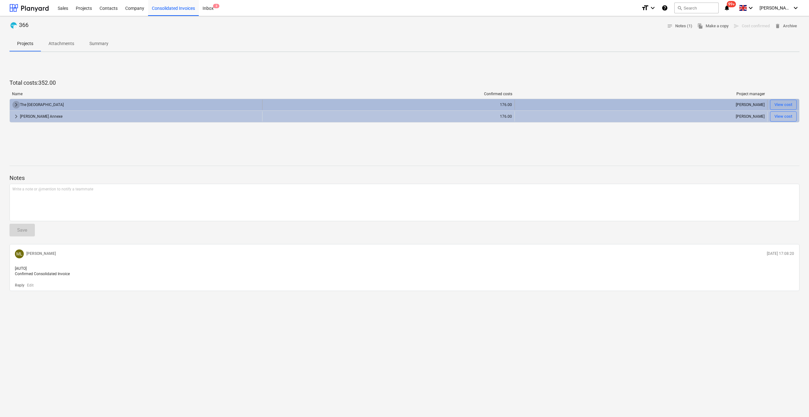
click at [14, 104] on span "keyboard_arrow_right" at bounding box center [16, 105] width 8 height 8
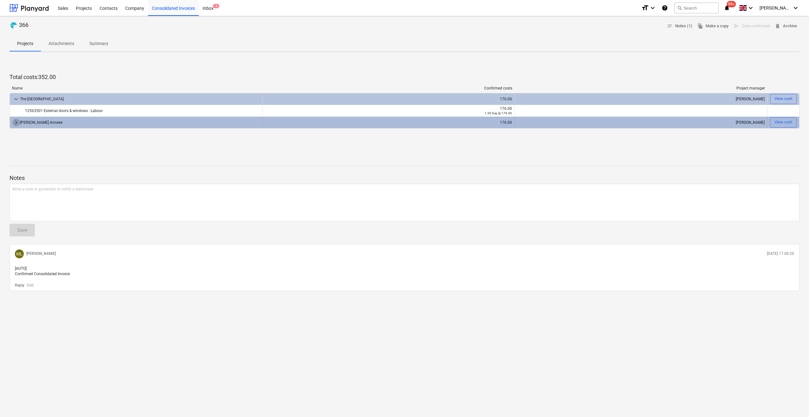
click at [13, 124] on span "keyboard_arrow_right" at bounding box center [16, 123] width 8 height 8
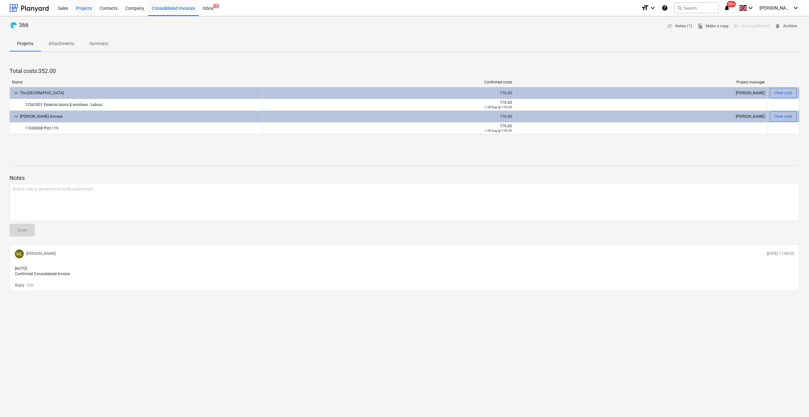
click at [85, 9] on div "Projects" at bounding box center [84, 8] width 24 height 16
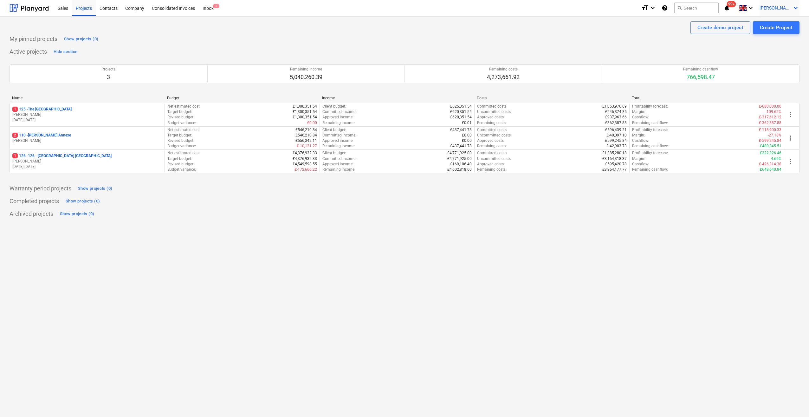
click at [795, 7] on icon "keyboard_arrow_down" at bounding box center [796, 8] width 8 height 8
click at [779, 36] on div "Log out" at bounding box center [781, 35] width 38 height 10
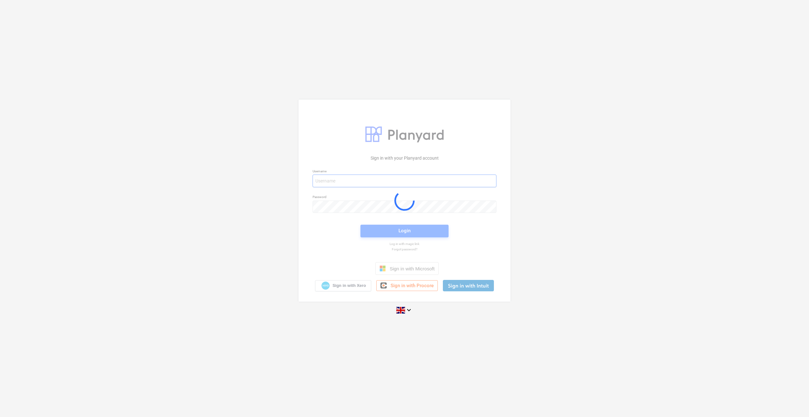
type input "[PERSON_NAME][EMAIL_ADDRESS][PERSON_NAME][DOMAIN_NAME]"
